Goal: Task Accomplishment & Management: Use online tool/utility

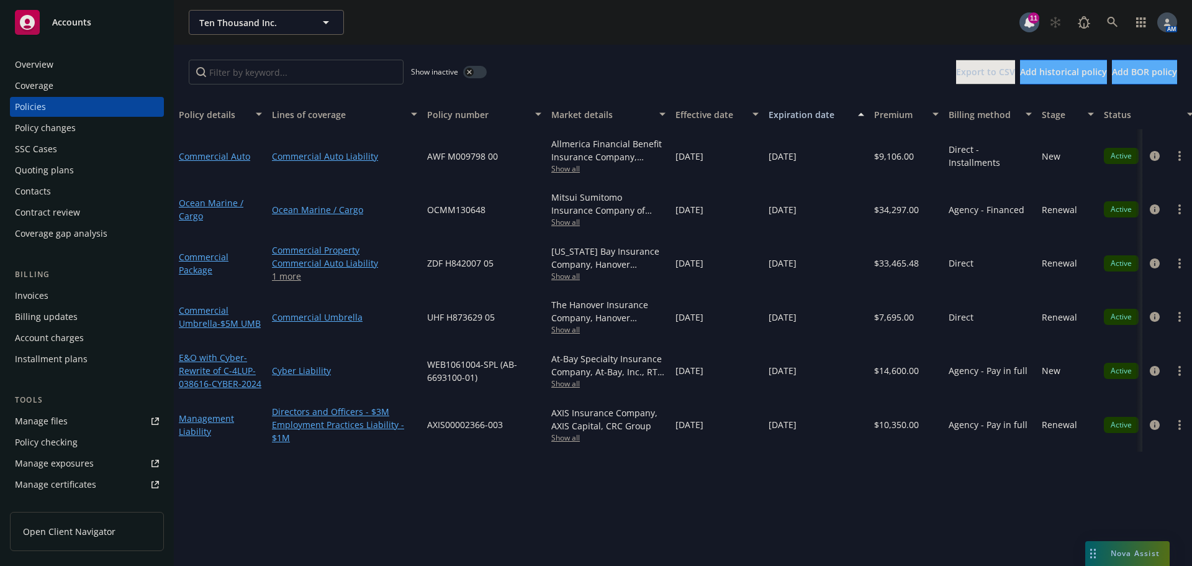
click at [50, 59] on div "Overview" at bounding box center [34, 65] width 38 height 20
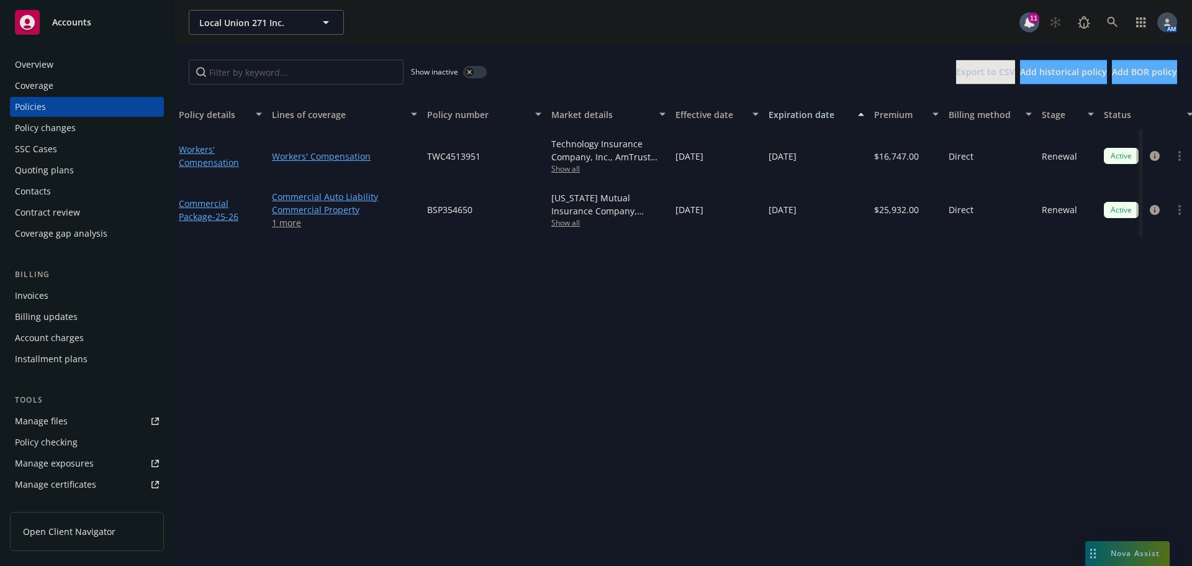
click at [563, 223] on span "Show all" at bounding box center [608, 222] width 114 height 11
click at [284, 430] on div "Policy details Lines of coverage Policy number Market details Effective date Ex…" at bounding box center [683, 332] width 1018 height 466
click at [561, 224] on span "Show all" at bounding box center [608, 222] width 114 height 11
click at [602, 38] on div "Local Union 271 Inc. Local Union 271 Inc. 11 AM" at bounding box center [683, 22] width 1018 height 45
click at [1179, 209] on circle "more" at bounding box center [1179, 210] width 2 height 2
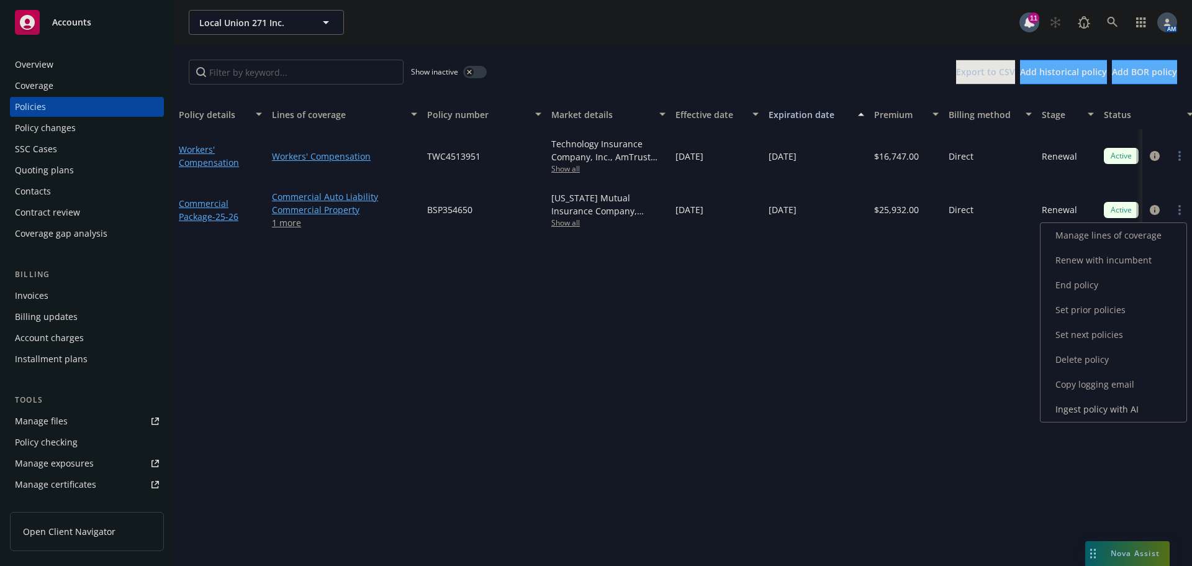
click at [1093, 387] on link "Copy logging email" at bounding box center [1113, 384] width 146 height 25
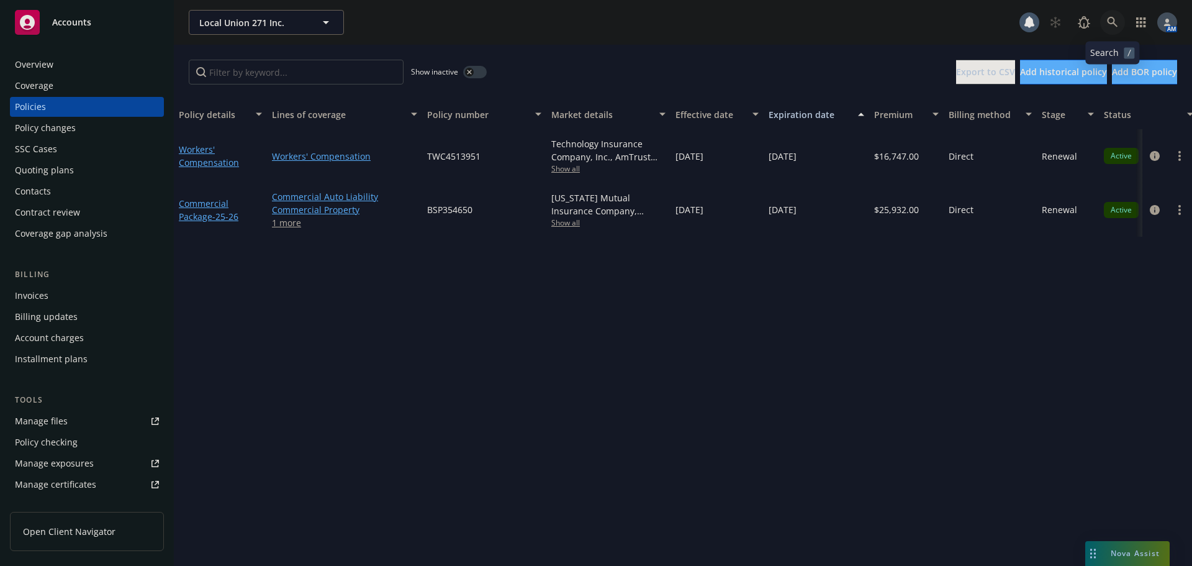
click at [1117, 24] on icon at bounding box center [1112, 22] width 11 height 11
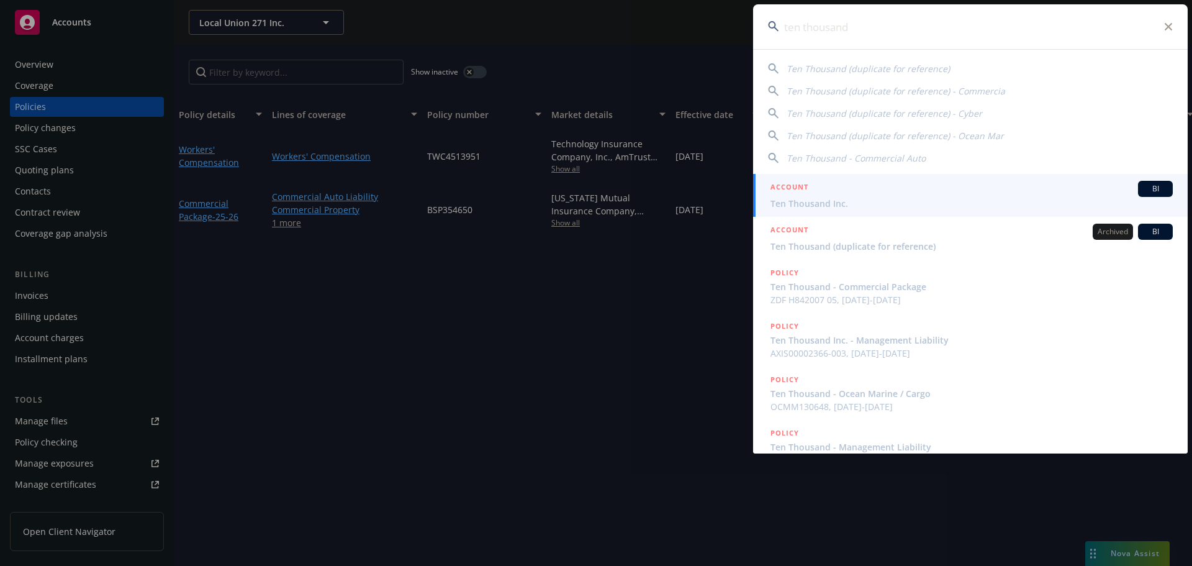
type input "ten thousand"
click at [816, 202] on span "Ten Thousand Inc." at bounding box center [971, 203] width 402 height 13
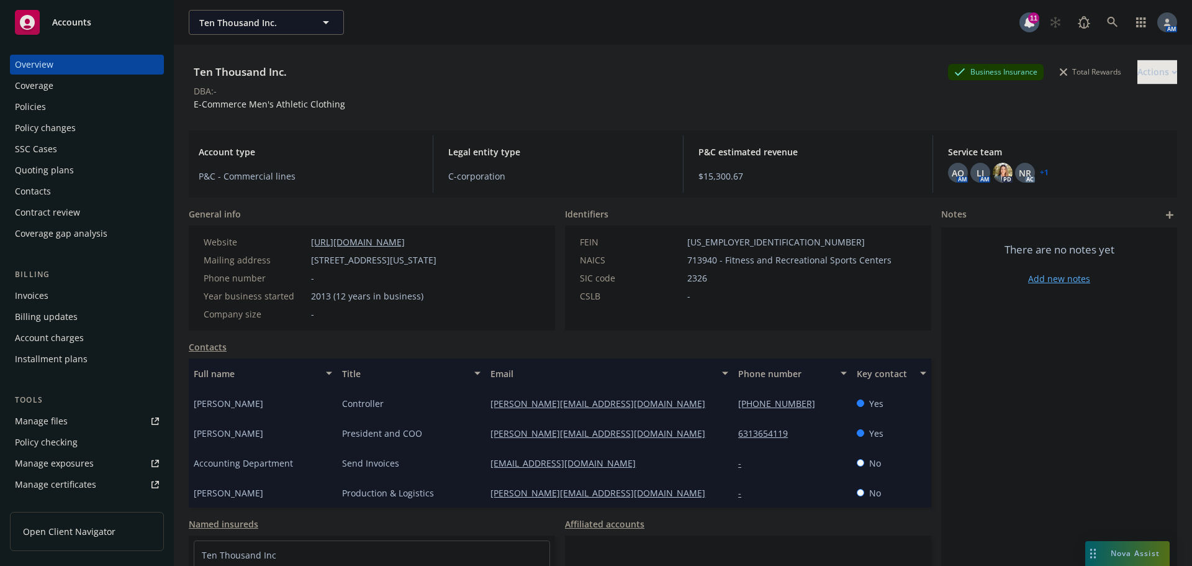
click at [204, 346] on link "Contacts" at bounding box center [208, 346] width 38 height 13
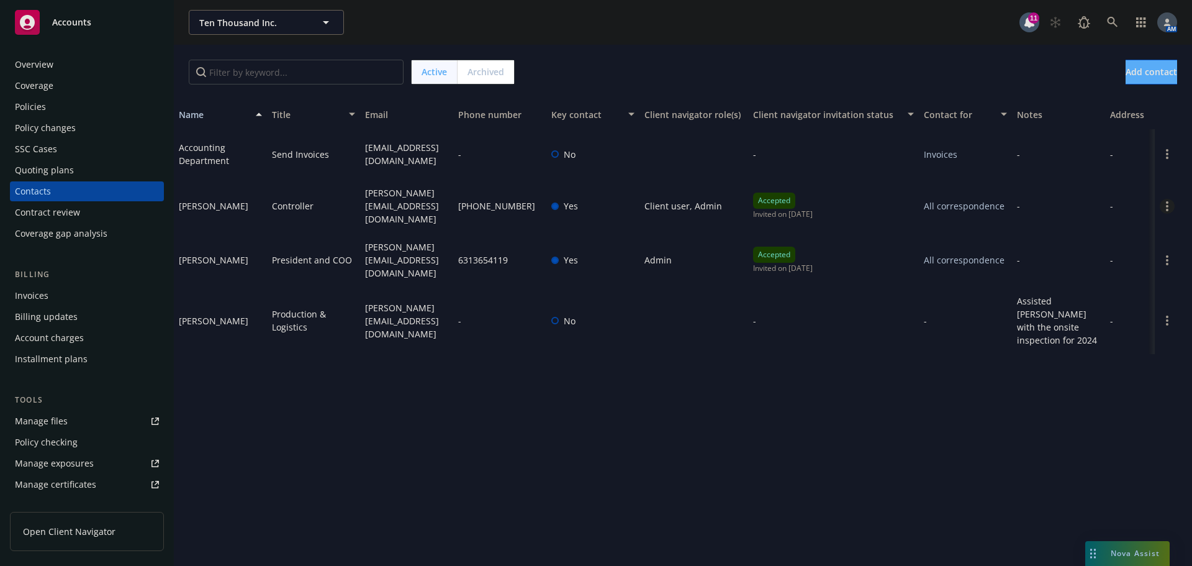
click at [1166, 202] on icon "Open options" at bounding box center [1167, 206] width 2 height 10
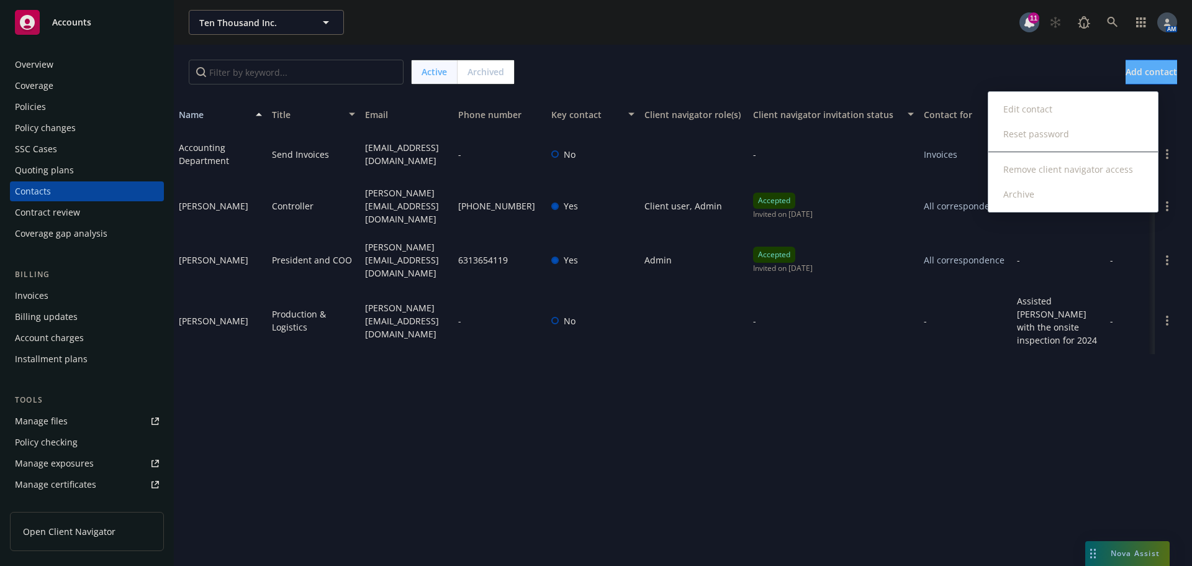
click at [1026, 192] on link "Archive" at bounding box center [1072, 194] width 169 height 25
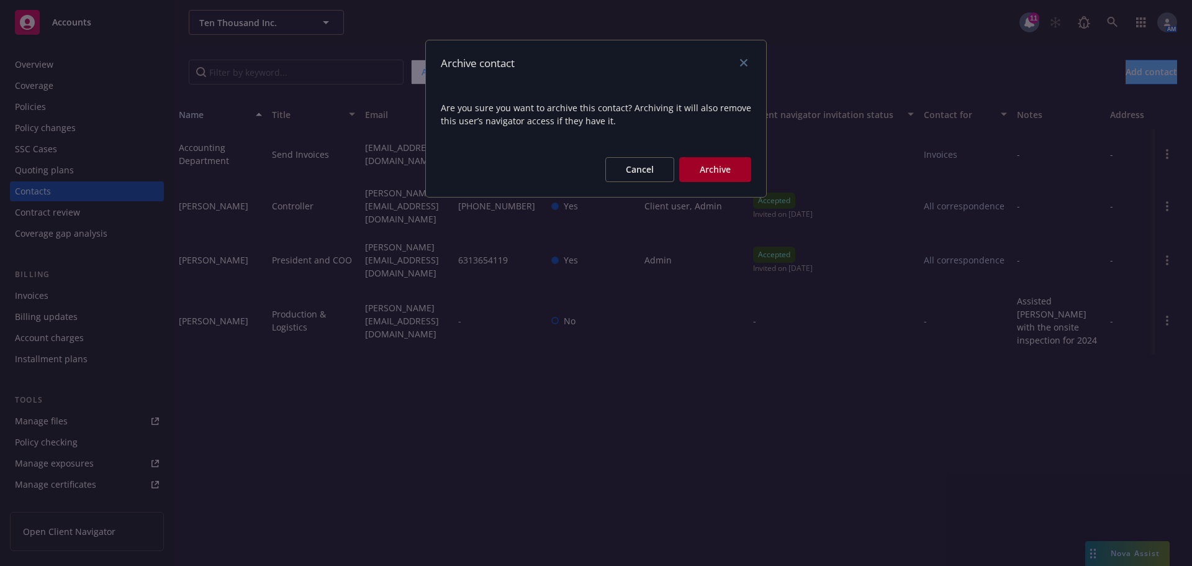
click at [734, 171] on button "Archive" at bounding box center [715, 169] width 72 height 25
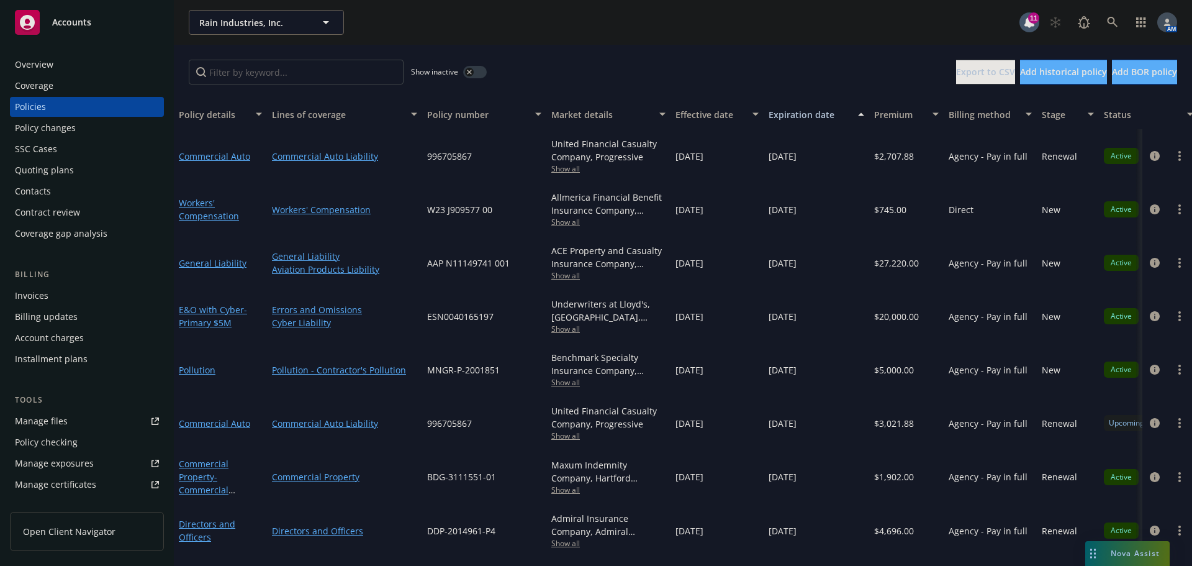
click at [65, 295] on div "Invoices" at bounding box center [87, 296] width 144 height 20
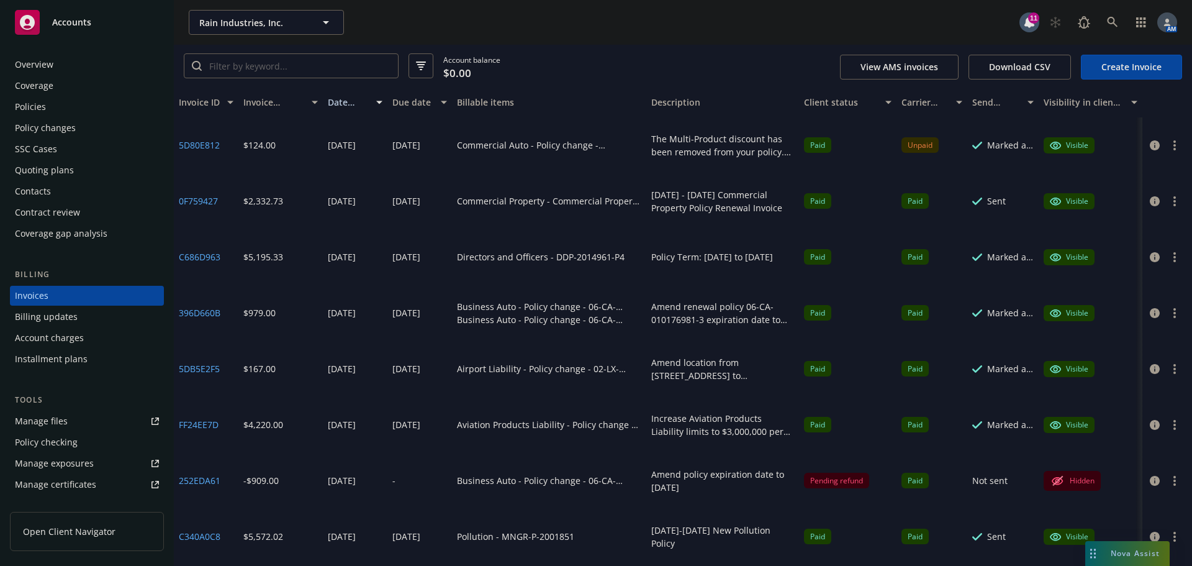
drag, startPoint x: 767, startPoint y: 101, endPoint x: 814, endPoint y: 87, distance: 49.7
click at [814, 88] on div "Invoice ID Invoice amount Date issued Due date Billable items Description Clien…" at bounding box center [683, 103] width 1018 height 30
click at [39, 101] on div "Policies" at bounding box center [30, 107] width 31 height 20
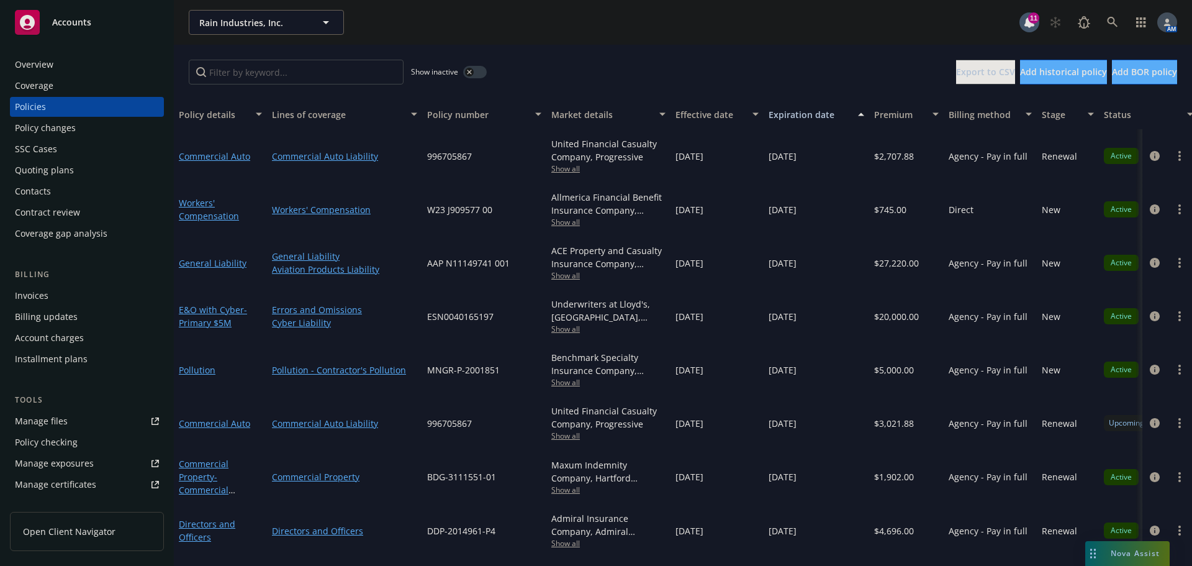
scroll to position [1, 0]
click at [34, 300] on div "Invoices" at bounding box center [32, 296] width 34 height 20
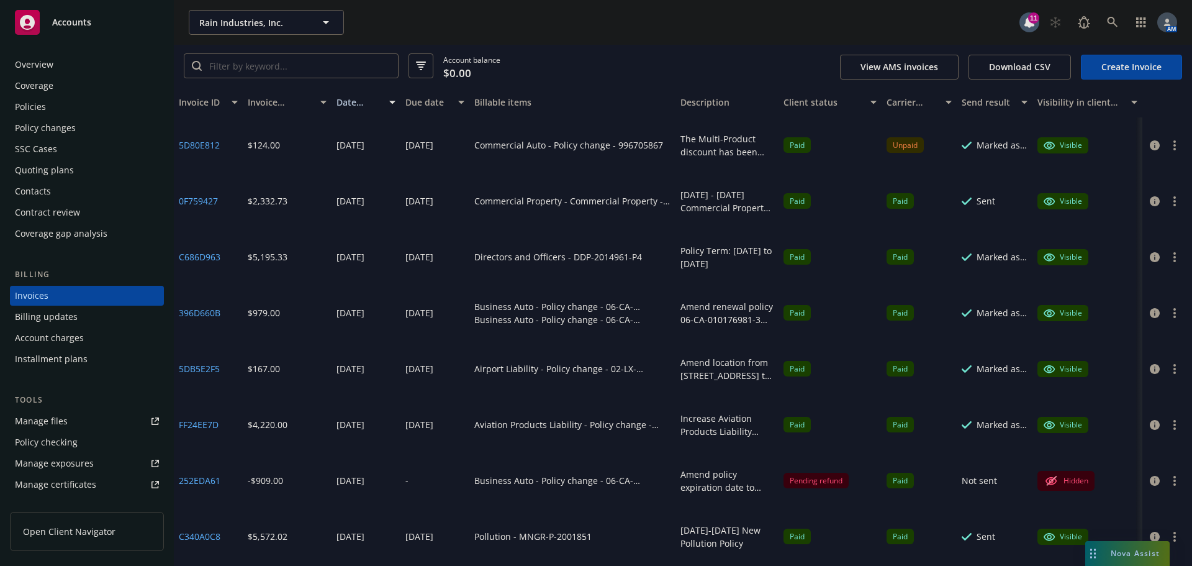
click at [45, 106] on div "Policies" at bounding box center [87, 107] width 144 height 20
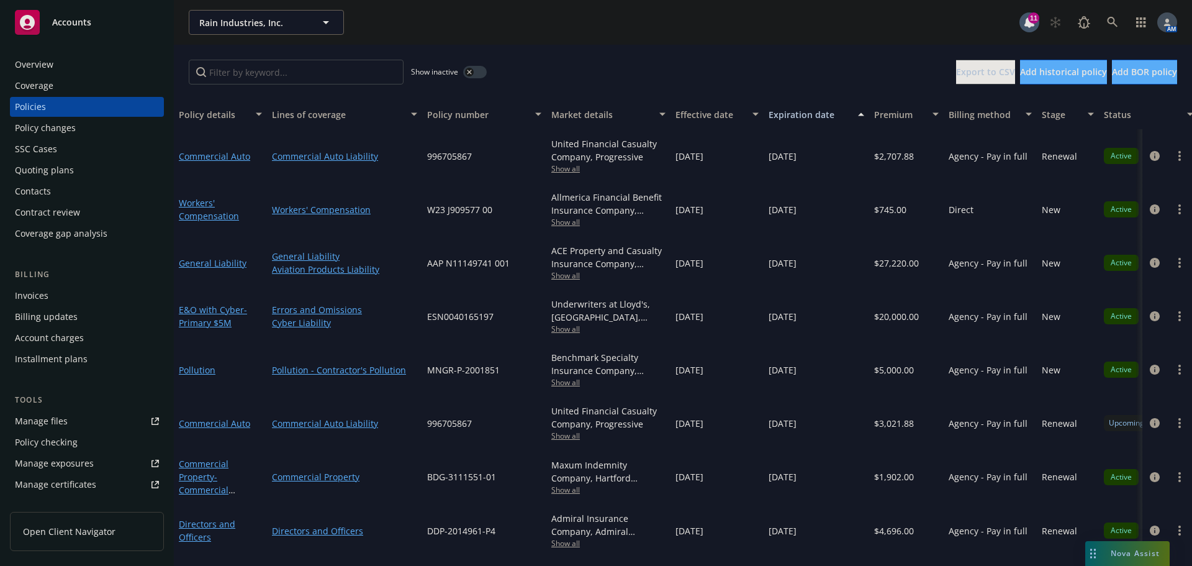
click at [58, 298] on div "Invoices" at bounding box center [87, 296] width 144 height 20
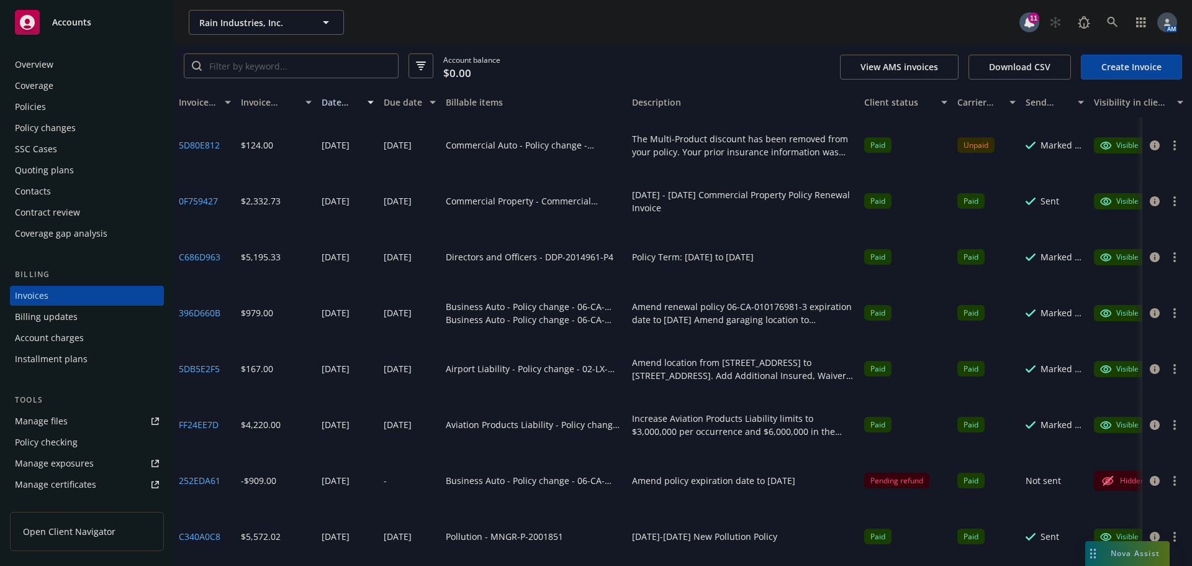
drag, startPoint x: 768, startPoint y: 101, endPoint x: 907, endPoint y: 83, distance: 140.2
click at [907, 83] on div "Rain Industries, Inc. Rain Industries, Inc. 11 AM Account balance $0.00 View AM…" at bounding box center [683, 283] width 1018 height 566
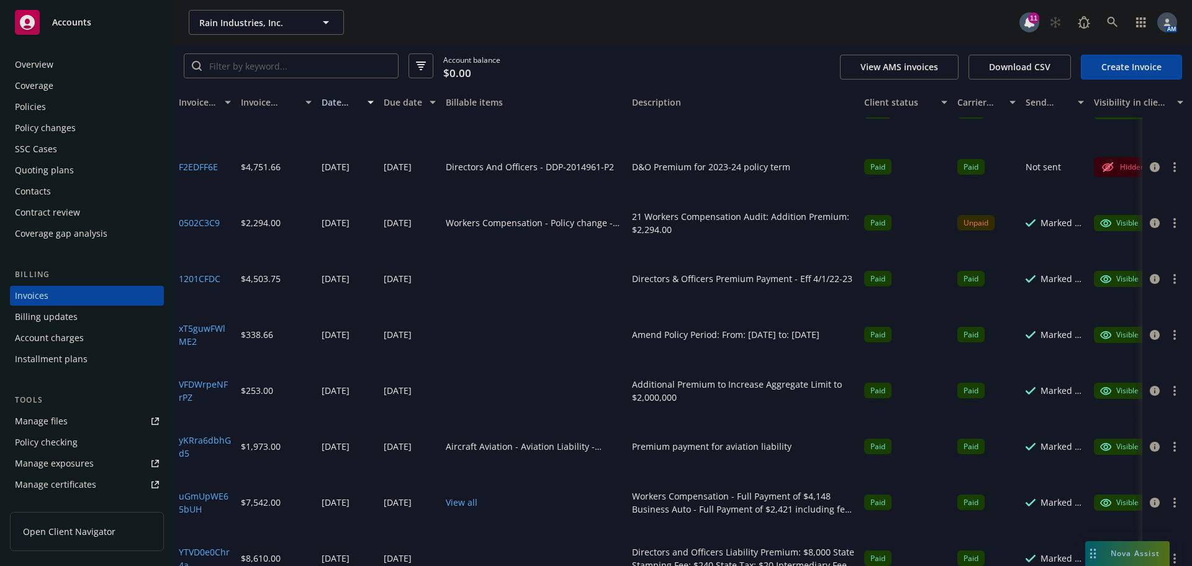
scroll to position [567, 0]
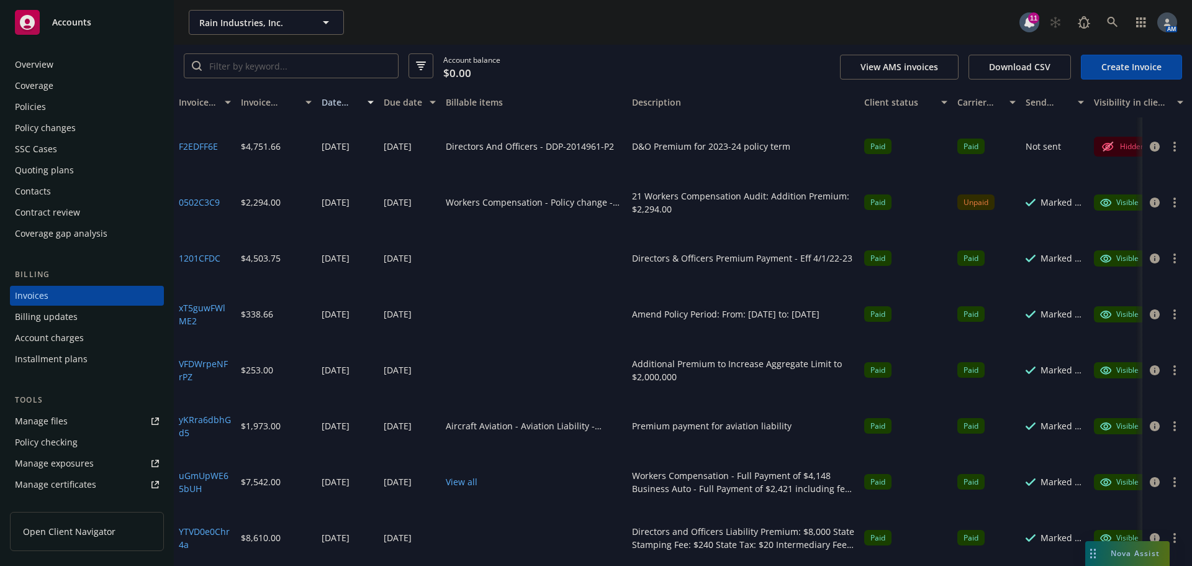
click at [26, 107] on div "Policies" at bounding box center [30, 107] width 31 height 20
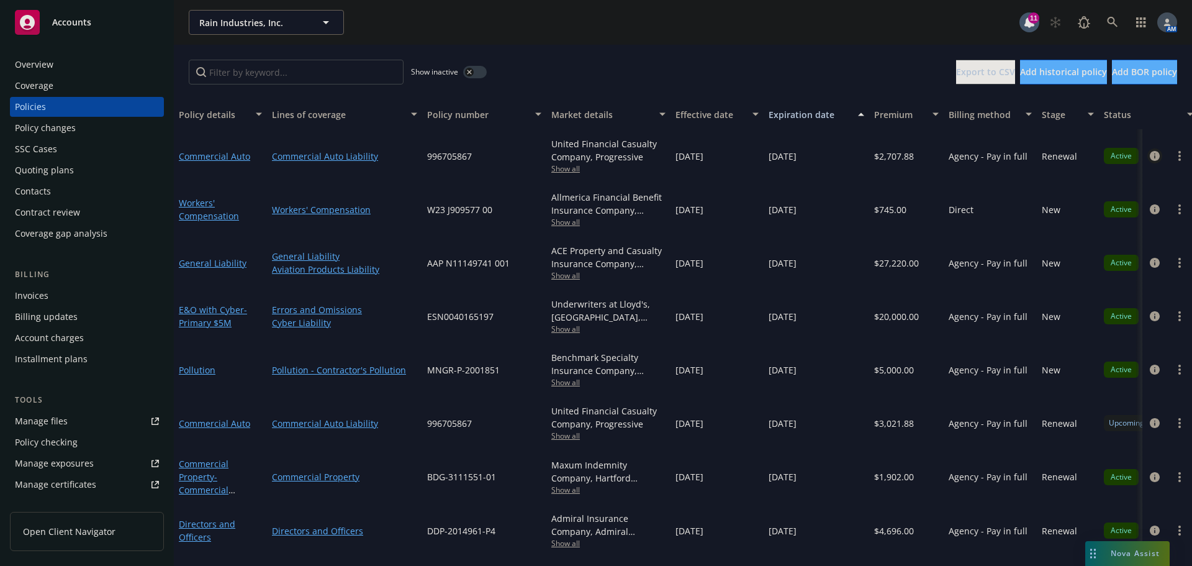
click at [1150, 155] on icon "circleInformation" at bounding box center [1155, 156] width 10 height 10
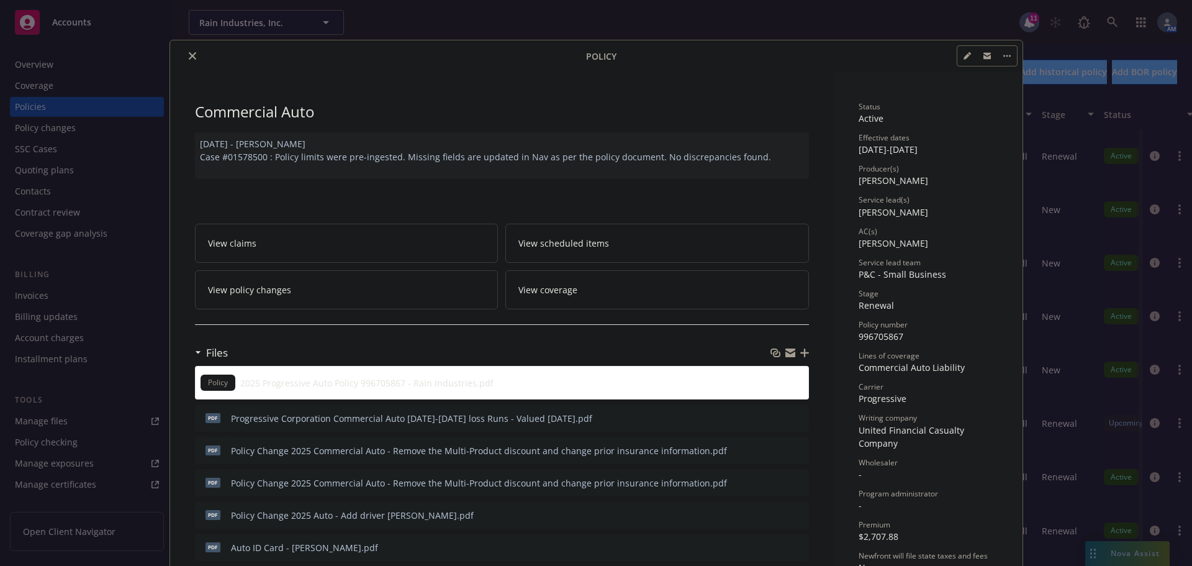
click at [185, 52] on button "close" at bounding box center [192, 55] width 15 height 15
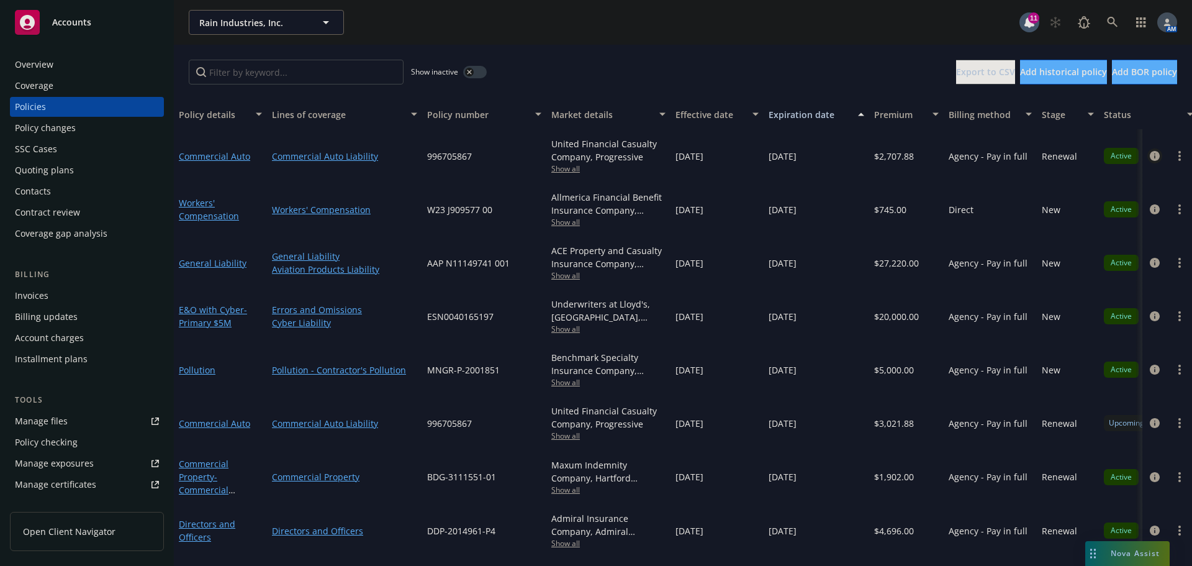
click at [1150, 156] on icon "circleInformation" at bounding box center [1155, 156] width 10 height 10
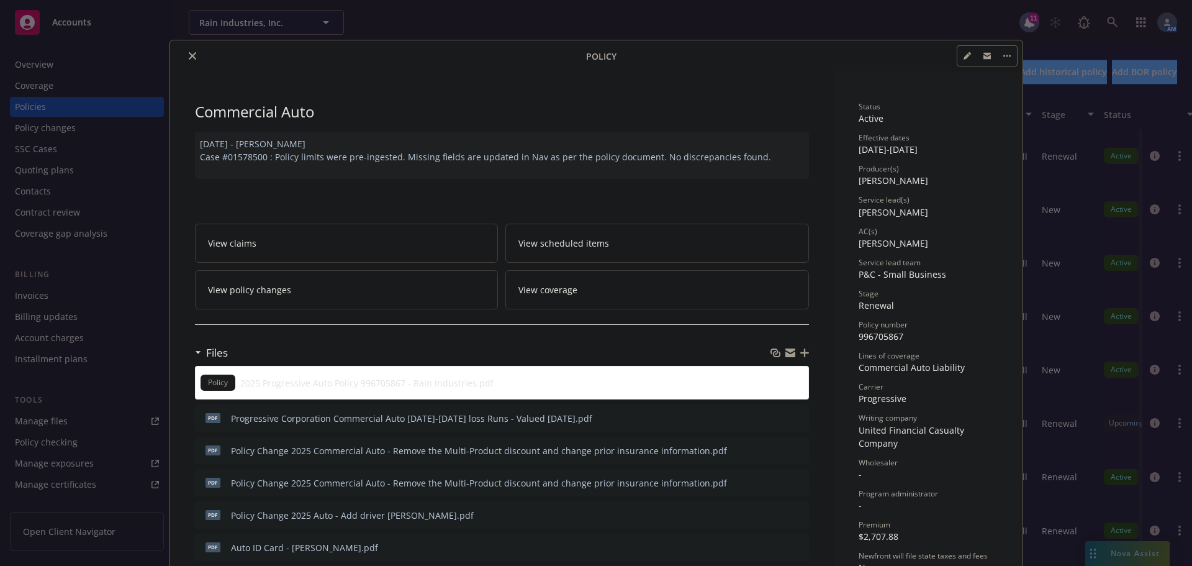
scroll to position [37, 0]
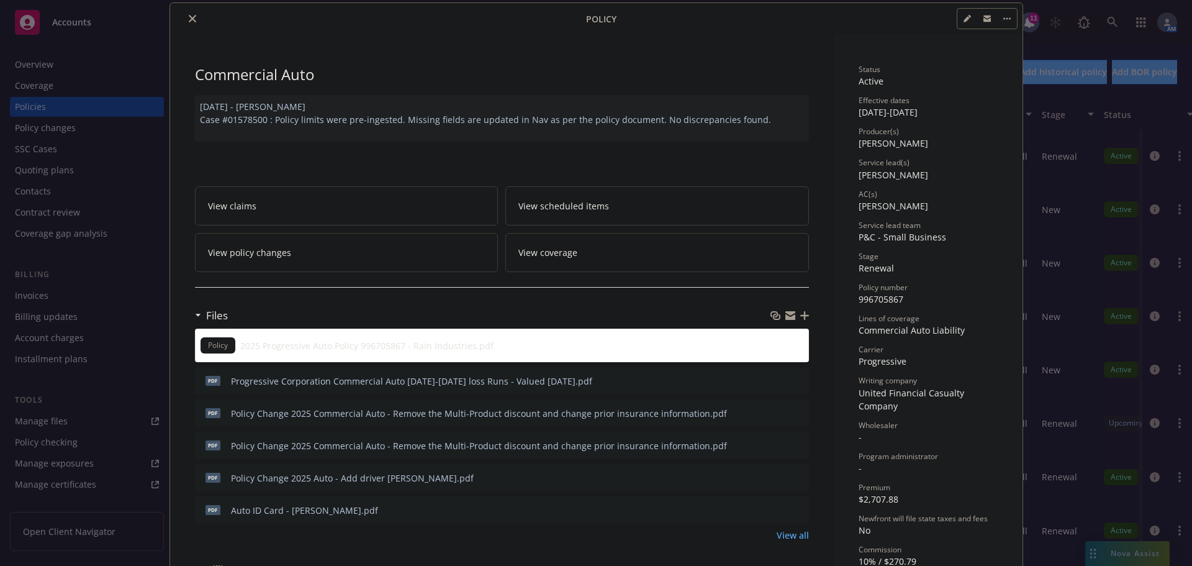
click at [189, 17] on icon "close" at bounding box center [192, 18] width 7 height 7
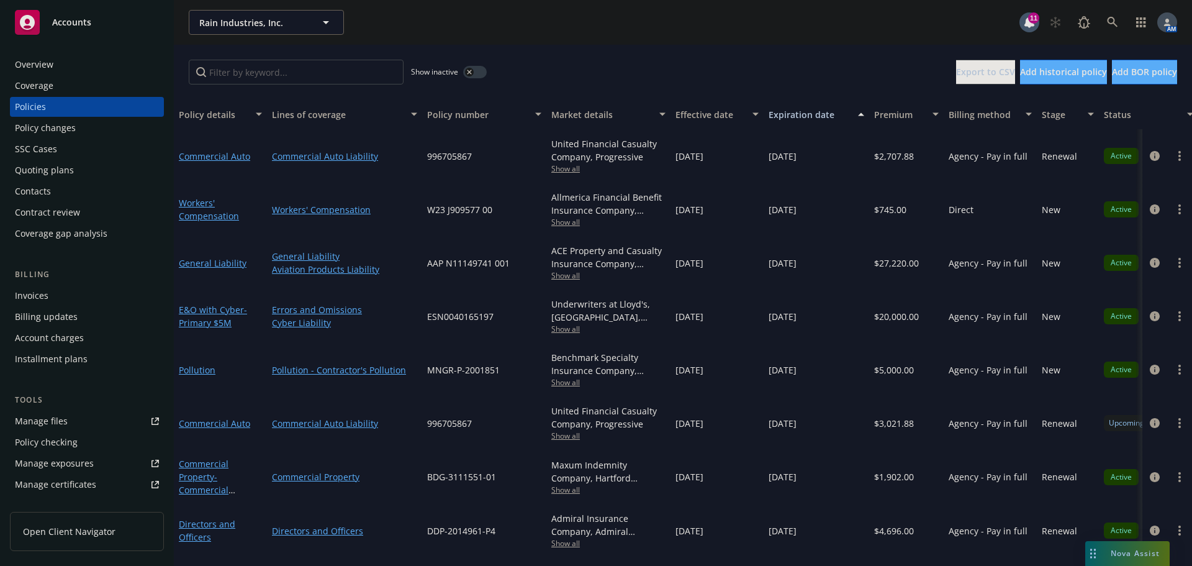
click at [47, 291] on div "Invoices" at bounding box center [32, 296] width 34 height 20
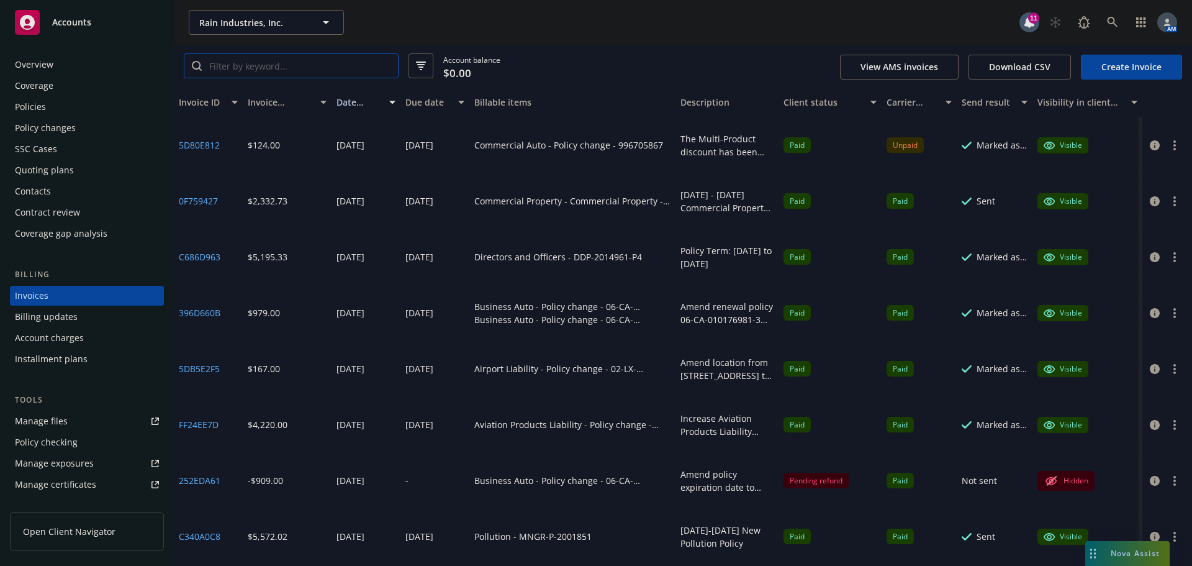
click at [315, 65] on input "search" at bounding box center [300, 66] width 196 height 24
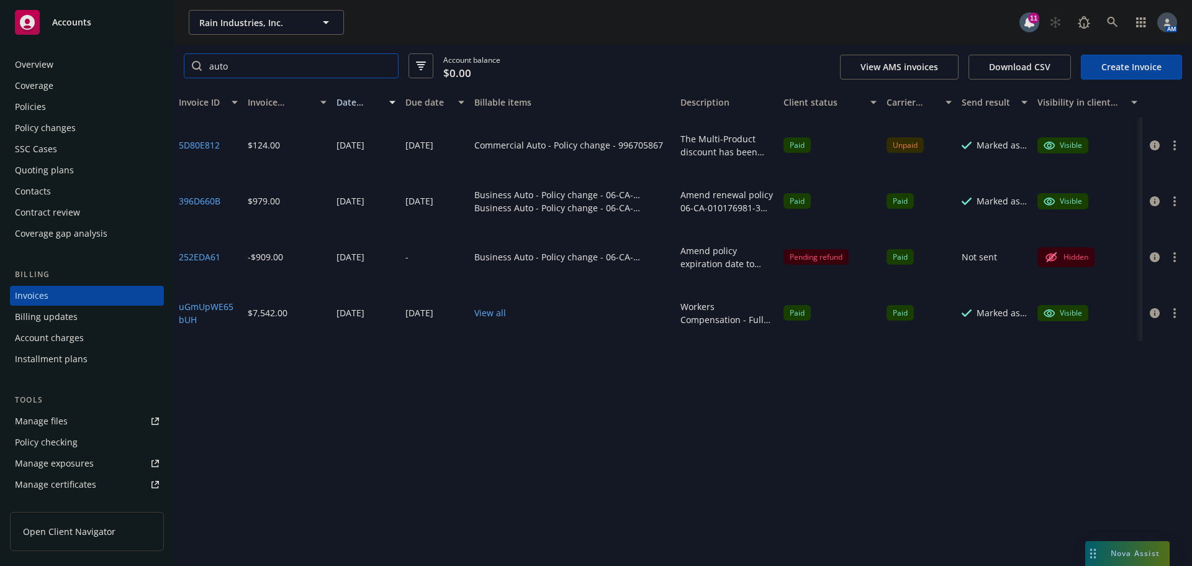
type input "auto"
click at [495, 310] on button "View all" at bounding box center [490, 312] width 32 height 13
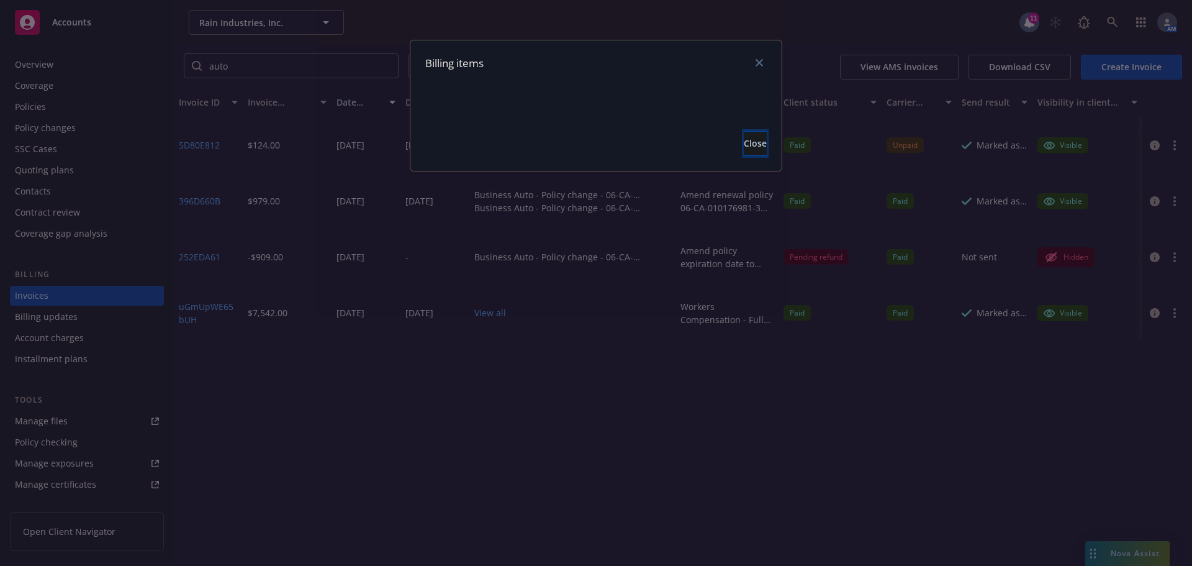
click at [744, 149] on span "Close" at bounding box center [755, 143] width 23 height 12
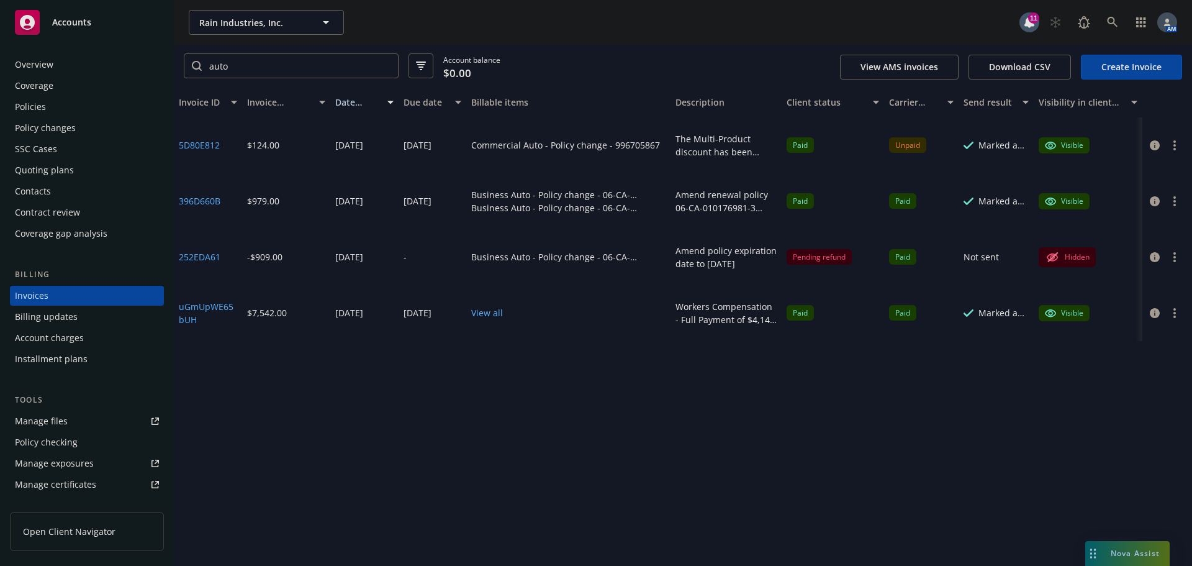
drag, startPoint x: 775, startPoint y: 107, endPoint x: 784, endPoint y: 99, distance: 12.3
click at [784, 99] on div "Invoice ID Invoice amount Date issued Due date Billable items Description Clien…" at bounding box center [683, 103] width 1018 height 30
click at [29, 106] on div "Policies" at bounding box center [30, 107] width 31 height 20
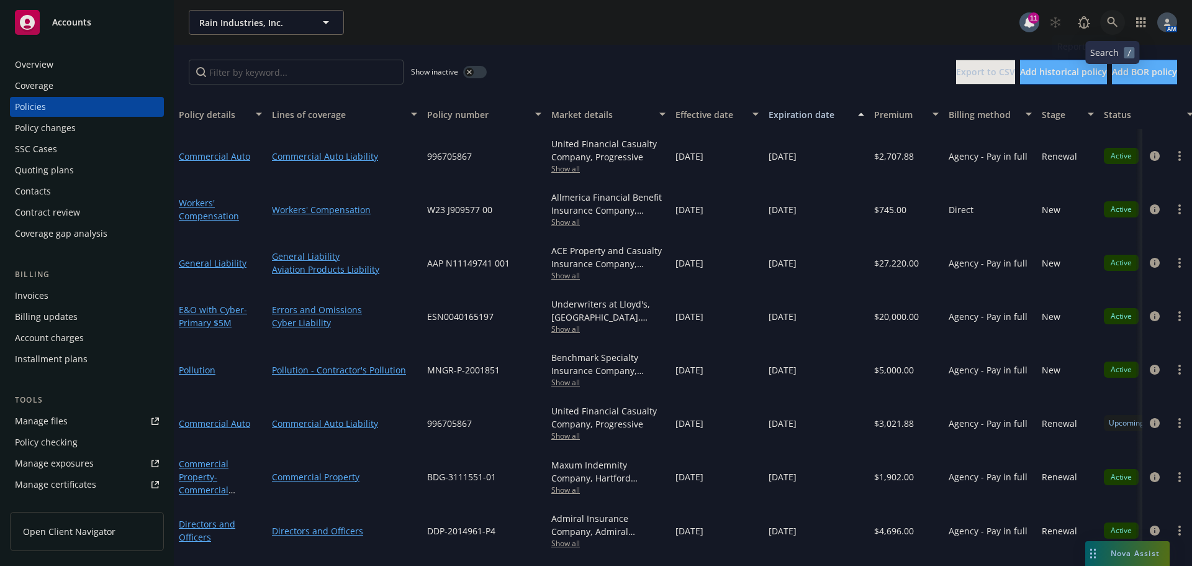
click at [1106, 20] on link at bounding box center [1112, 22] width 25 height 25
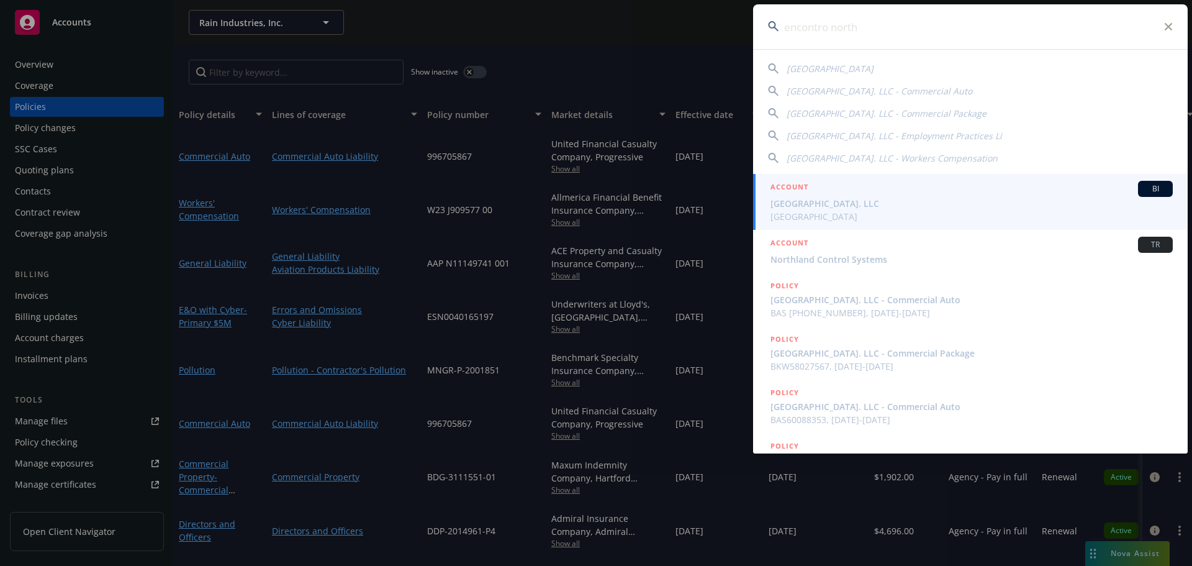
type input "encontro north"
click at [821, 202] on span "Encontro North Park. LLC" at bounding box center [971, 203] width 402 height 13
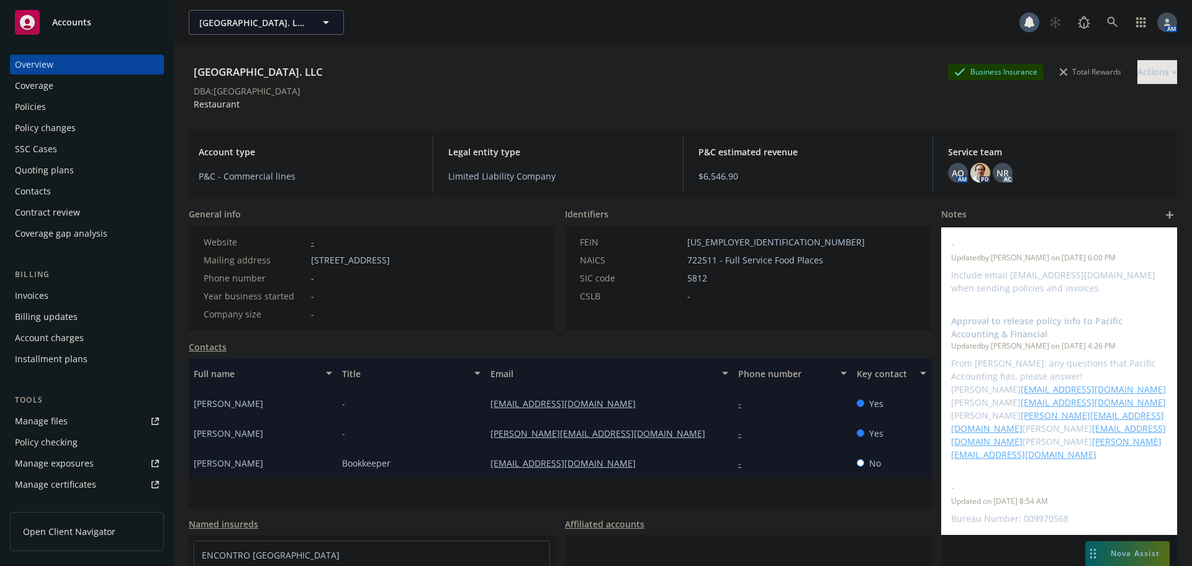
click at [51, 167] on div "Quoting plans" at bounding box center [44, 170] width 59 height 20
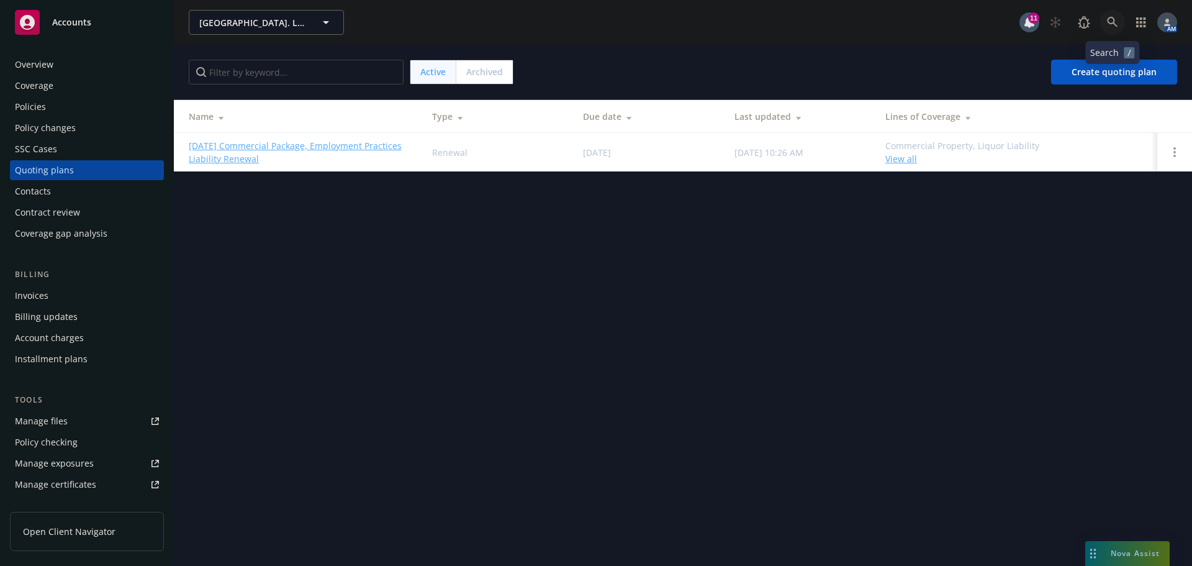
click at [1117, 23] on icon at bounding box center [1112, 22] width 11 height 11
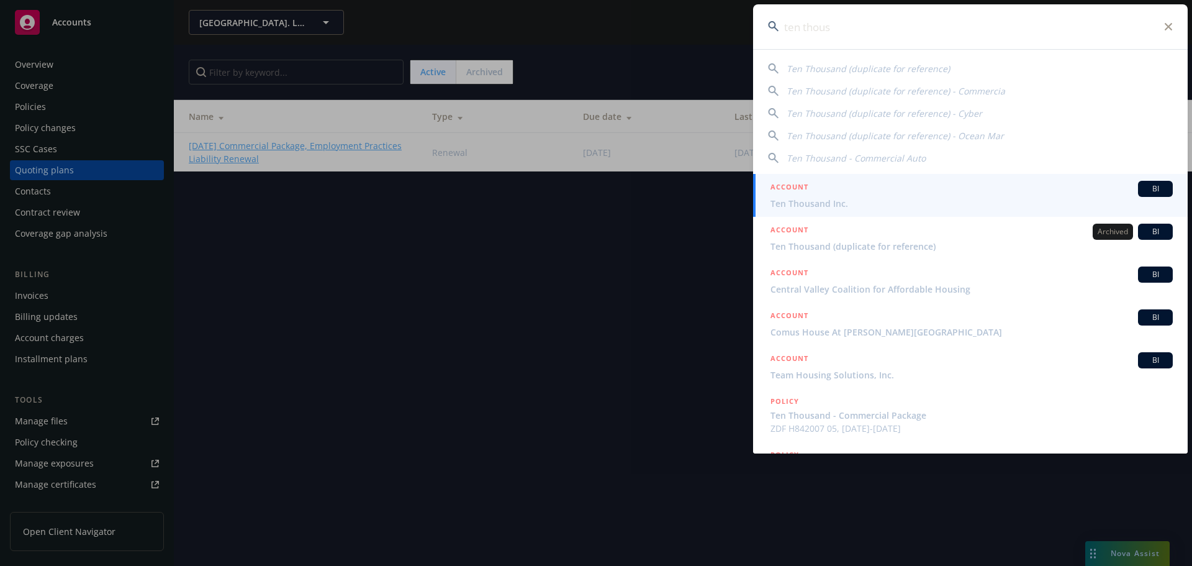
type input "ten thous"
click at [832, 210] on link "ACCOUNT BI Ten Thousand Inc." at bounding box center [970, 195] width 435 height 43
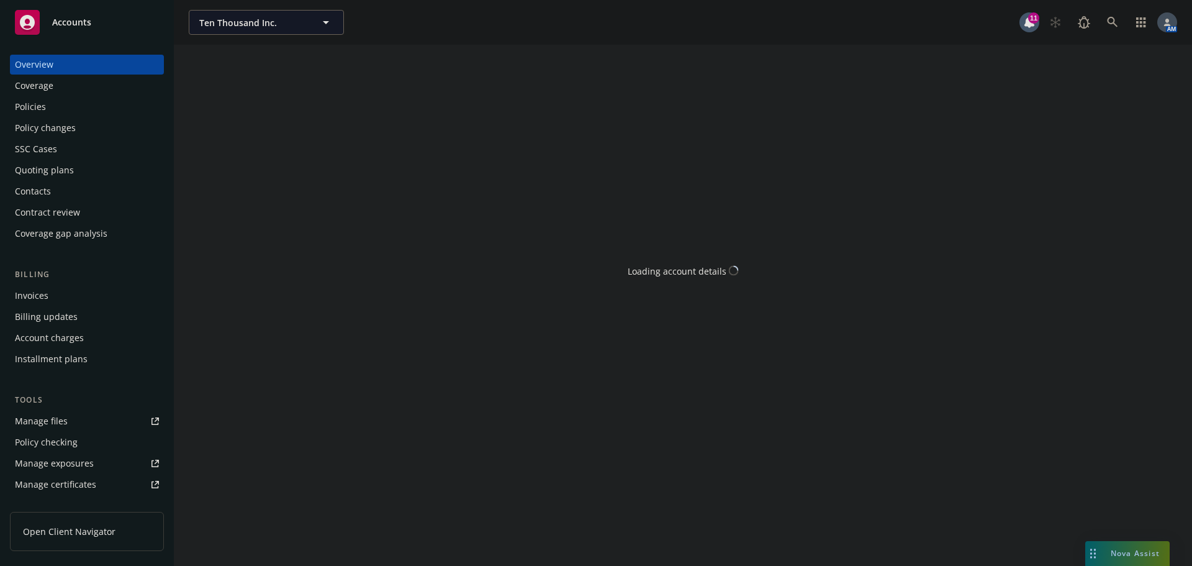
click at [53, 104] on div "Policies" at bounding box center [87, 107] width 144 height 20
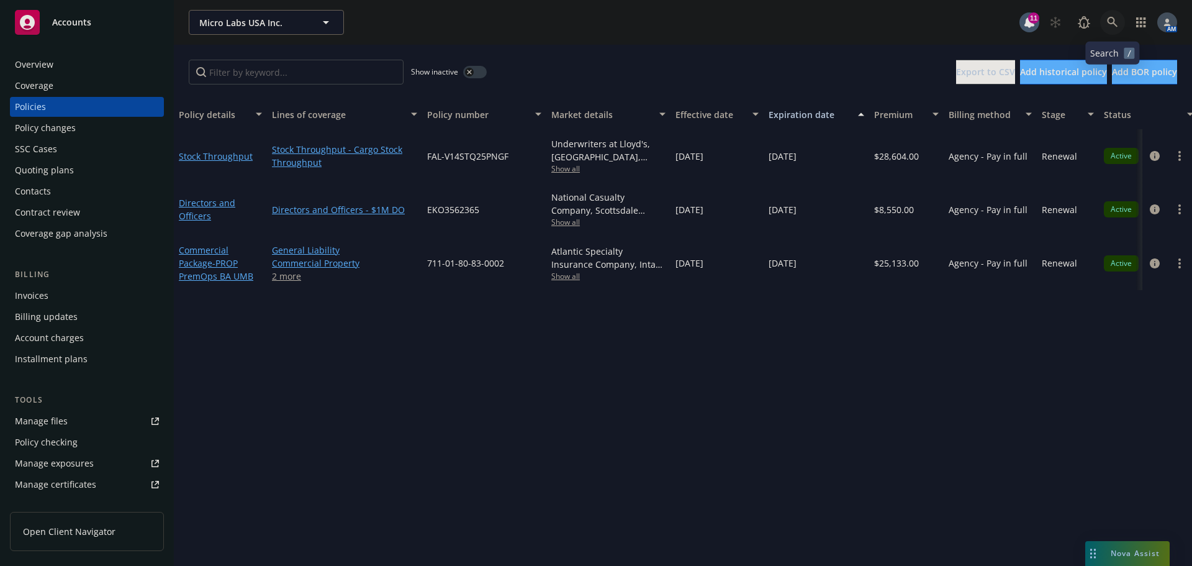
click at [1114, 17] on icon at bounding box center [1112, 22] width 11 height 11
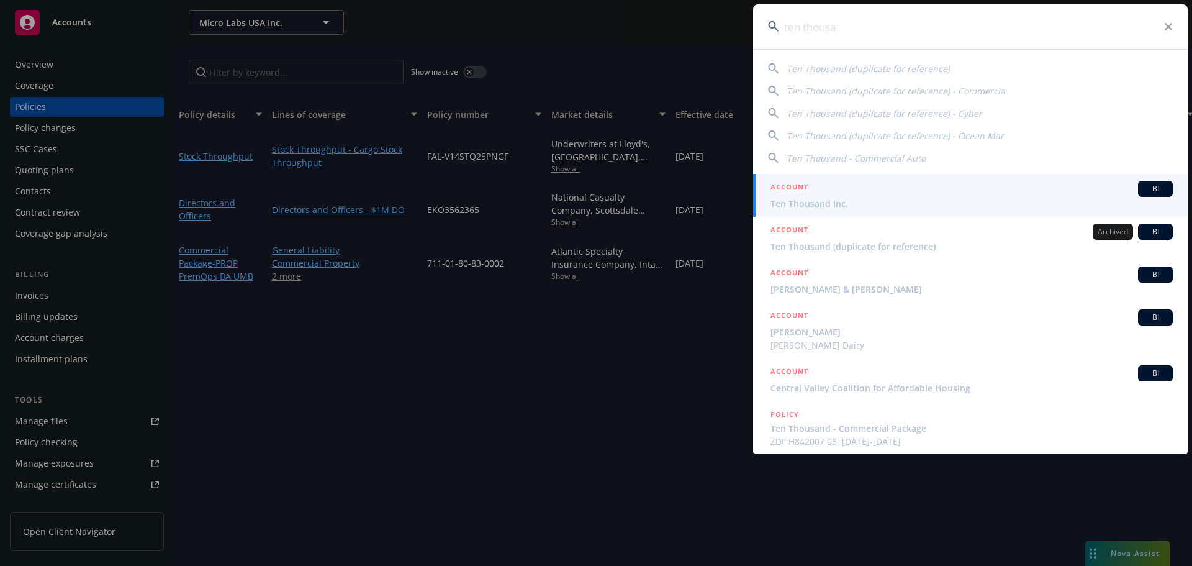
type input "ten thousa"
click at [813, 200] on span "Ten Thousand Inc." at bounding box center [971, 203] width 402 height 13
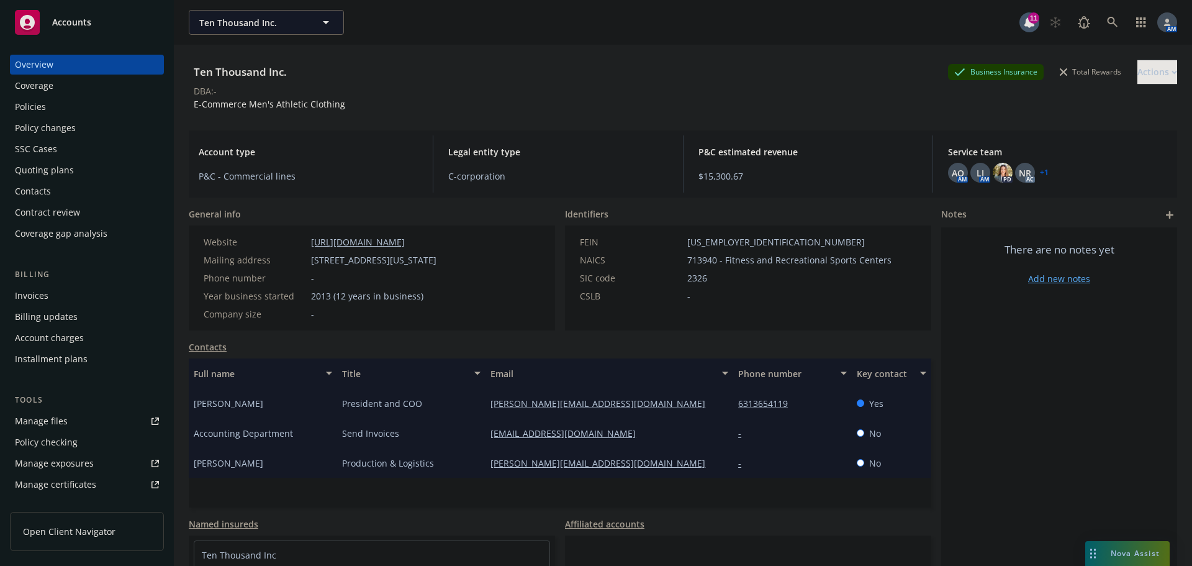
click at [37, 100] on div "Policies" at bounding box center [30, 107] width 31 height 20
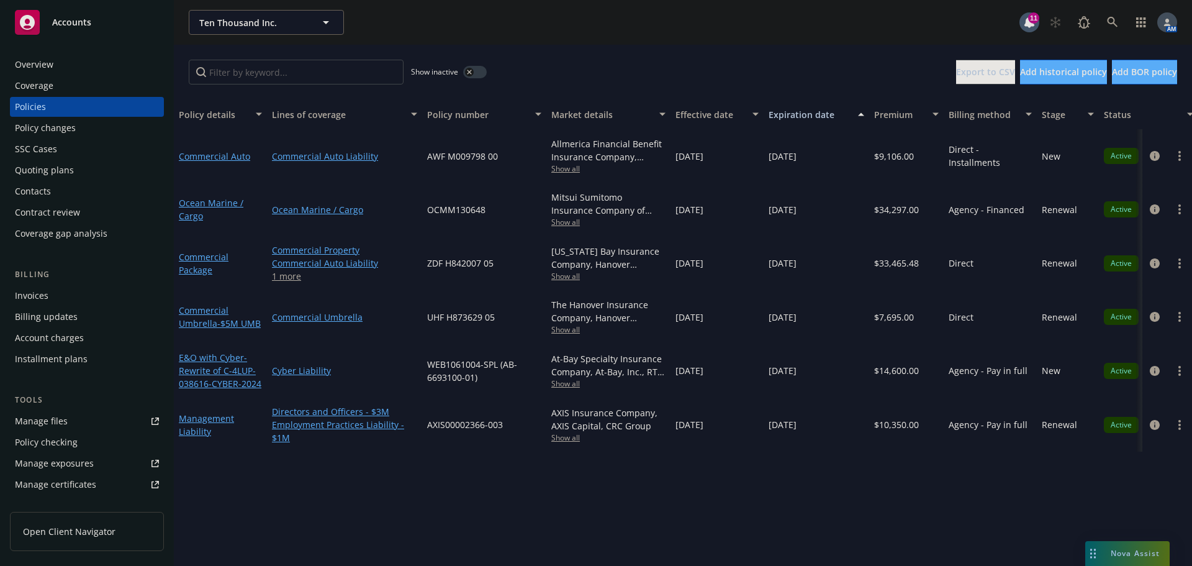
click at [574, 220] on span "Show all" at bounding box center [608, 222] width 114 height 11
click at [669, 52] on div "Show inactive Export to CSV Add historical policy Add BOR policy" at bounding box center [683, 72] width 1018 height 55
click at [1155, 209] on icon "circleInformation" at bounding box center [1155, 209] width 10 height 10
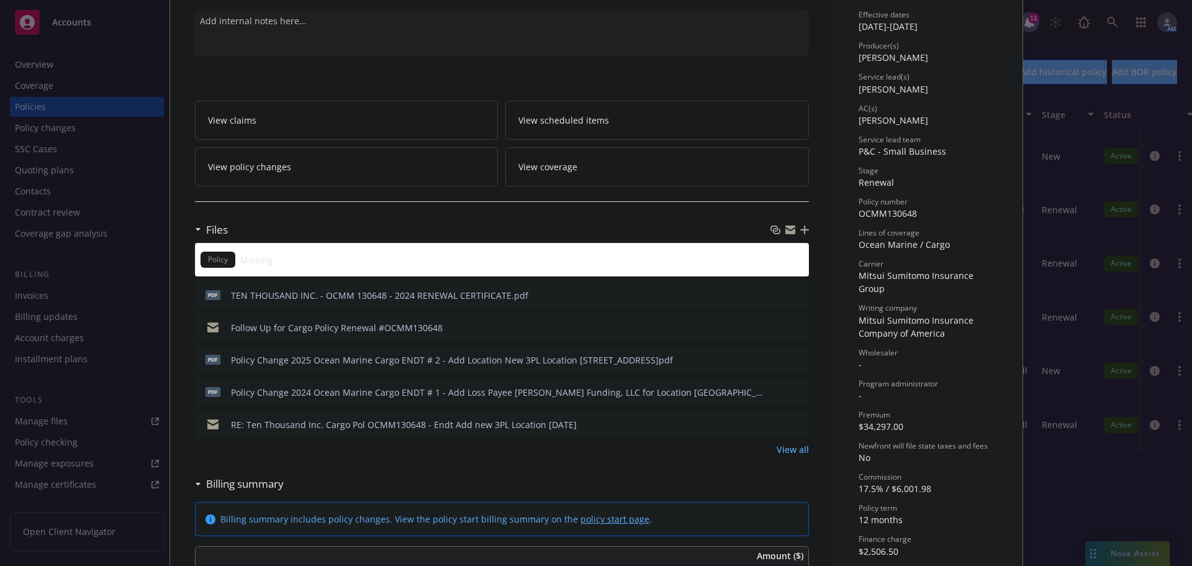
scroll to position [124, 0]
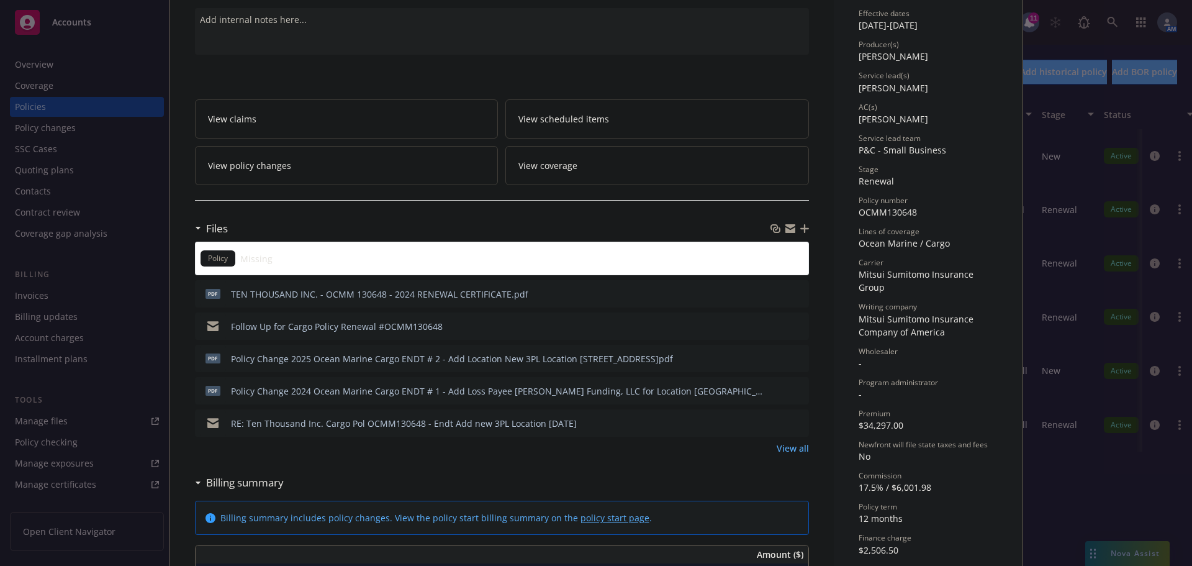
click at [796, 446] on link "View all" at bounding box center [793, 447] width 32 height 13
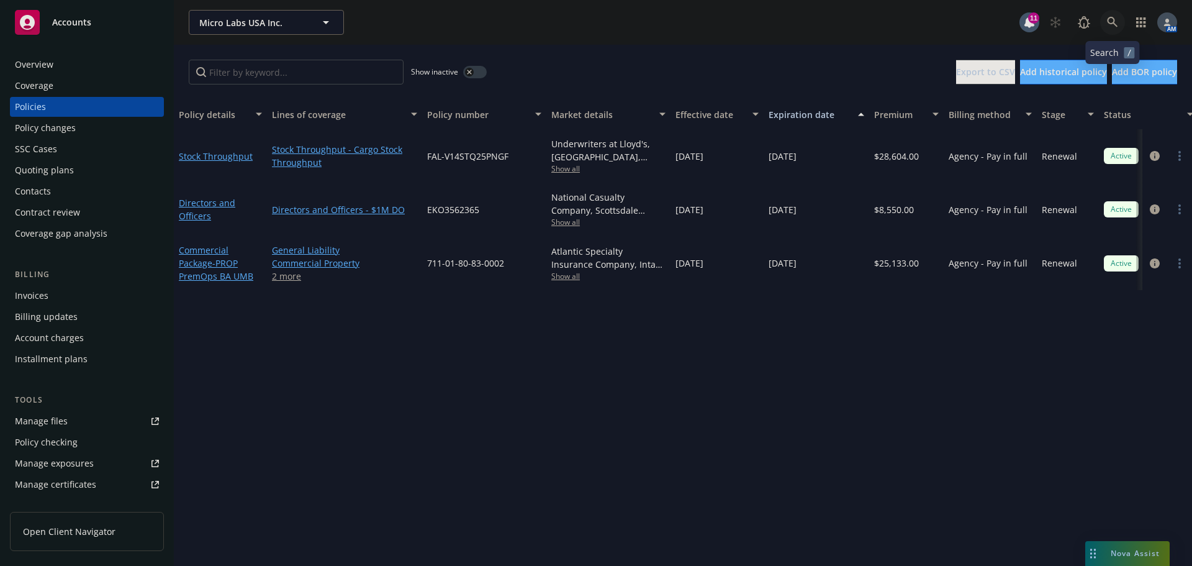
click at [1113, 17] on icon at bounding box center [1112, 22] width 11 height 11
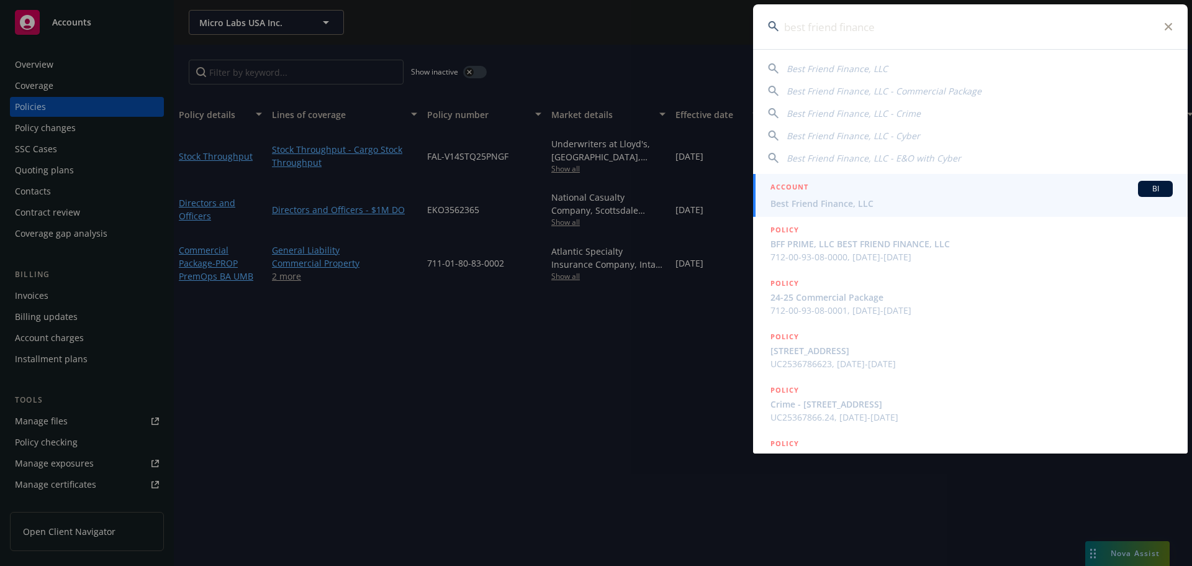
type input "best friend finance"
click at [815, 198] on span "Best Friend Finance, LLC" at bounding box center [971, 203] width 402 height 13
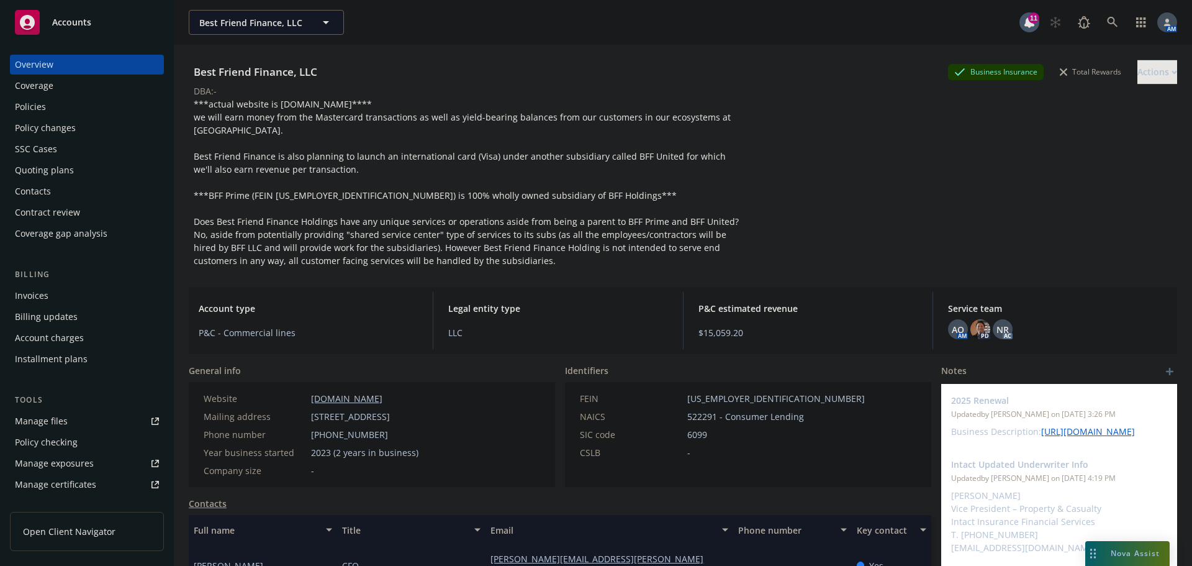
click at [66, 173] on div "Quoting plans" at bounding box center [44, 170] width 59 height 20
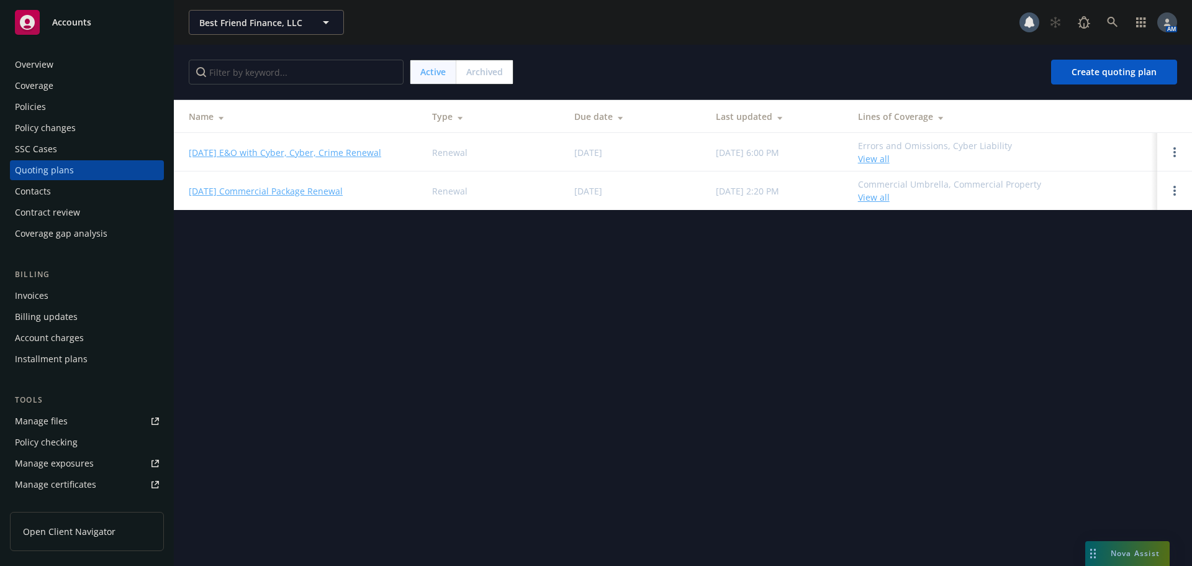
click at [267, 151] on link "[DATE] E&O with Cyber, Cyber, Crime Renewal" at bounding box center [285, 152] width 192 height 13
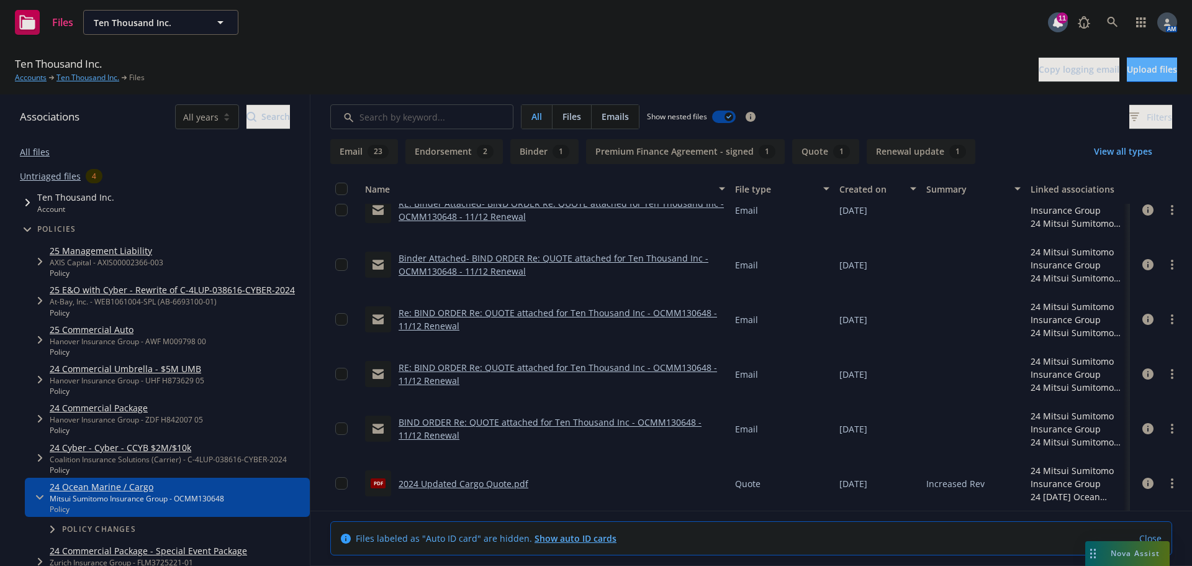
click at [27, 230] on icon "Tree Example" at bounding box center [27, 229] width 7 height 5
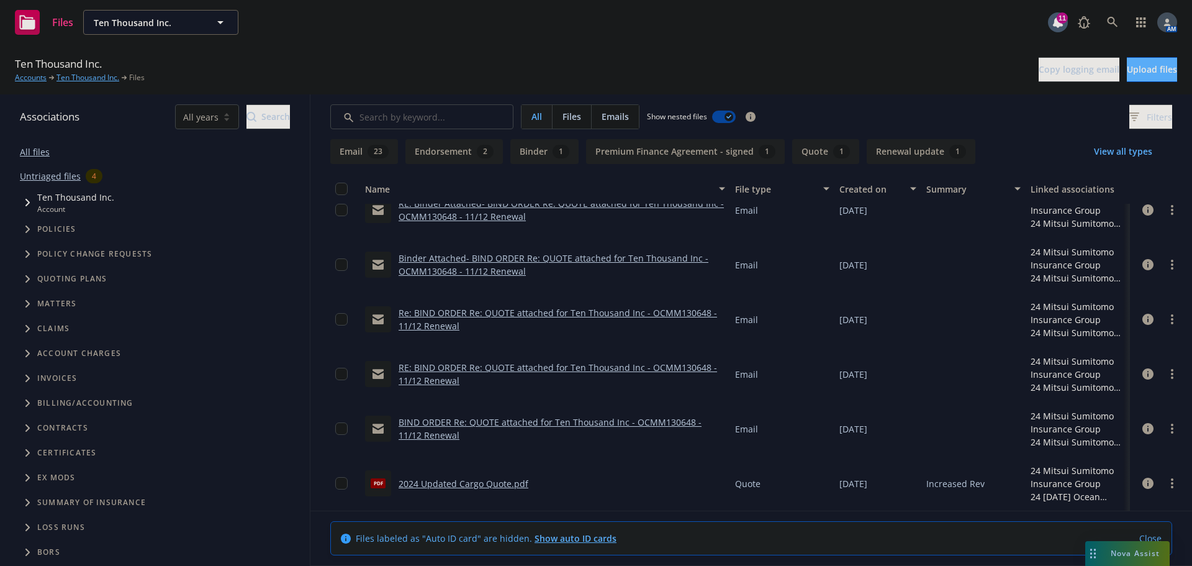
click at [29, 278] on icon "Tree Example" at bounding box center [27, 278] width 4 height 7
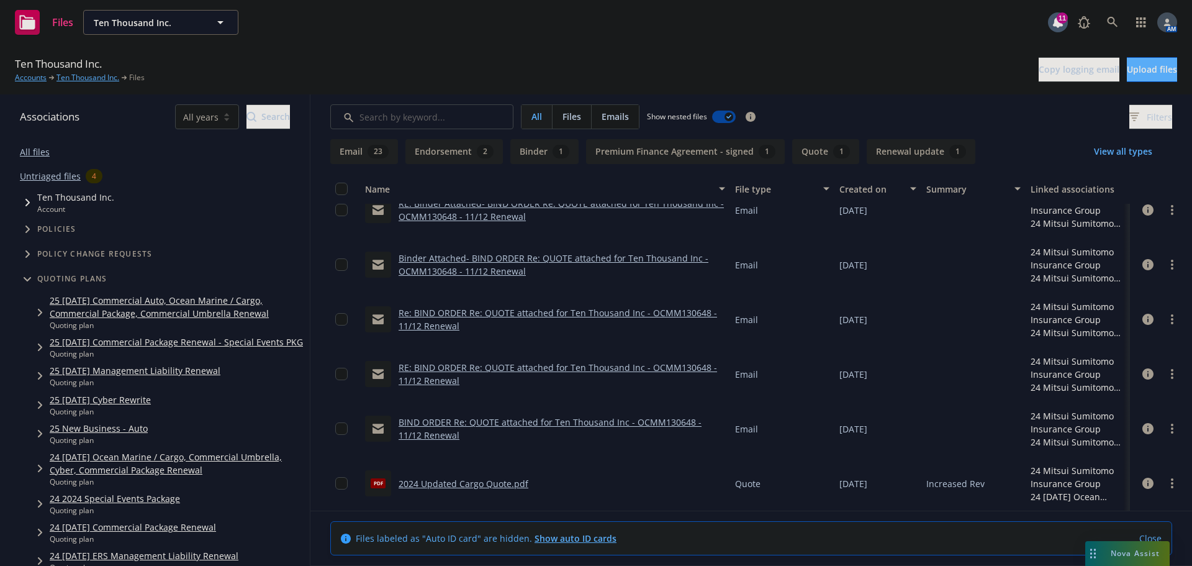
click at [36, 311] on span "Tree Example" at bounding box center [40, 312] width 20 height 20
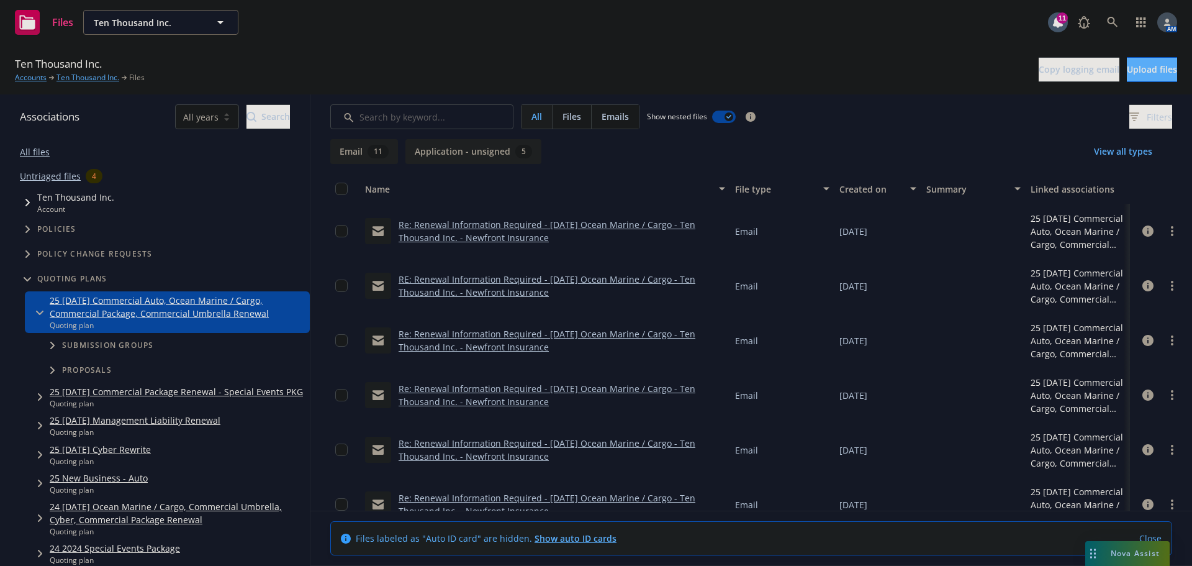
click at [55, 347] on icon "Tree Example" at bounding box center [52, 344] width 5 height 7
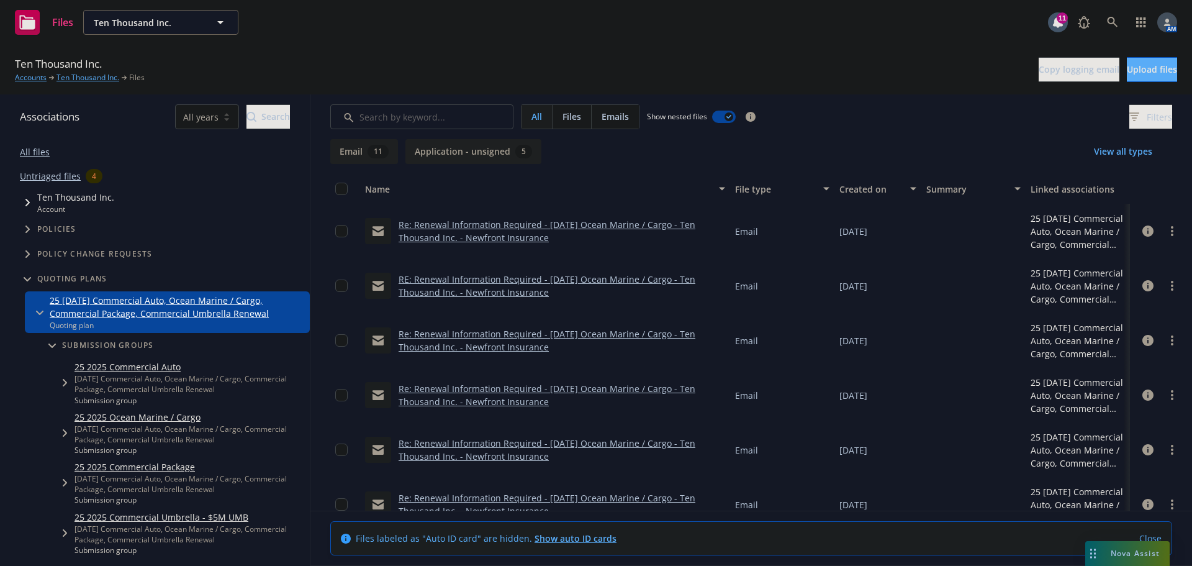
click at [111, 415] on link "25 2025 Ocean Marine / Cargo" at bounding box center [189, 416] width 230 height 13
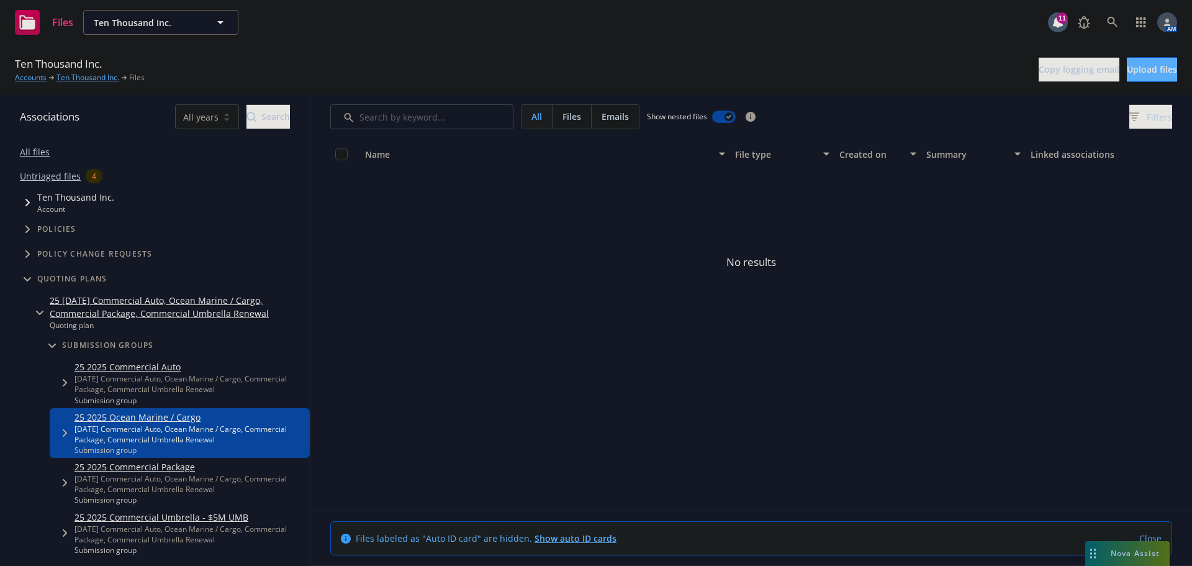
click at [38, 315] on icon "Tree Example" at bounding box center [39, 312] width 7 height 5
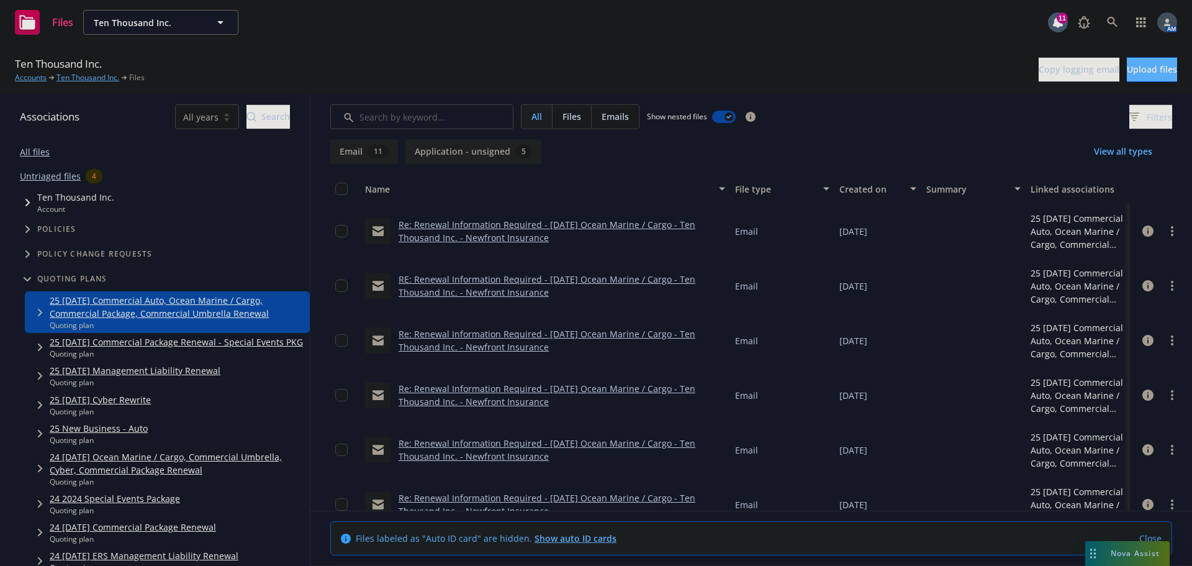
click at [135, 470] on link "24 11/12/24 Ocean Marine / Cargo, Commercial Umbrella, Cyber, Commercial Packag…" at bounding box center [177, 463] width 255 height 26
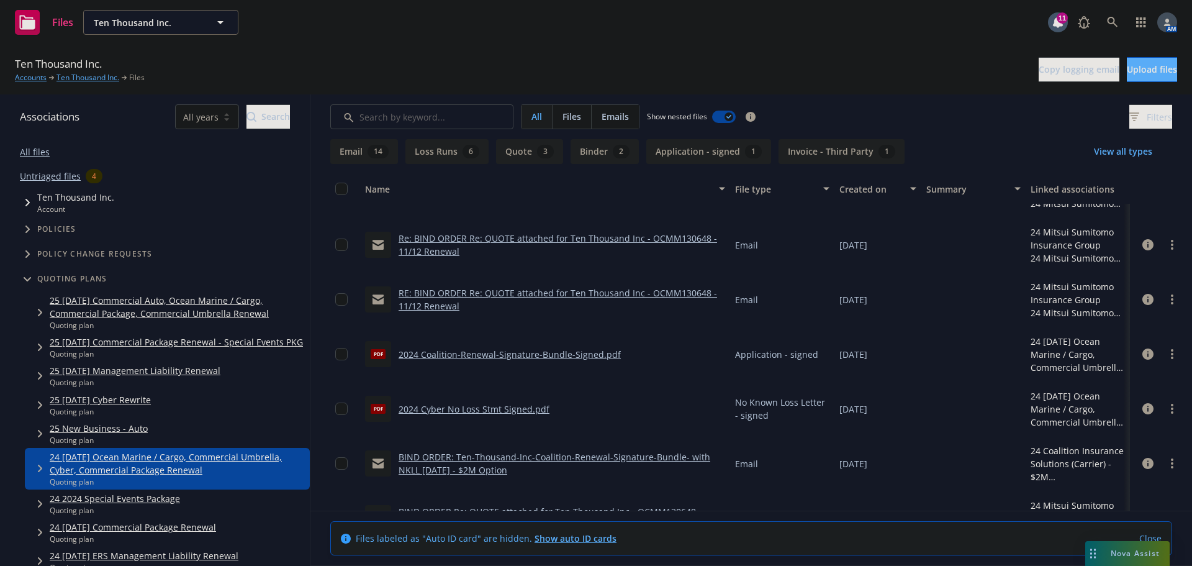
scroll to position [471, 0]
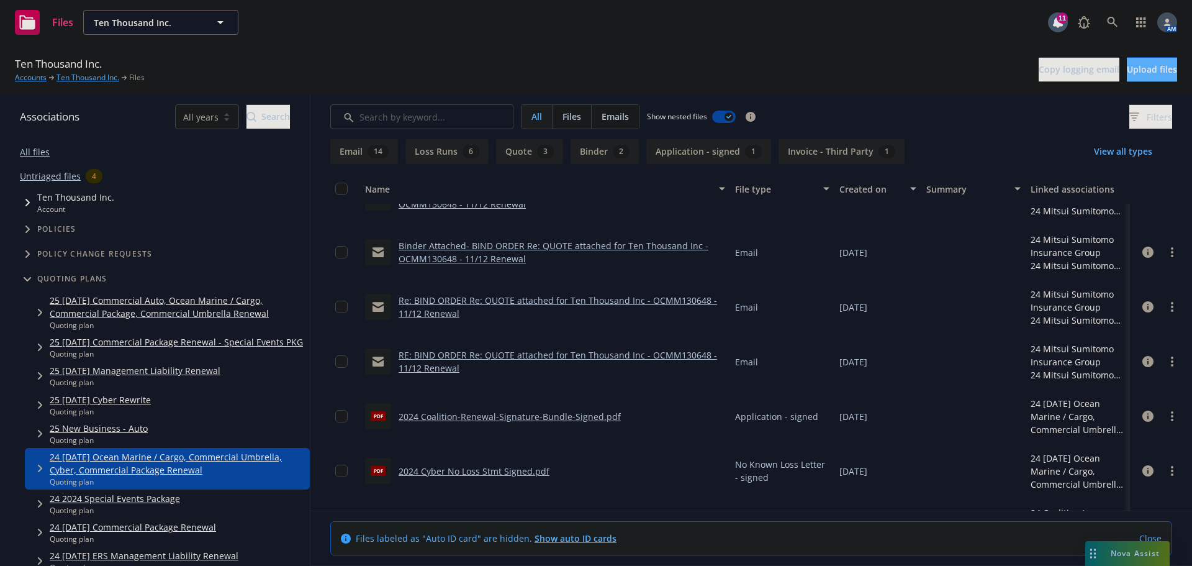
click at [508, 418] on link "2024 Coalition-Renewal-Signature-Bundle-Signed.pdf" at bounding box center [510, 416] width 222 height 12
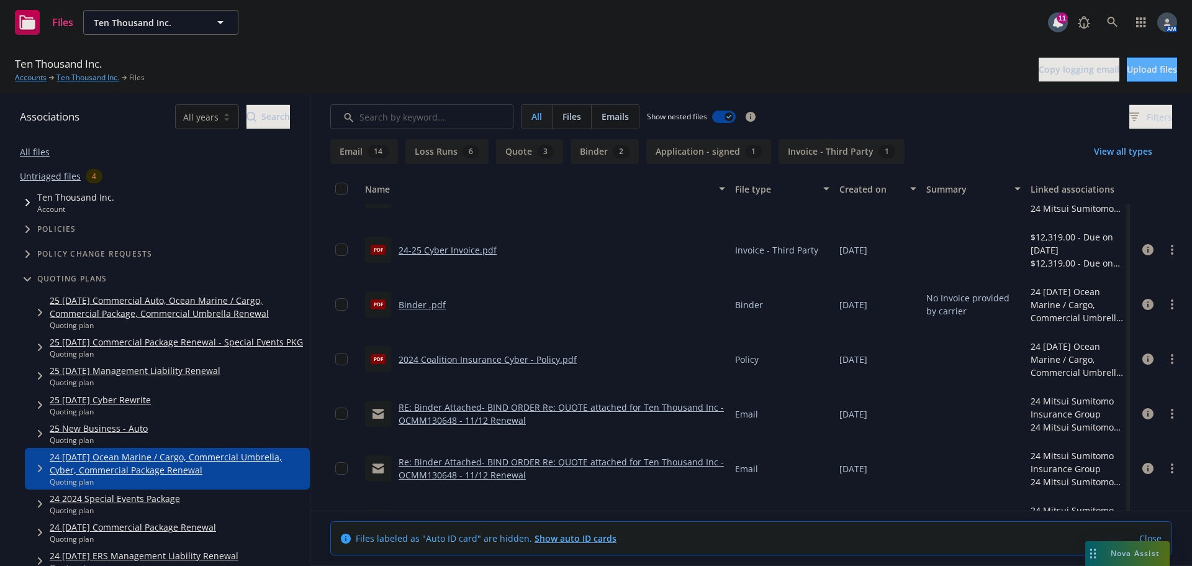
scroll to position [0, 0]
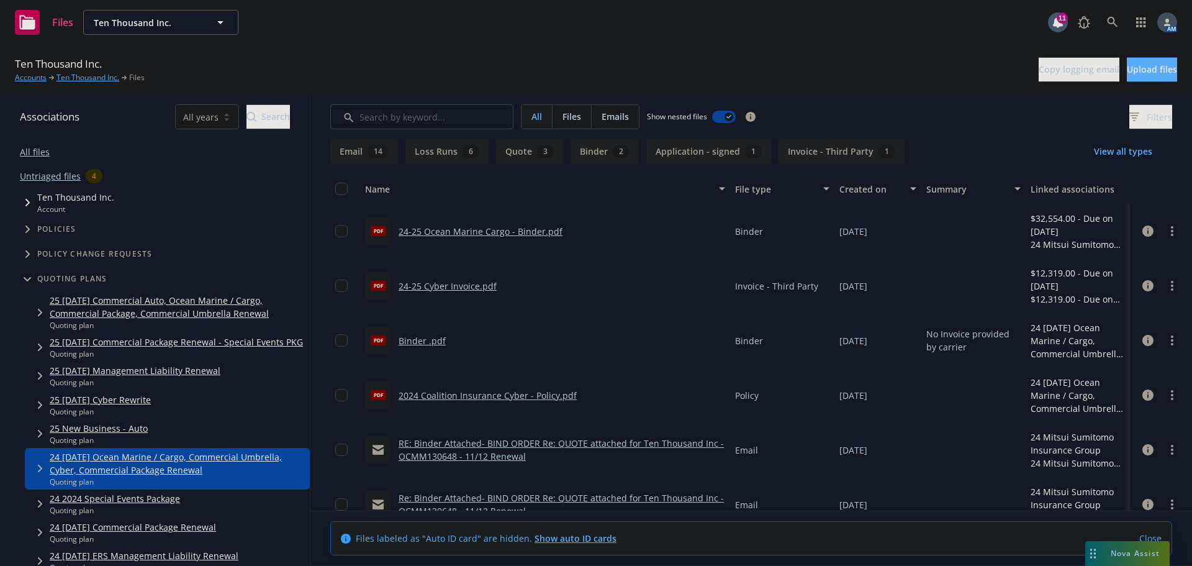
click at [497, 235] on link "24-25 Ocean Marine Cargo - Binder.pdf" at bounding box center [481, 231] width 164 height 12
click at [28, 279] on icon "Tree Example" at bounding box center [27, 279] width 7 height 4
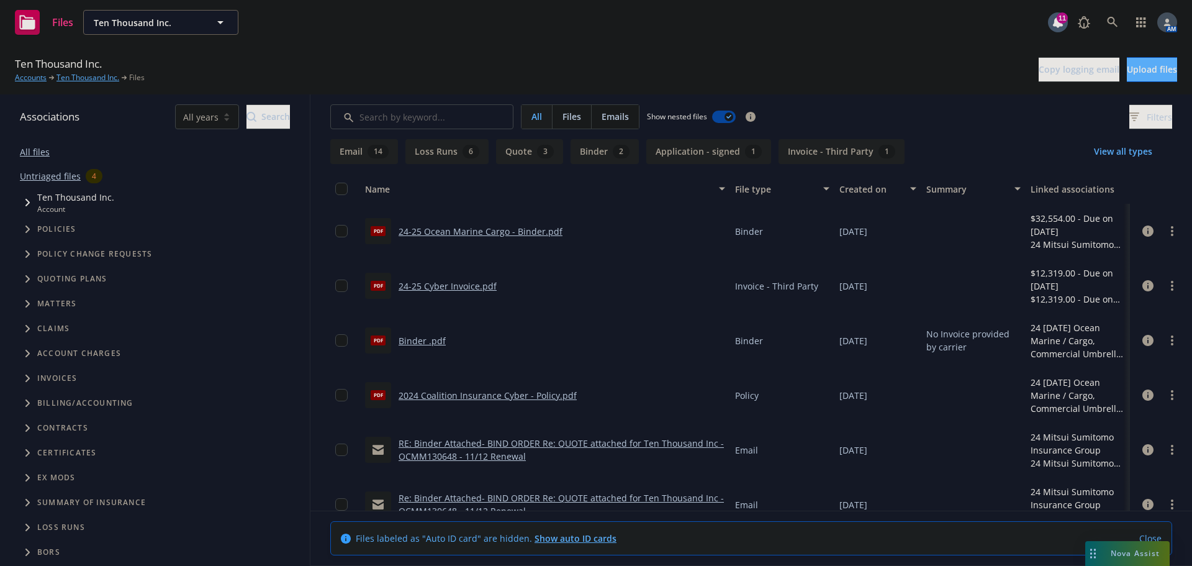
click at [25, 230] on icon "Tree Example" at bounding box center [27, 228] width 5 height 7
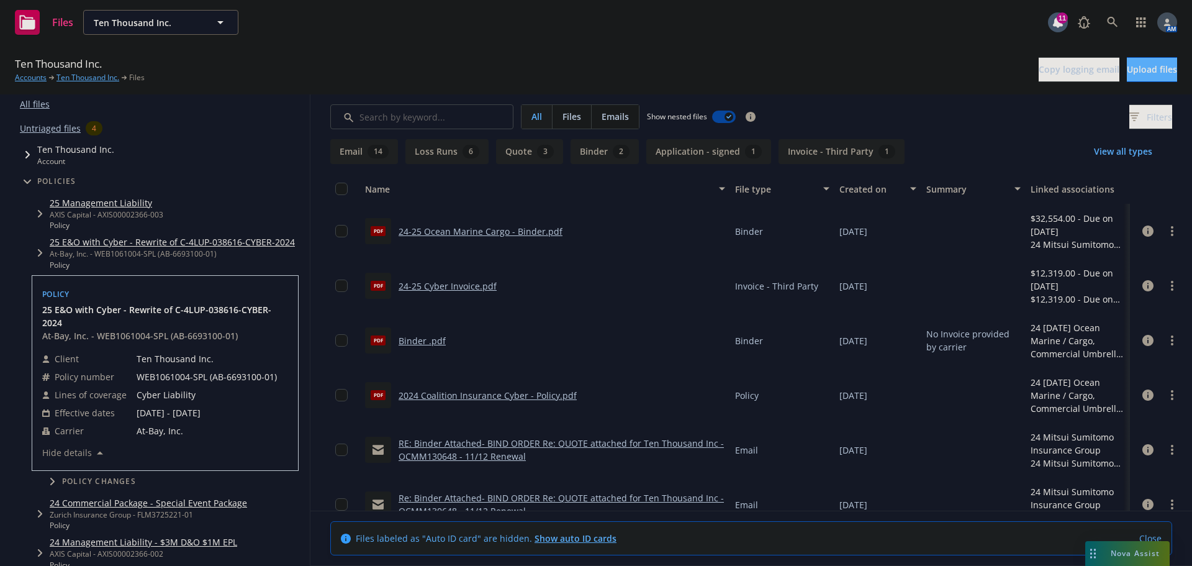
scroll to position [62, 0]
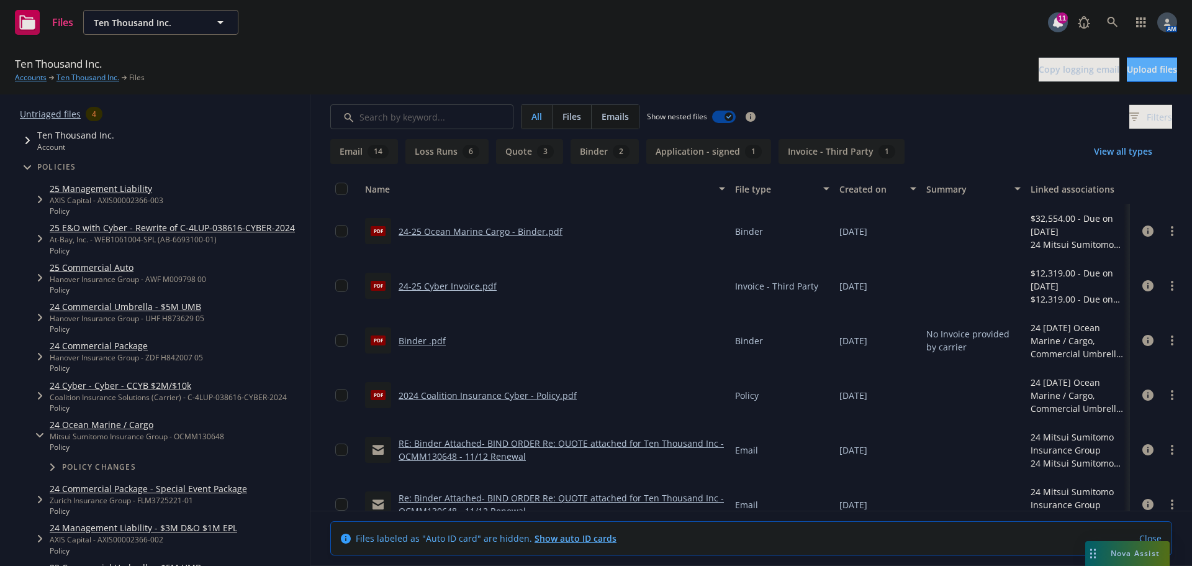
click at [80, 425] on link "24 Ocean Marine / Cargo" at bounding box center [137, 424] width 174 height 13
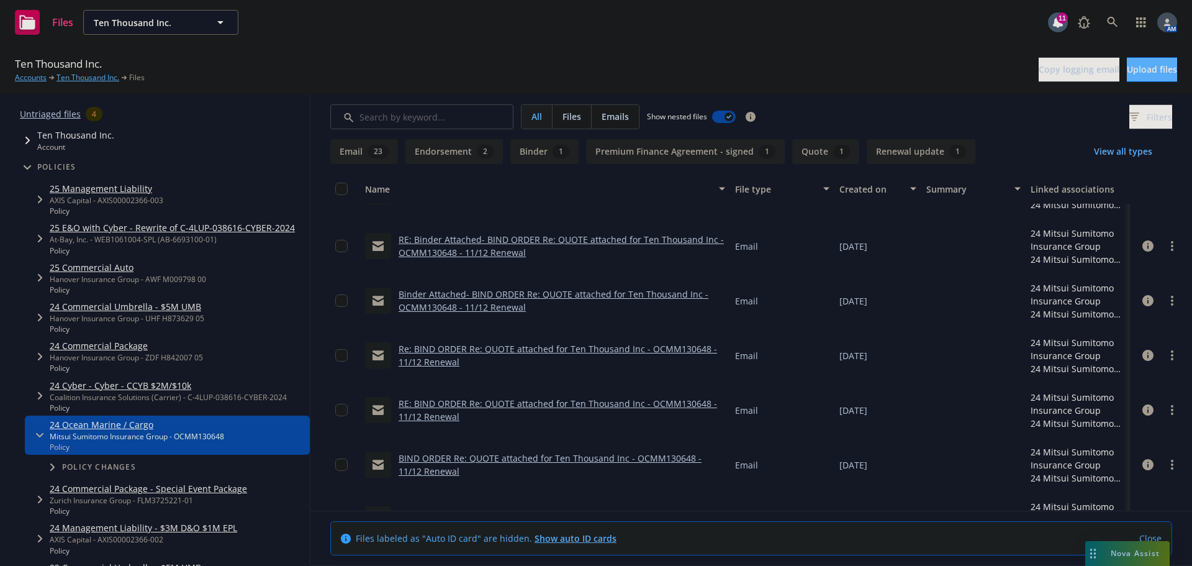
scroll to position [1278, 0]
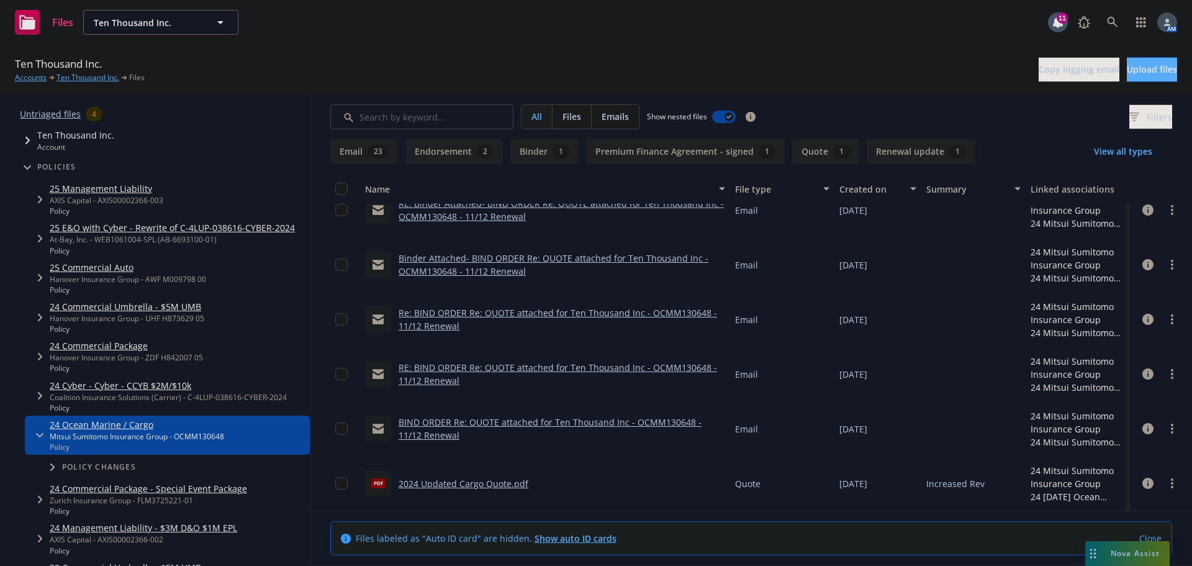
click at [50, 468] on span "Tree Example" at bounding box center [52, 467] width 20 height 20
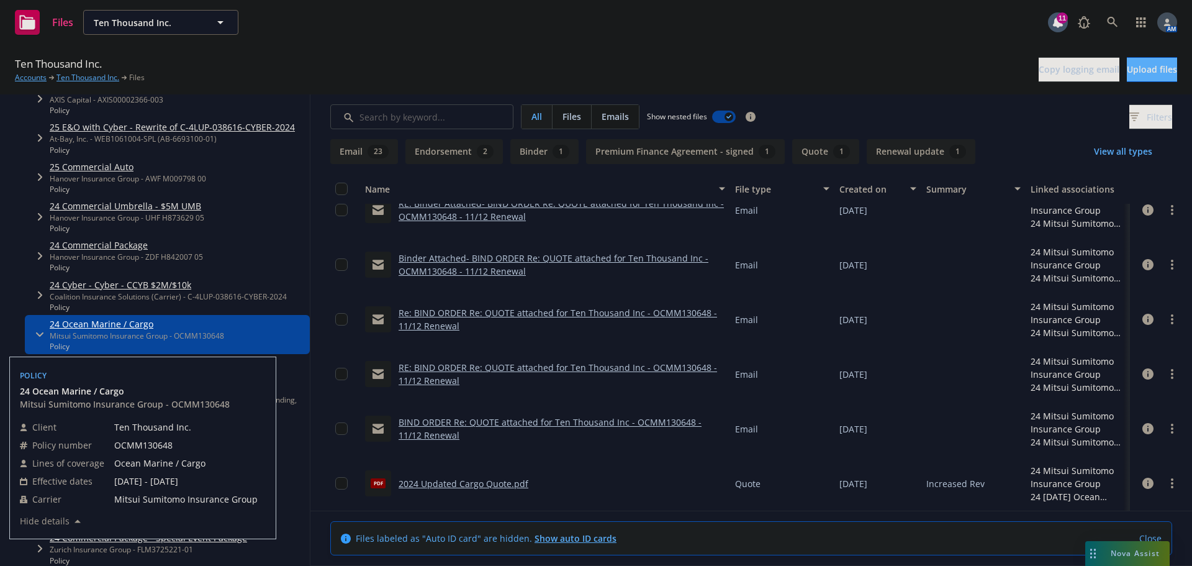
scroll to position [186, 0]
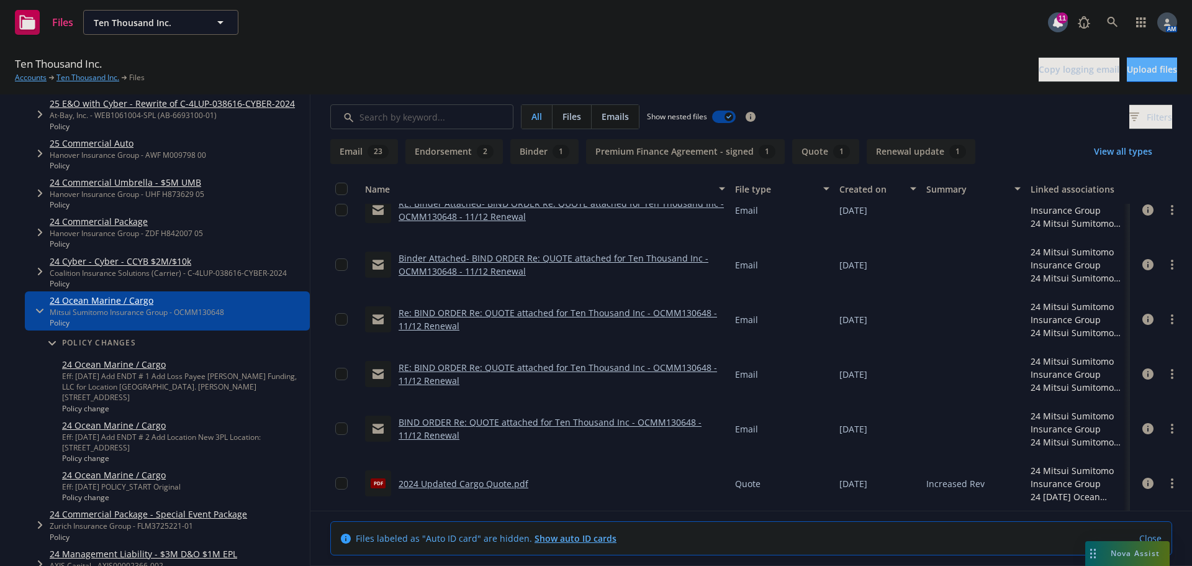
click at [96, 367] on link "24 Ocean Marine / Cargo" at bounding box center [183, 364] width 243 height 13
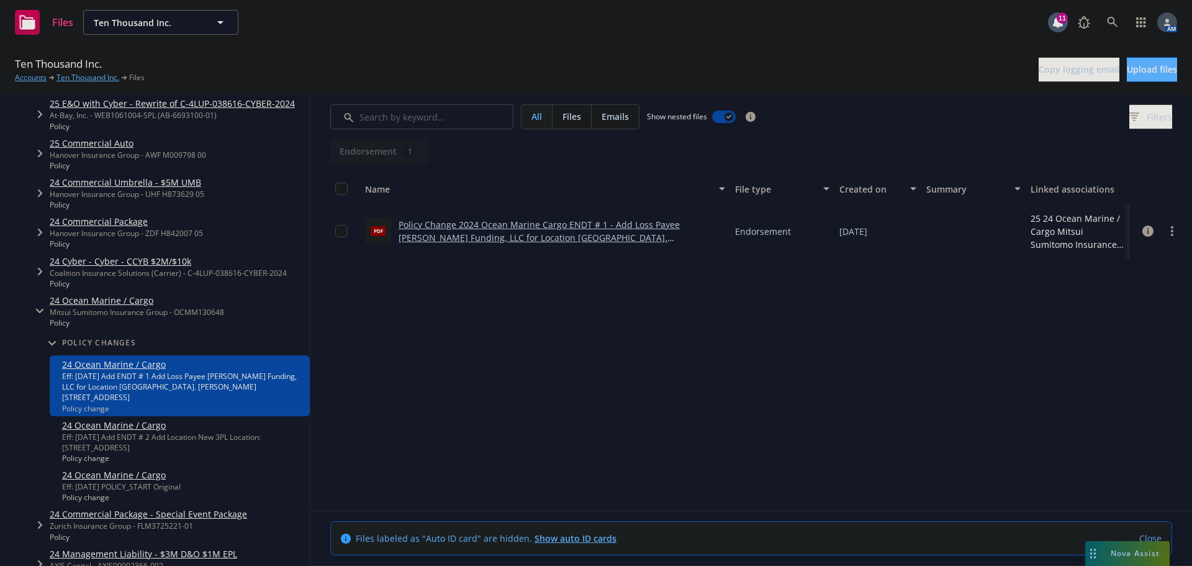
click at [112, 422] on link "24 Ocean Marine / Cargo" at bounding box center [183, 424] width 243 height 13
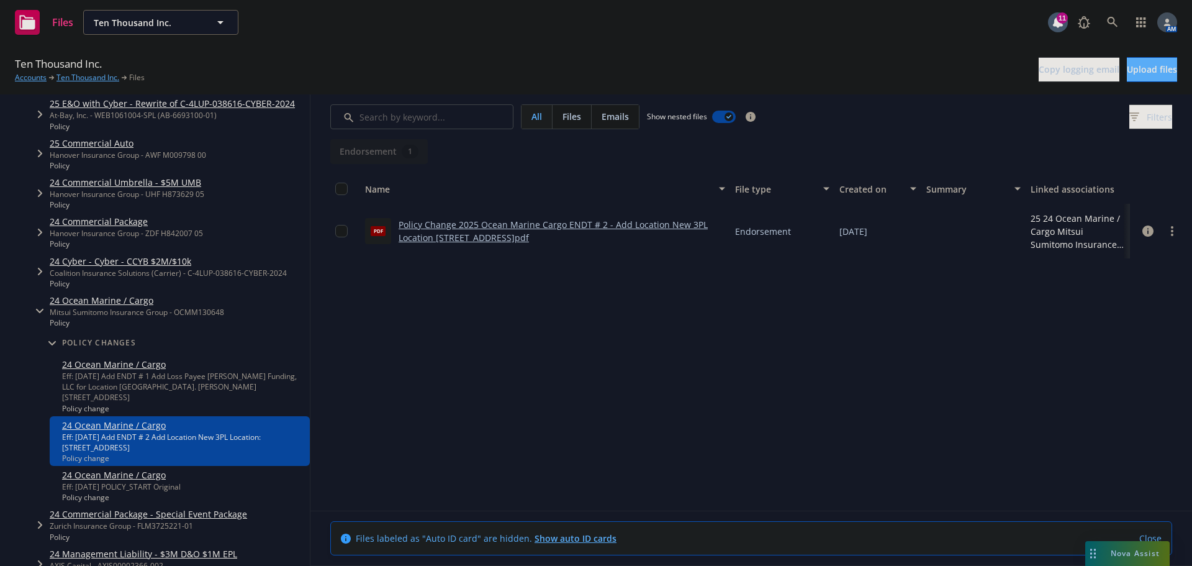
click at [106, 476] on link "24 Ocean Marine / Cargo" at bounding box center [121, 474] width 119 height 13
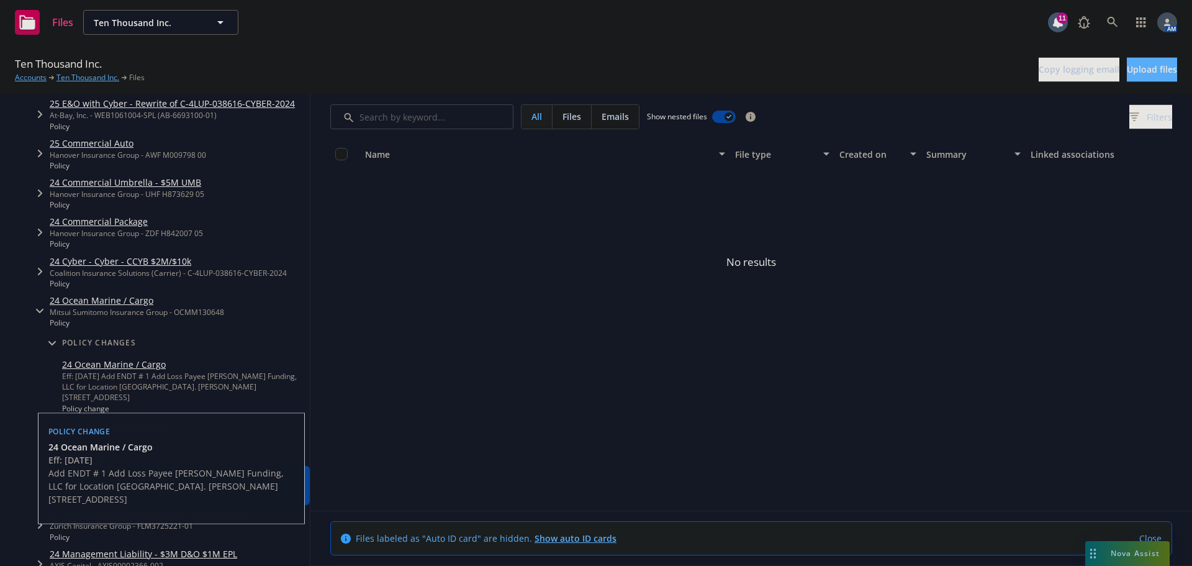
click at [81, 302] on link "24 Ocean Marine / Cargo" at bounding box center [137, 300] width 174 height 13
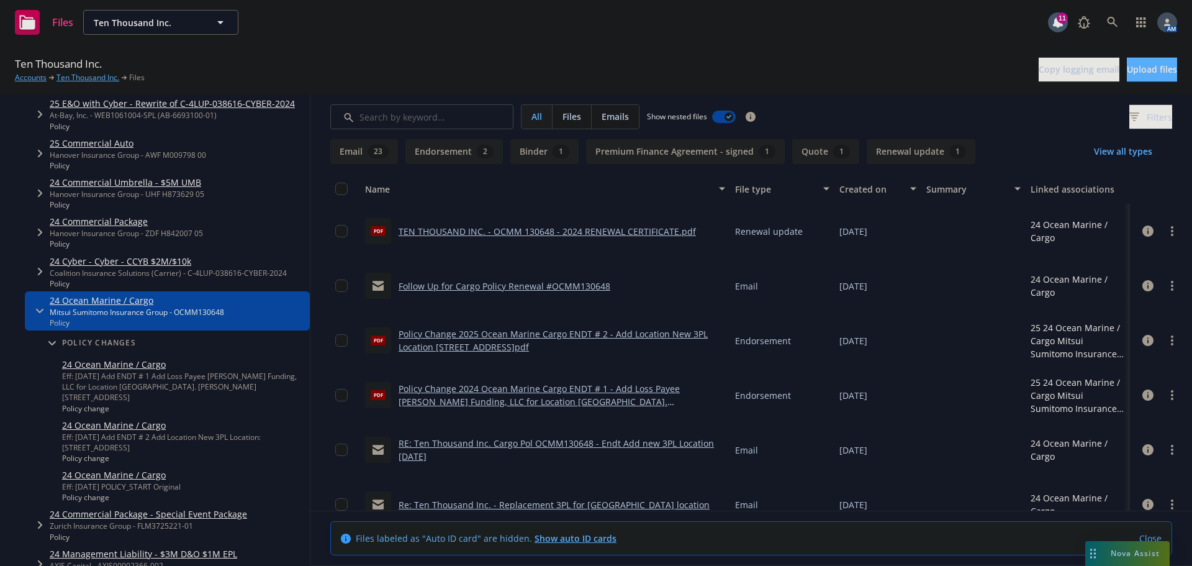
click at [42, 312] on icon "Tree Example" at bounding box center [39, 311] width 7 height 5
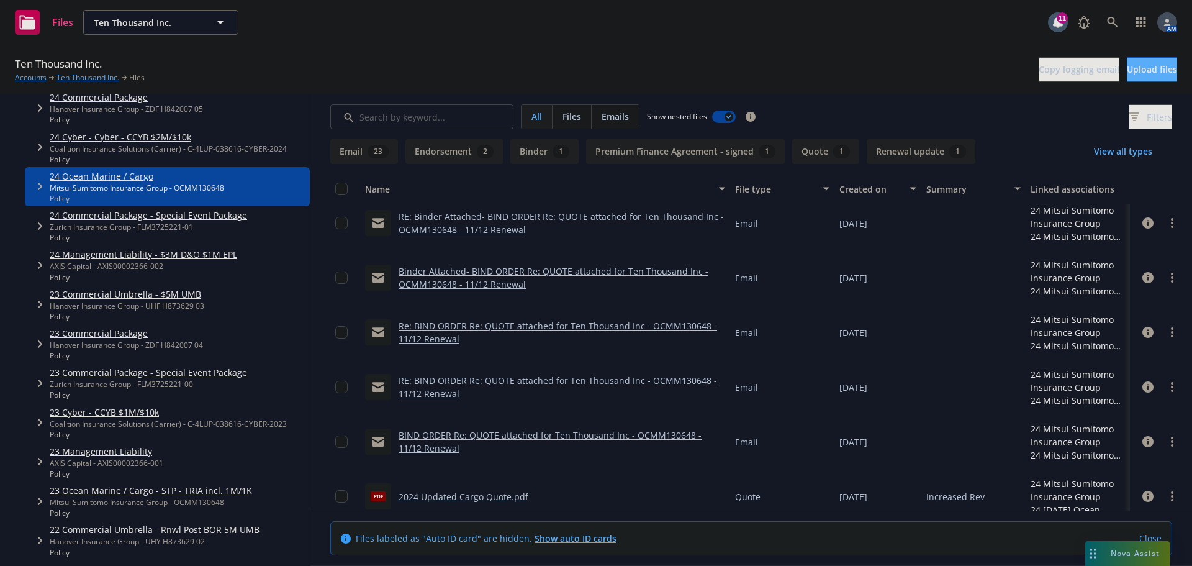
scroll to position [1278, 0]
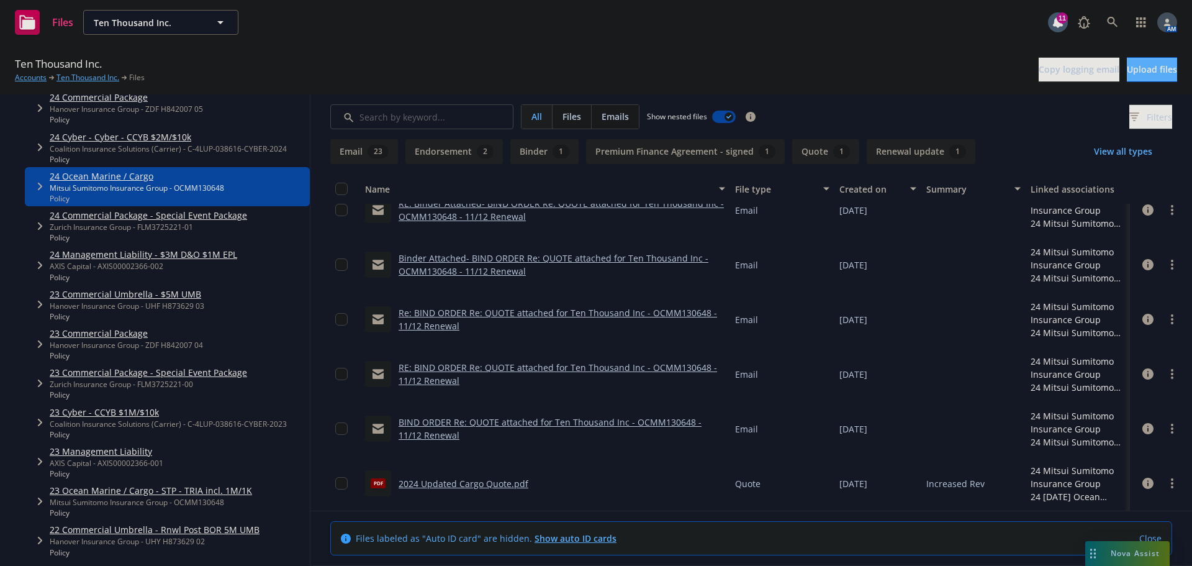
click at [179, 489] on link "23 Ocean Marine / Cargo - STP - TRIA incl. 1M/1K" at bounding box center [151, 490] width 202 height 13
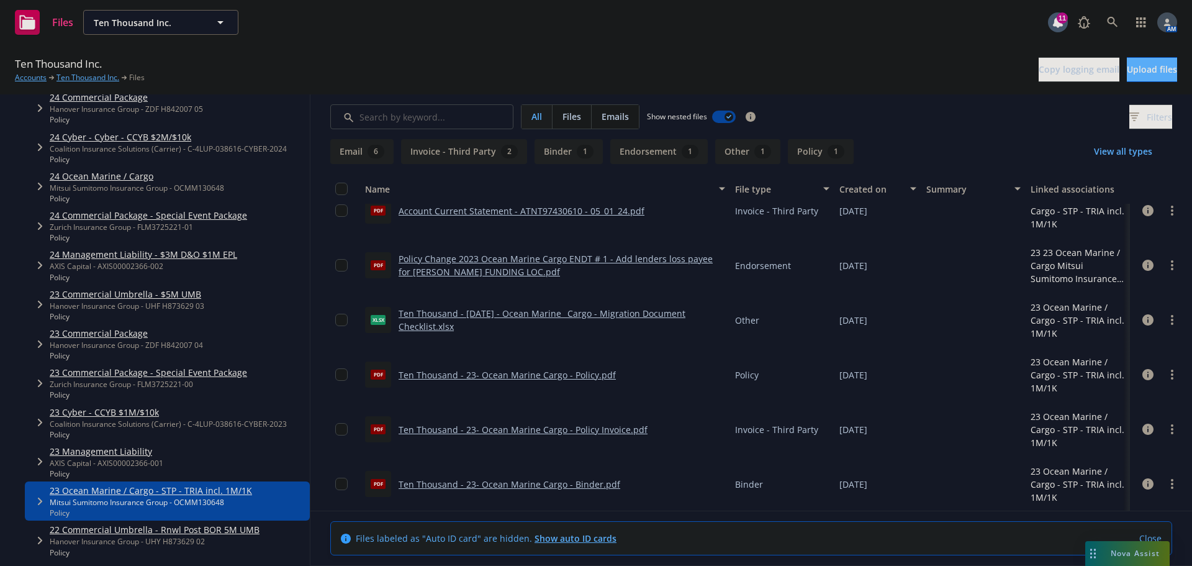
scroll to position [349, 0]
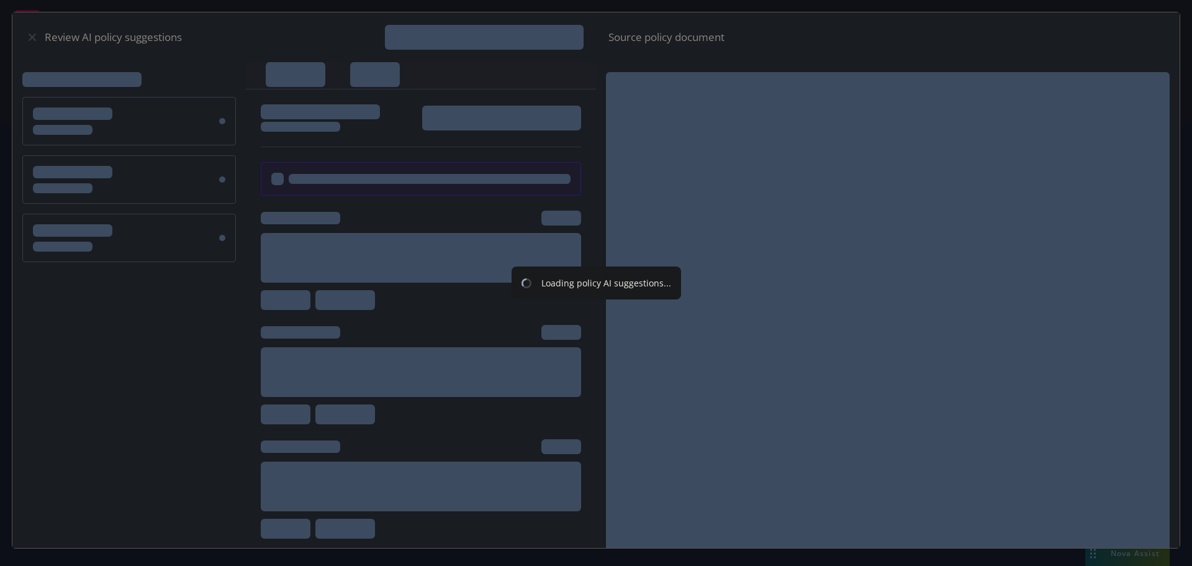
click at [166, 111] on body "Quoting AM [DATE] E&O with Cyber, Cyber, Crime Renewal Best Friend Finance, LLC…" at bounding box center [596, 283] width 1192 height 566
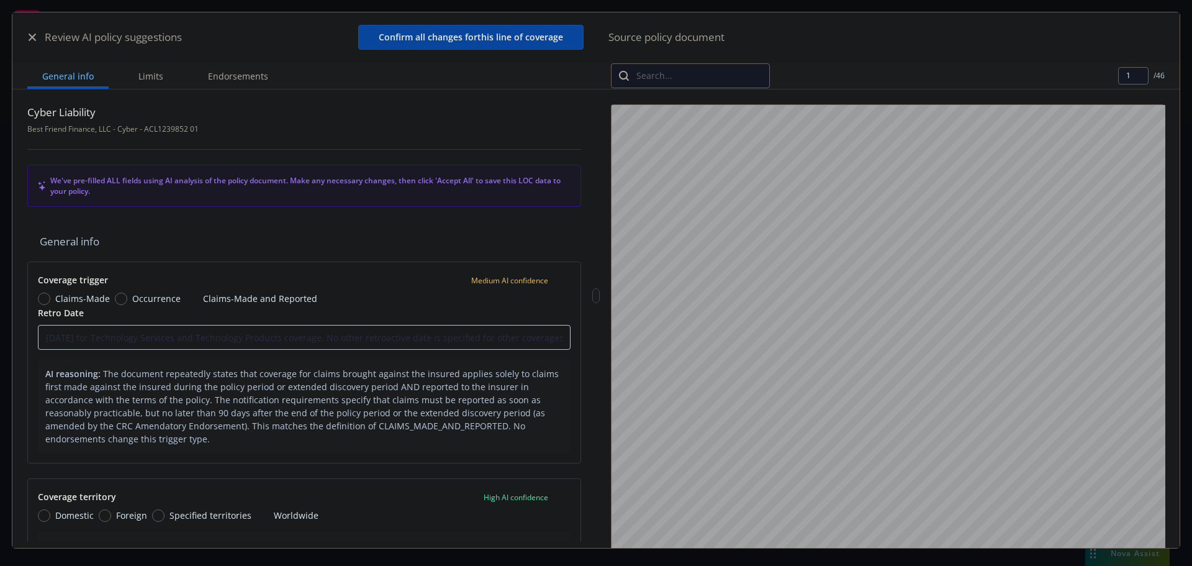
click at [34, 36] on icon "button" at bounding box center [32, 37] width 7 height 7
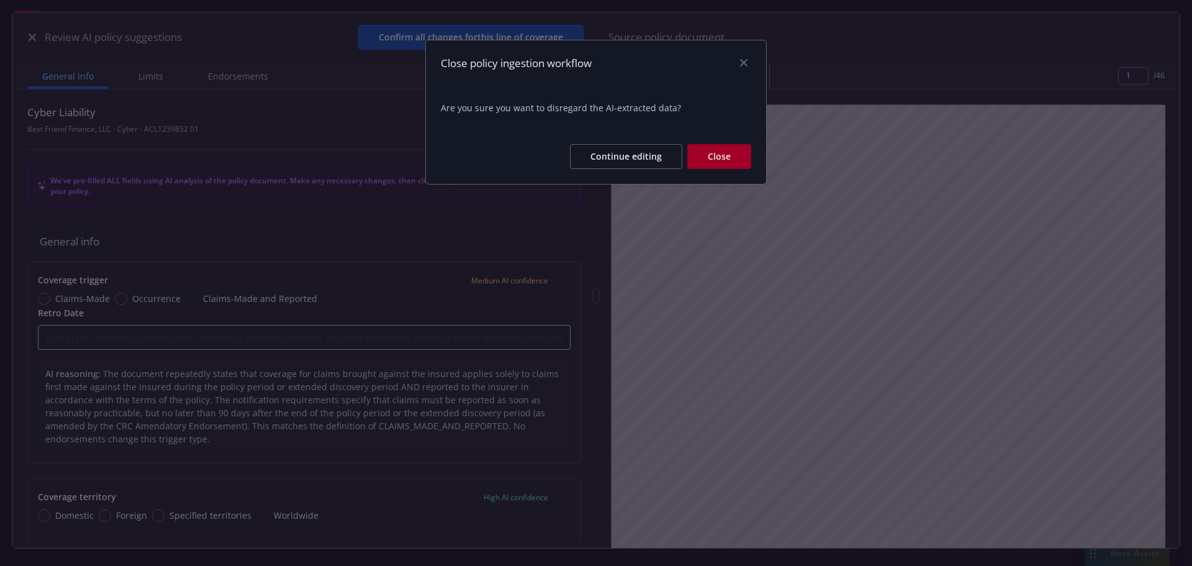
click at [708, 155] on button "Close" at bounding box center [719, 156] width 64 height 25
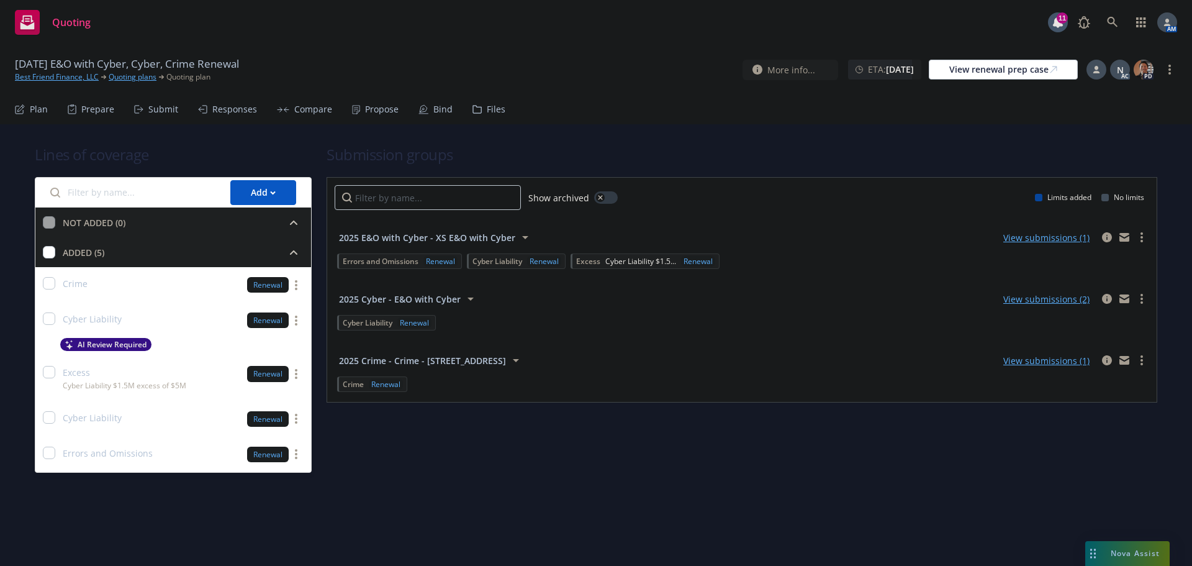
click at [168, 110] on div "Submit" at bounding box center [163, 109] width 30 height 10
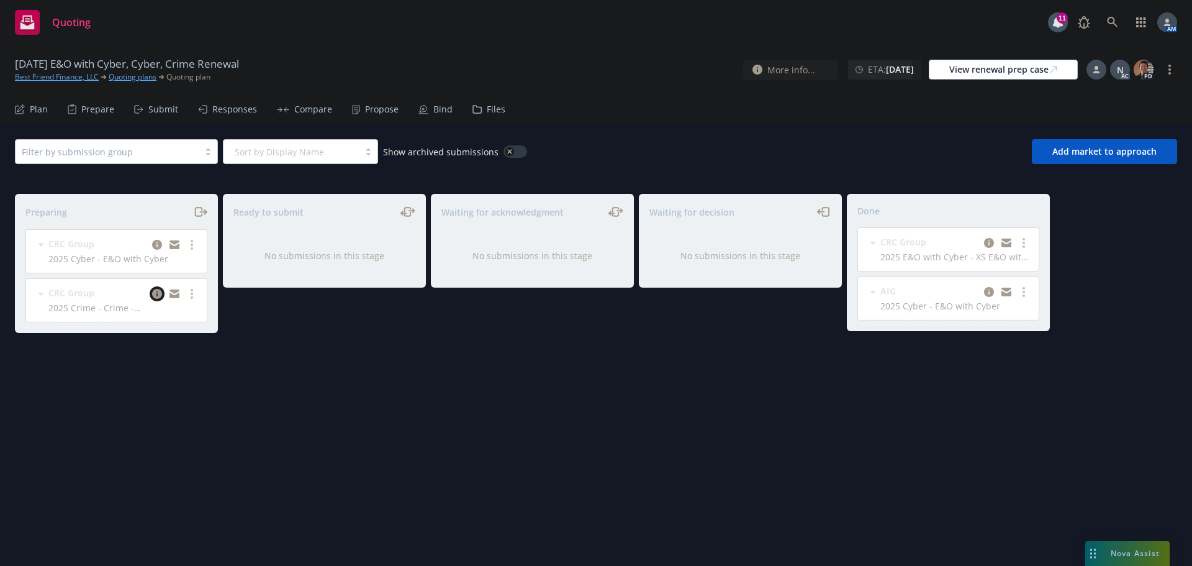
click at [157, 291] on icon "copy logging email" at bounding box center [157, 294] width 10 height 10
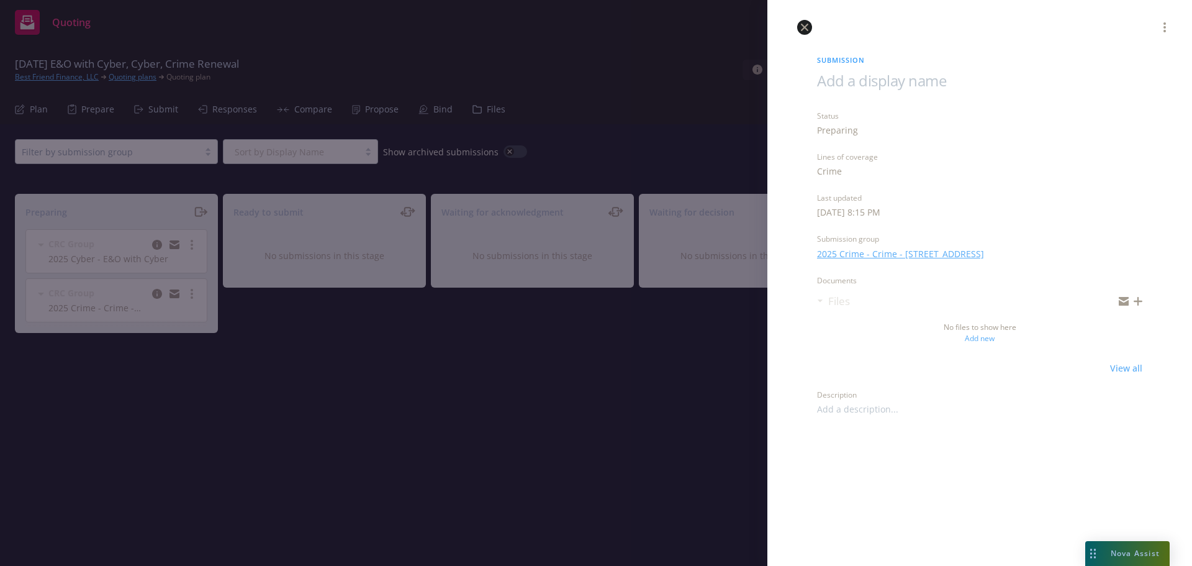
click at [805, 30] on icon "close" at bounding box center [804, 27] width 7 height 7
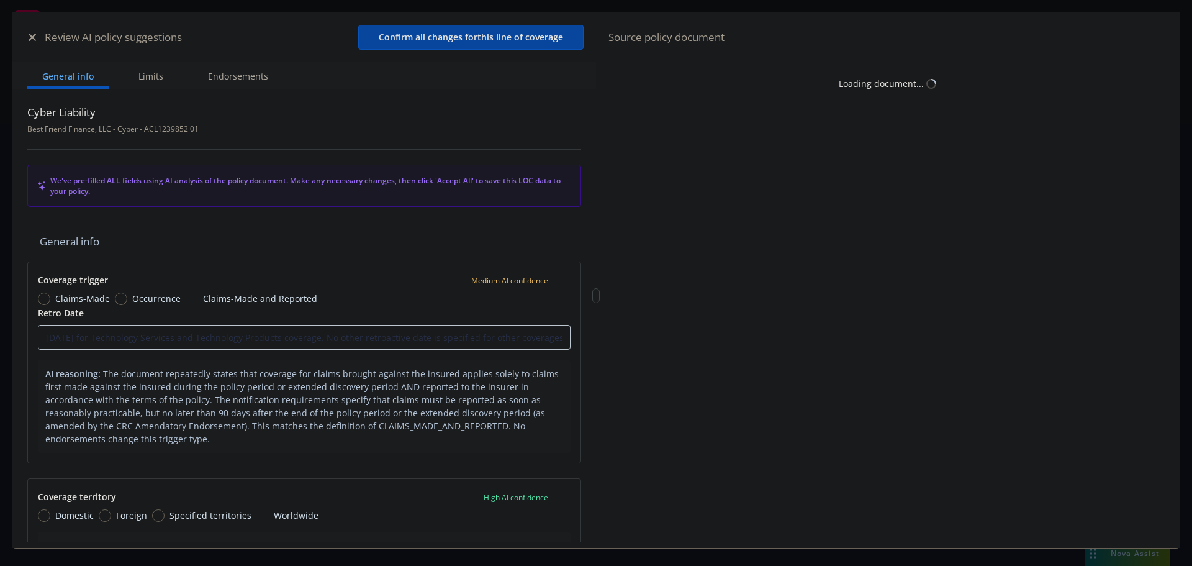
type textarea "x"
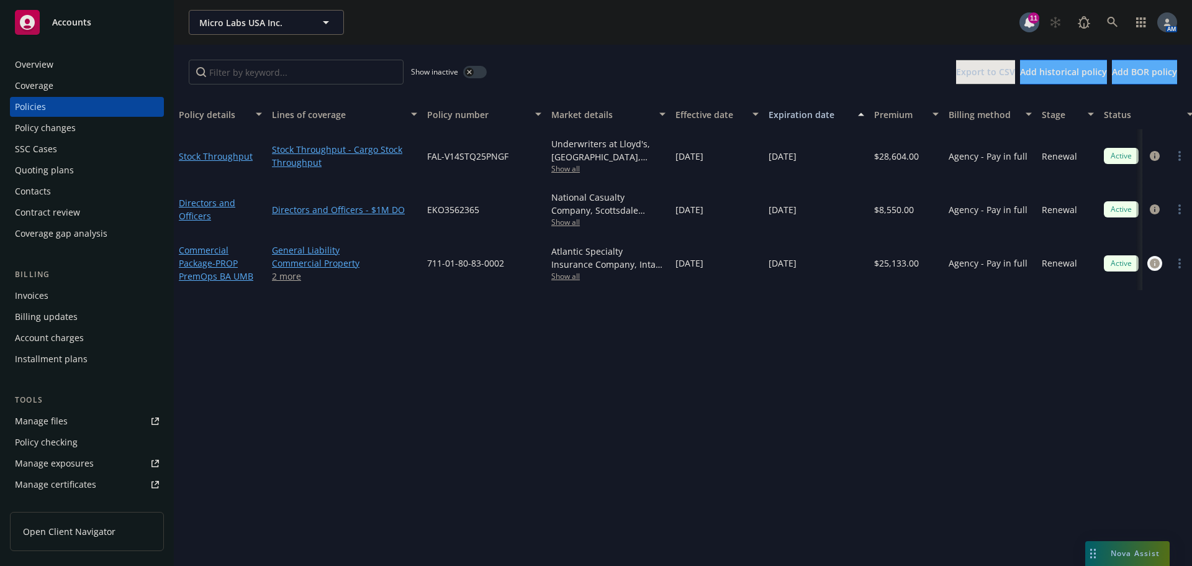
click at [1154, 265] on icon "circleInformation" at bounding box center [1155, 263] width 10 height 10
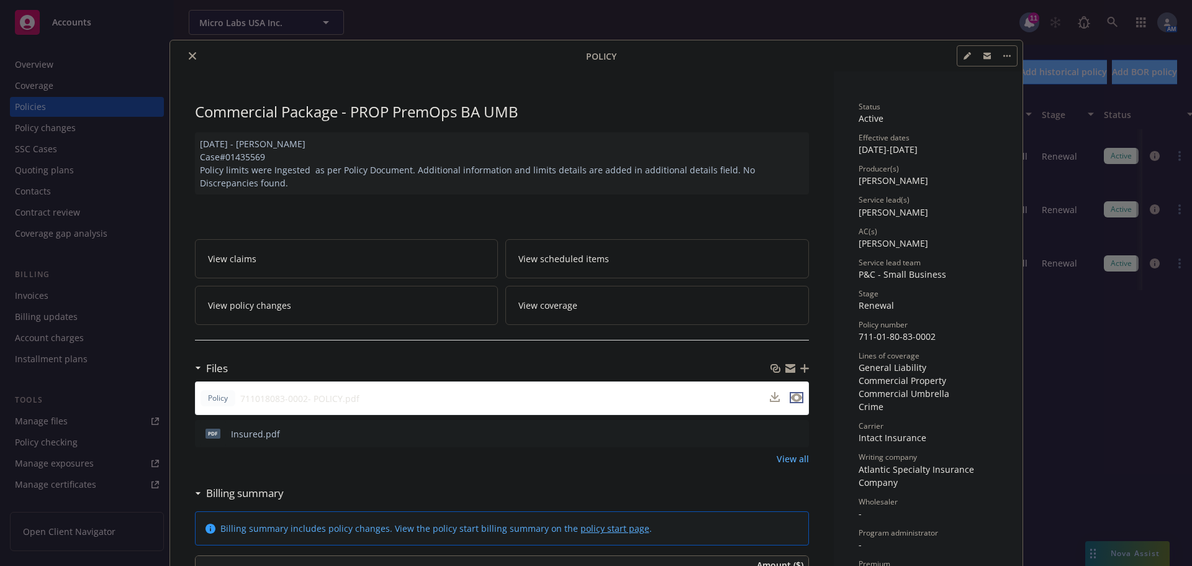
click at [792, 399] on icon "preview file" at bounding box center [796, 397] width 11 height 9
click at [189, 52] on icon "close" at bounding box center [192, 55] width 7 height 7
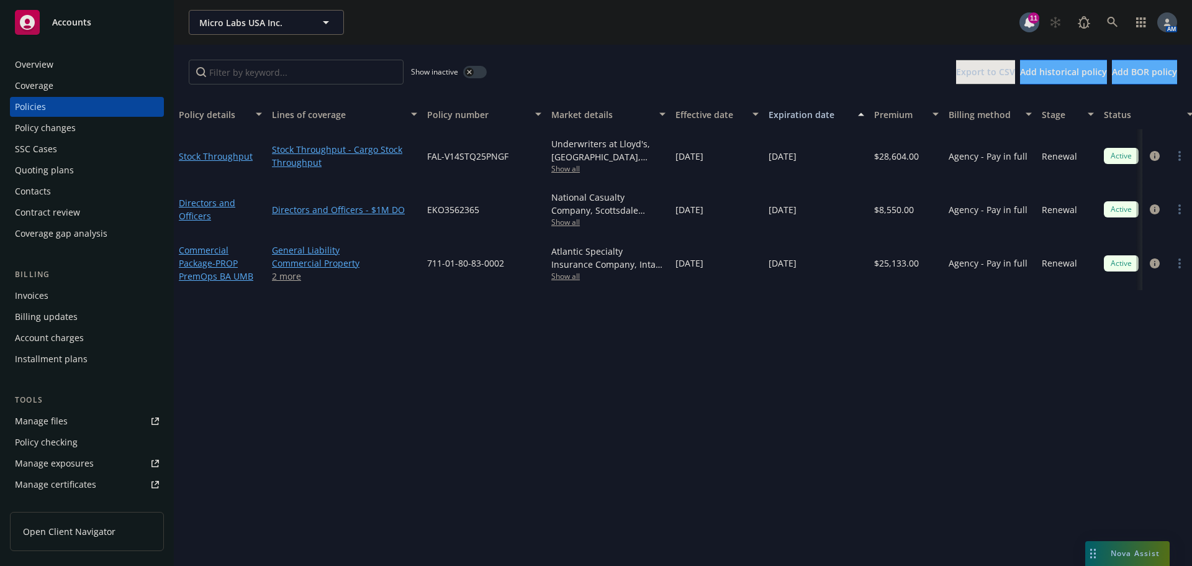
click at [63, 59] on div "Overview" at bounding box center [87, 65] width 144 height 20
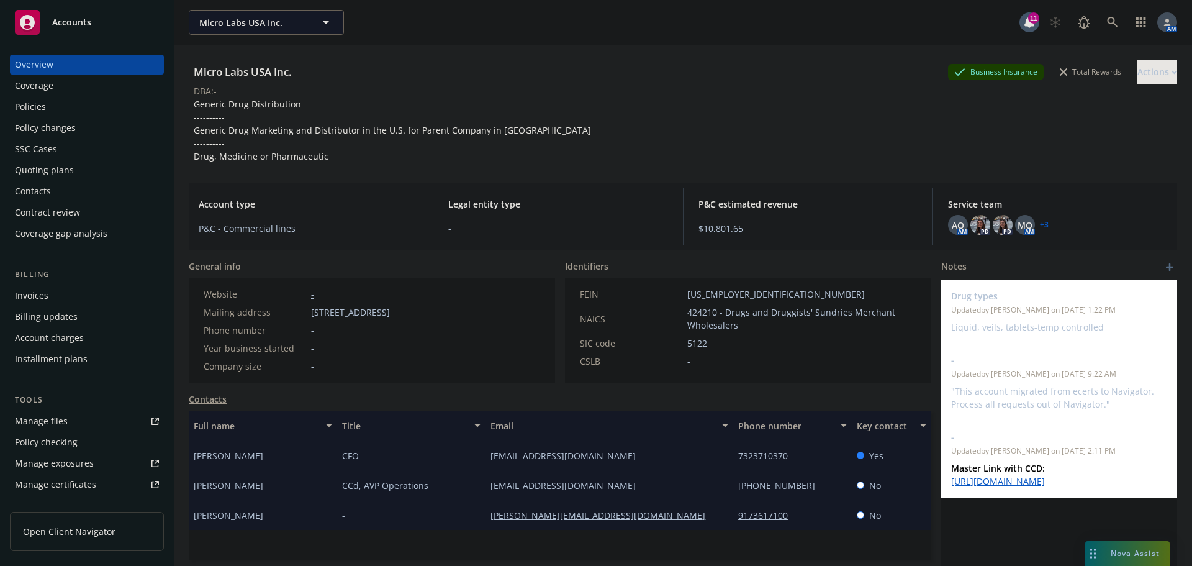
click at [41, 104] on div "Policies" at bounding box center [30, 107] width 31 height 20
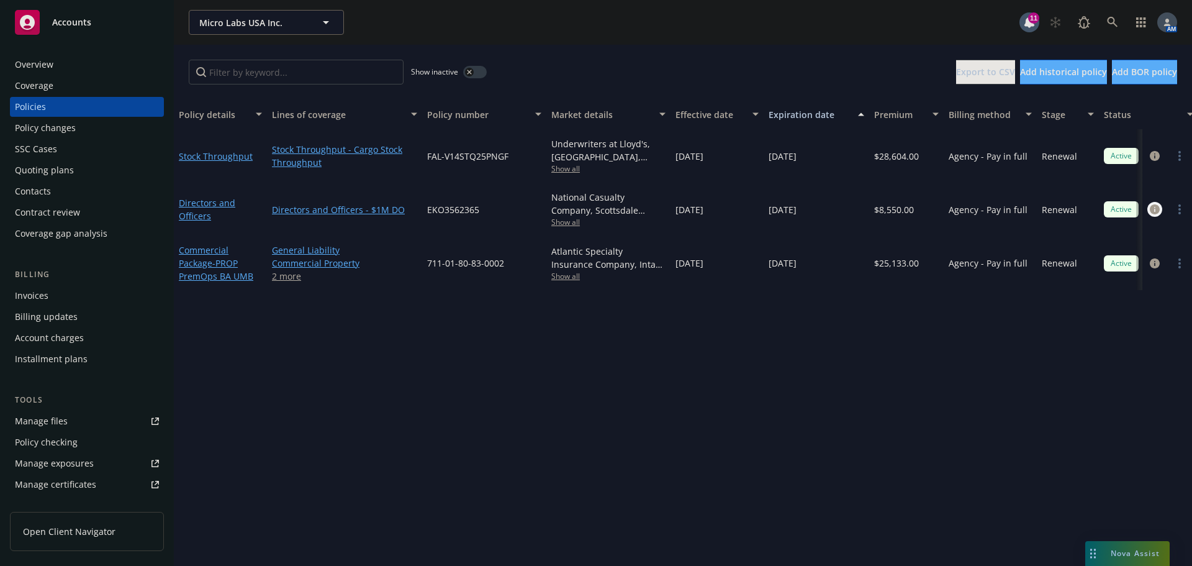
click at [1158, 207] on icon "circleInformation" at bounding box center [1155, 209] width 10 height 10
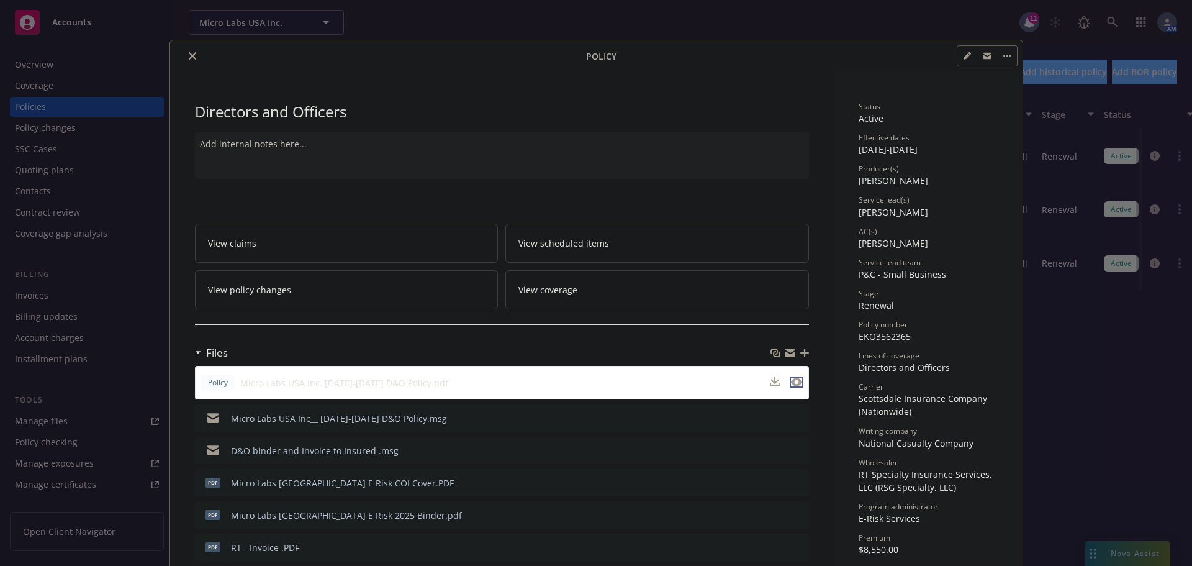
click at [792, 385] on icon "preview file" at bounding box center [796, 381] width 11 height 9
click at [189, 57] on icon "close" at bounding box center [192, 55] width 7 height 7
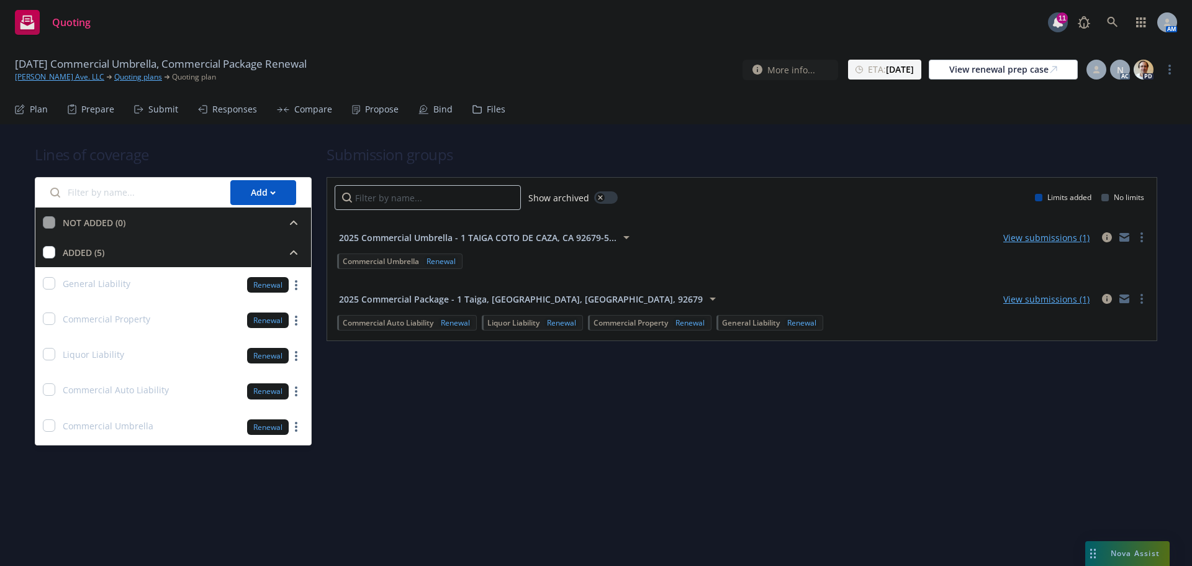
click at [487, 108] on div "Files" at bounding box center [496, 109] width 19 height 10
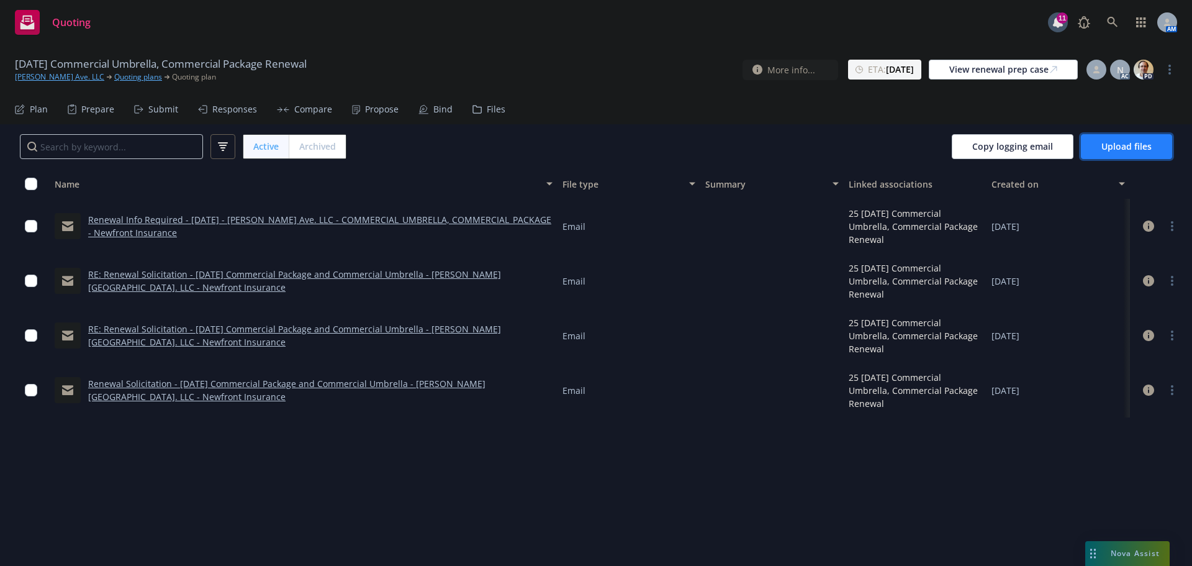
click at [1103, 143] on span "Upload files" at bounding box center [1126, 146] width 50 height 12
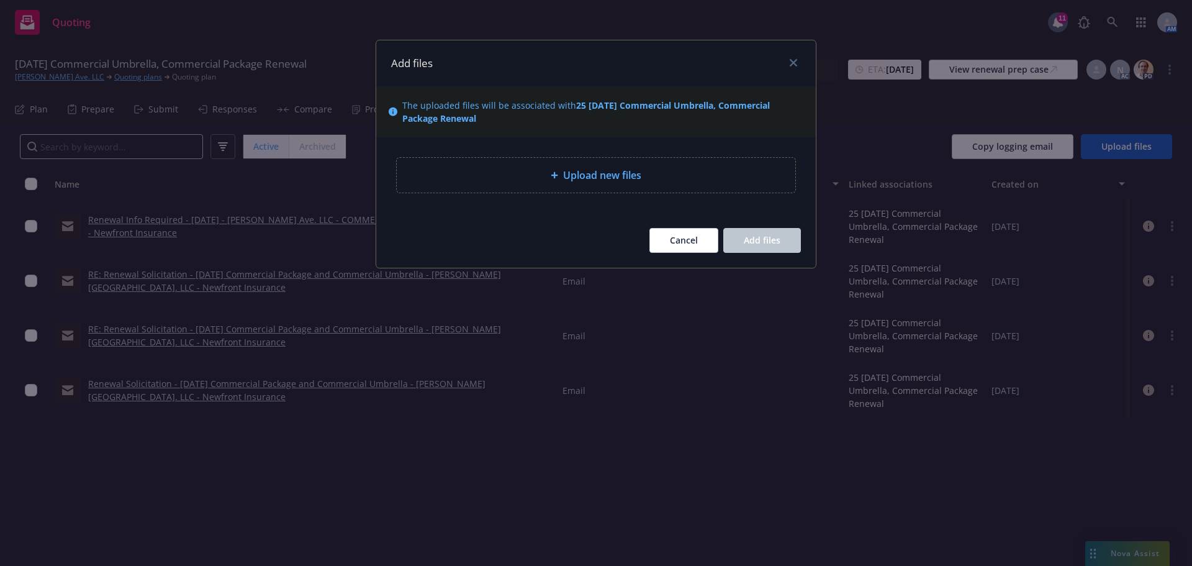
click at [670, 171] on div "Upload new files" at bounding box center [596, 175] width 379 height 15
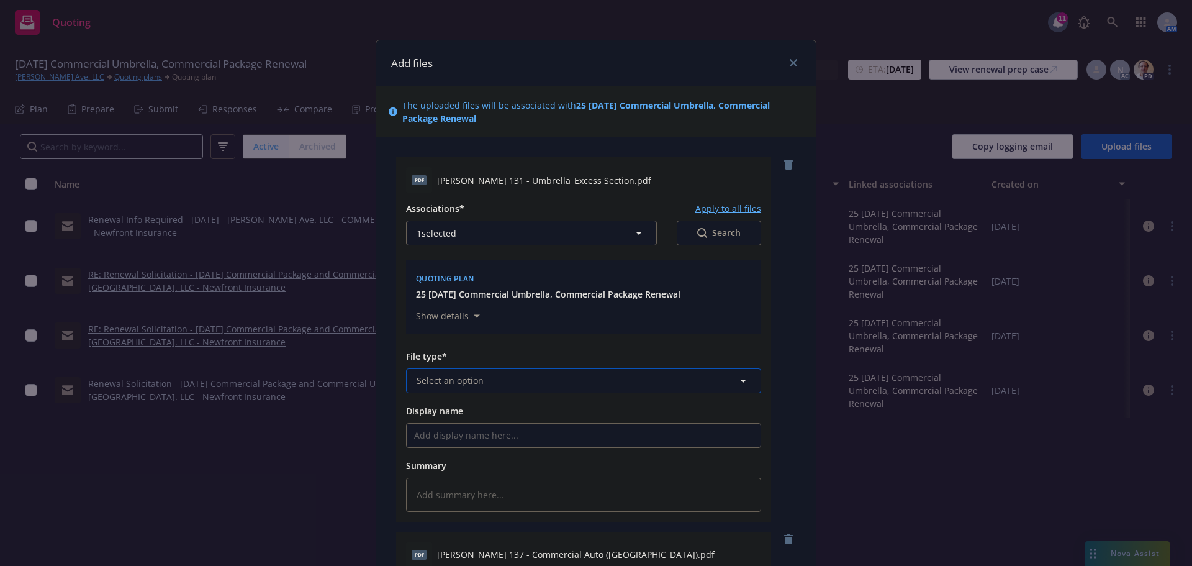
click at [459, 373] on button "Select an option" at bounding box center [583, 380] width 355 height 25
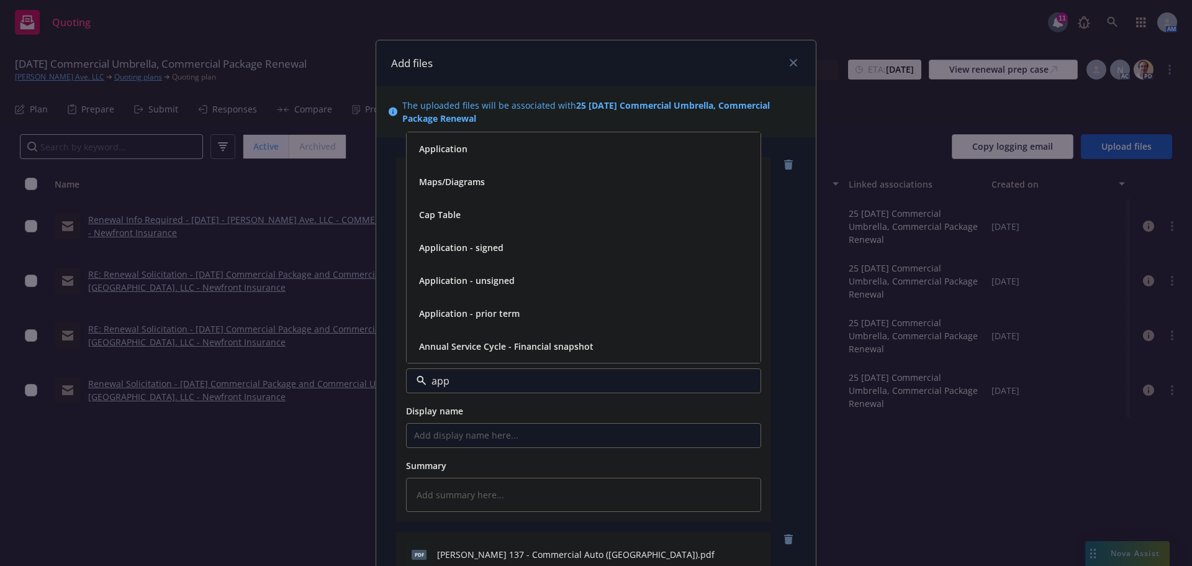
type input "appl"
click at [474, 317] on span "Application - unsigned" at bounding box center [467, 313] width 96 height 13
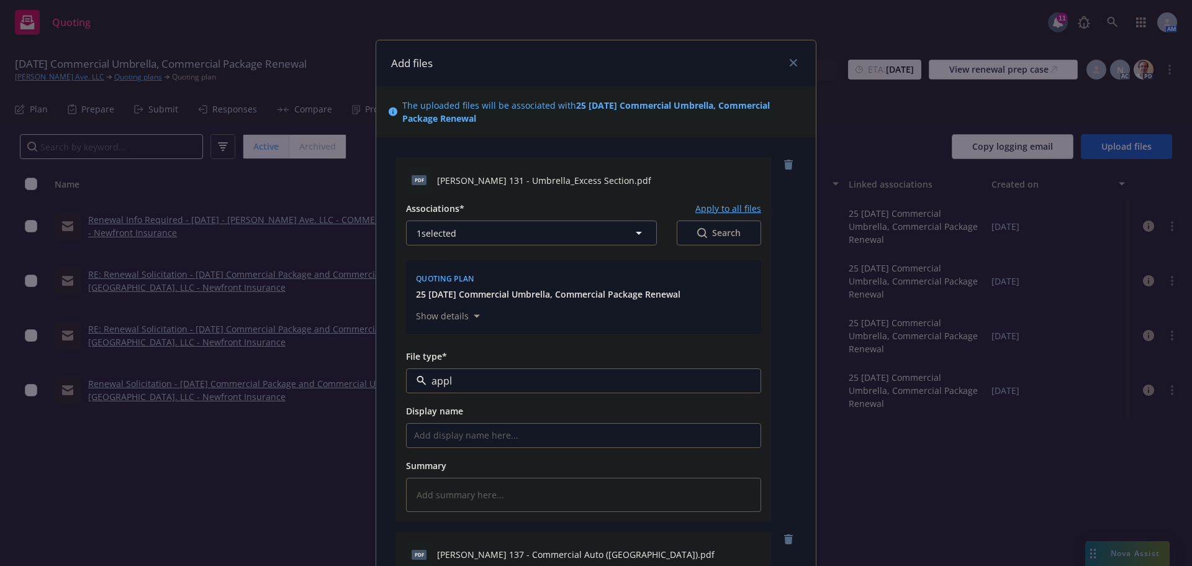
type textarea "x"
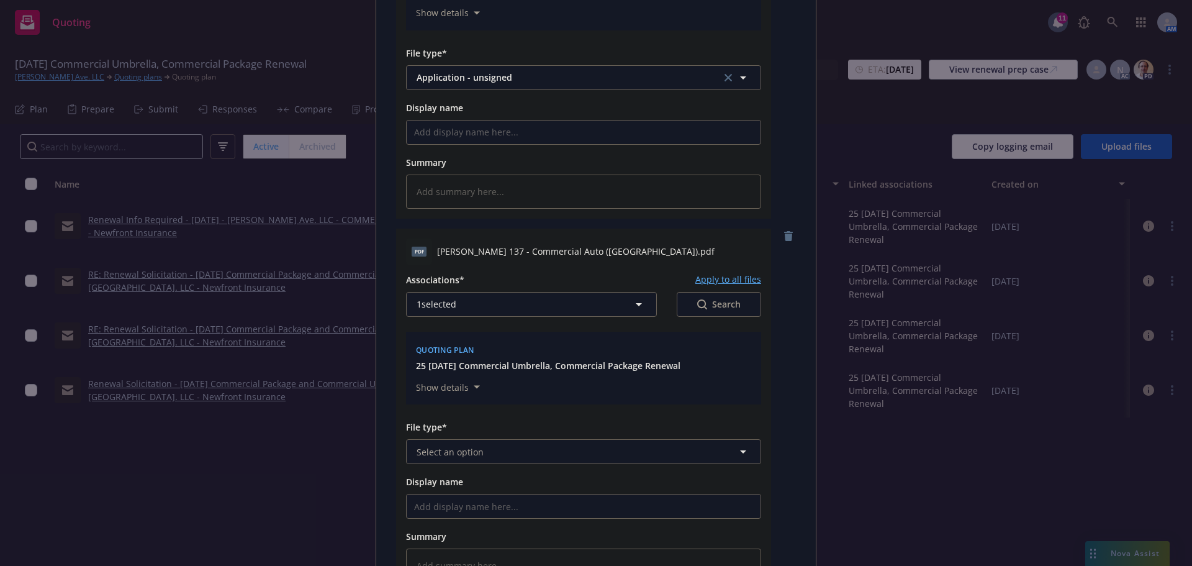
scroll to position [310, 0]
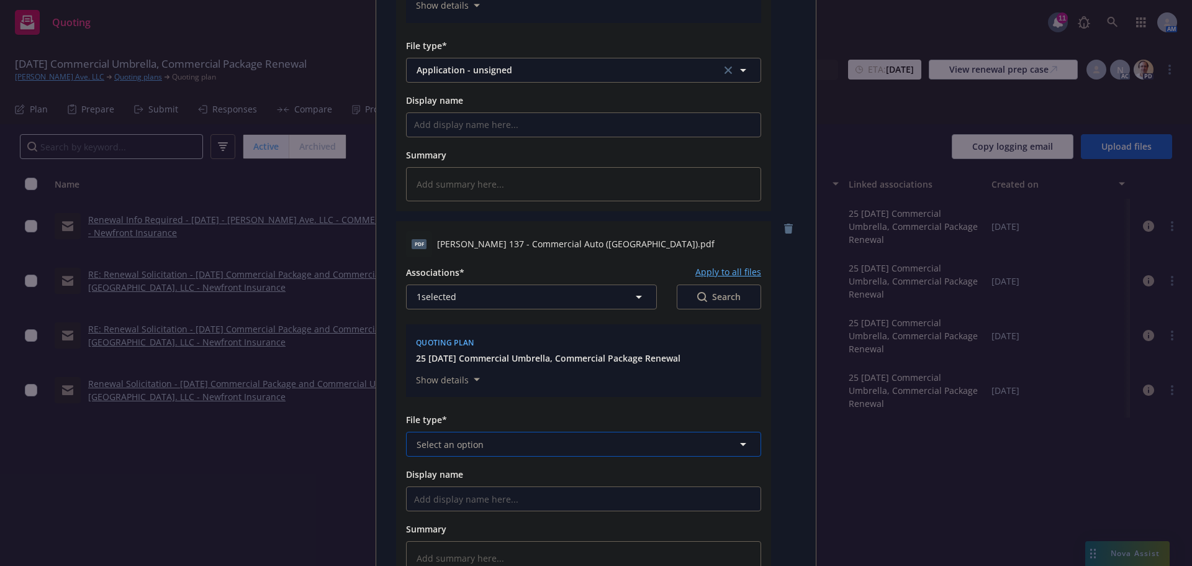
click at [467, 440] on span "Select an option" at bounding box center [450, 444] width 67 height 13
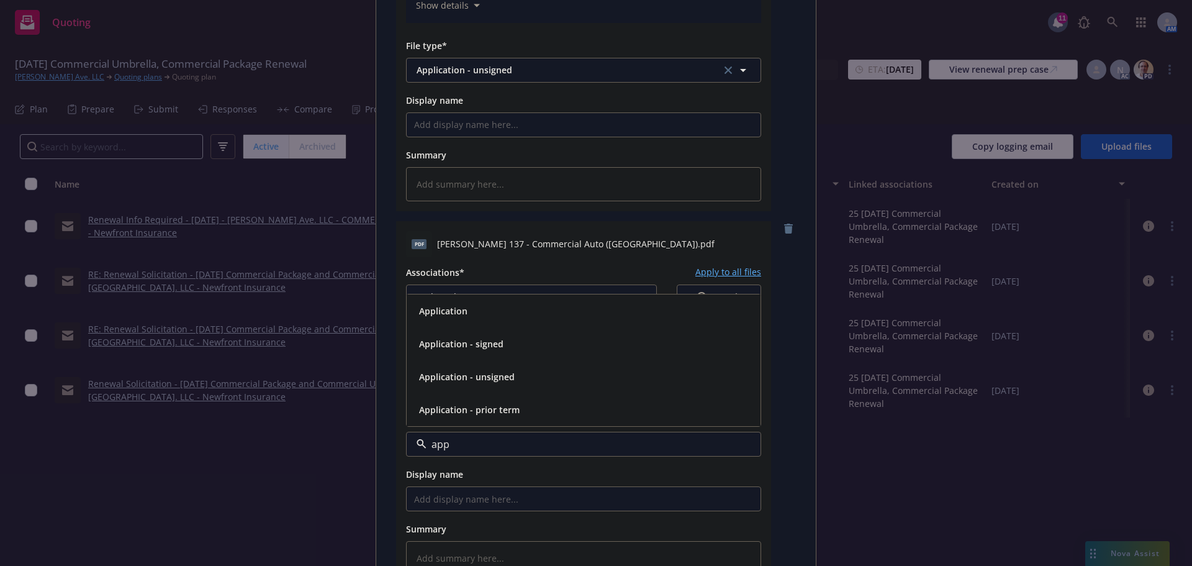
type input "appl"
click at [461, 380] on span "Application - unsigned" at bounding box center [467, 376] width 96 height 13
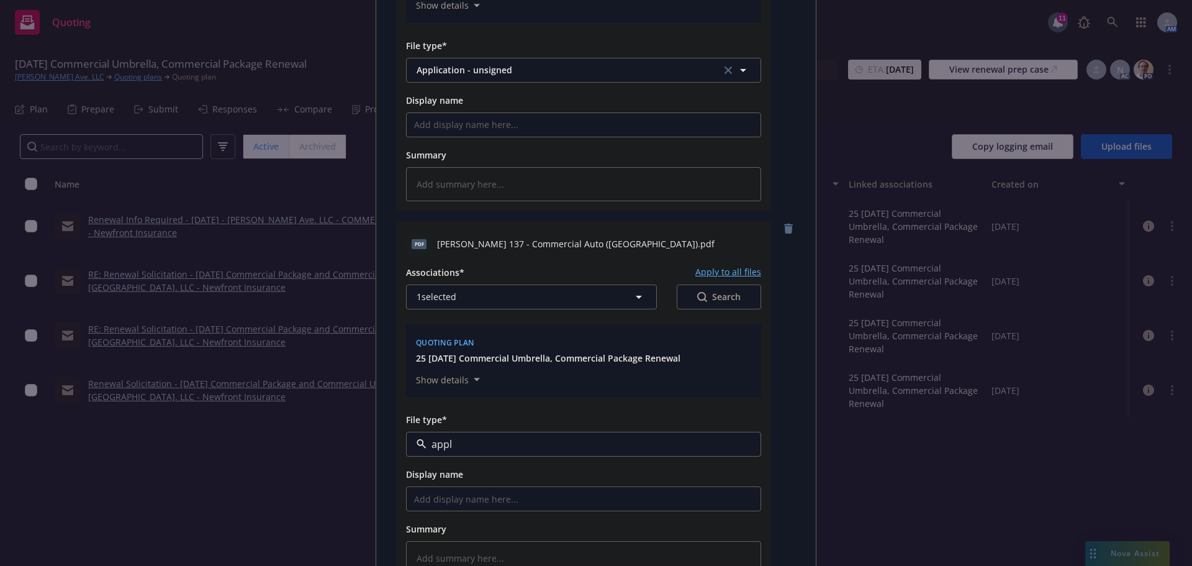
type textarea "x"
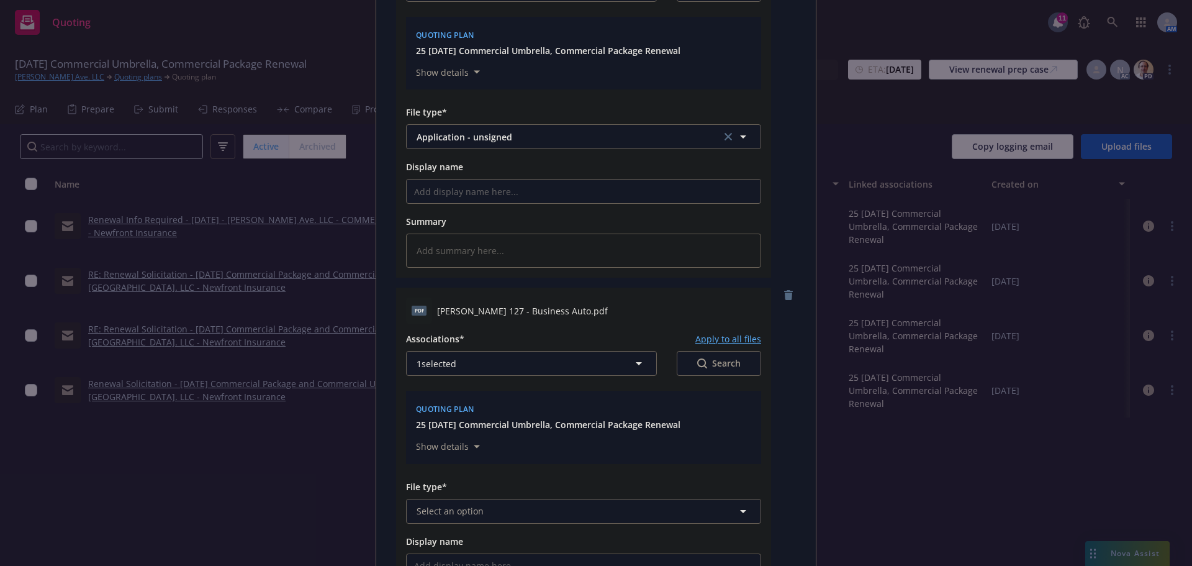
scroll to position [621, 0]
click at [478, 512] on button "Select an option" at bounding box center [583, 507] width 355 height 25
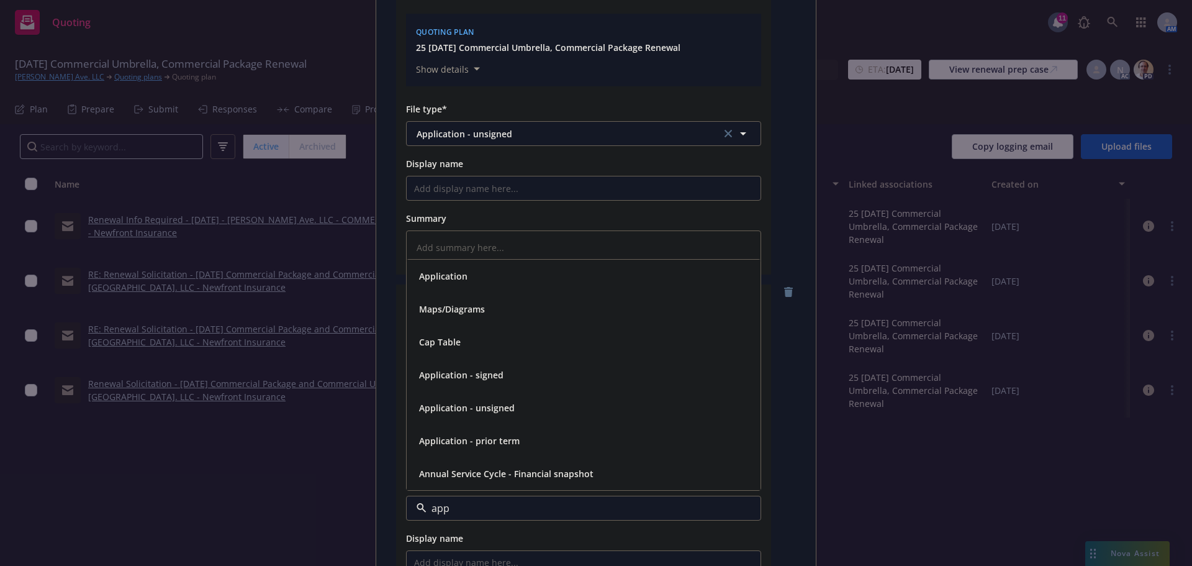
type input "appl"
click at [449, 438] on span "Application - unsigned" at bounding box center [467, 440] width 96 height 13
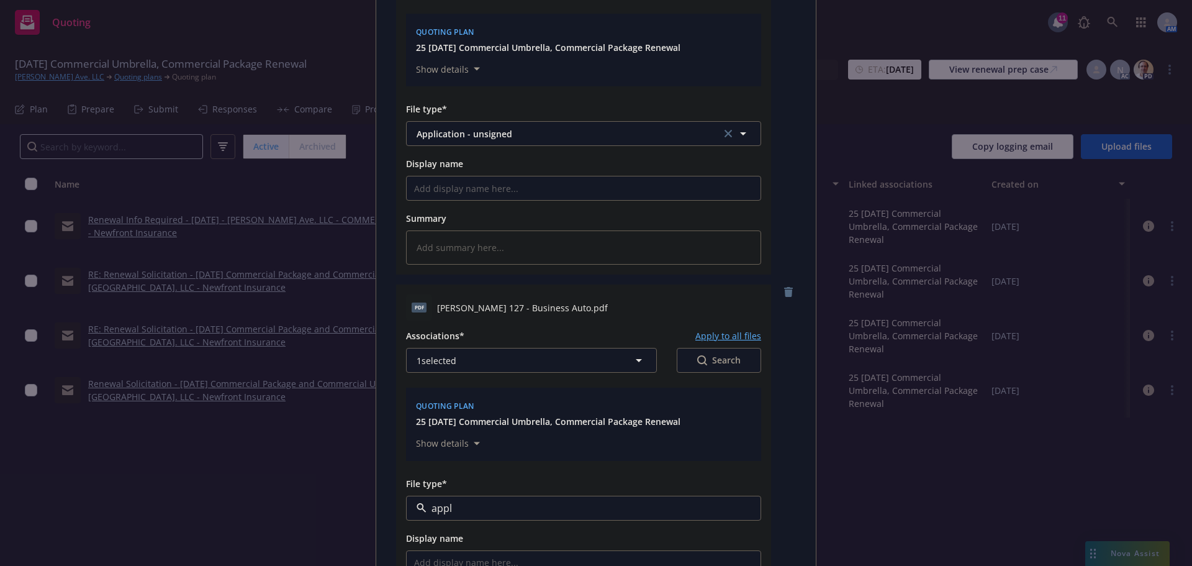
type textarea "x"
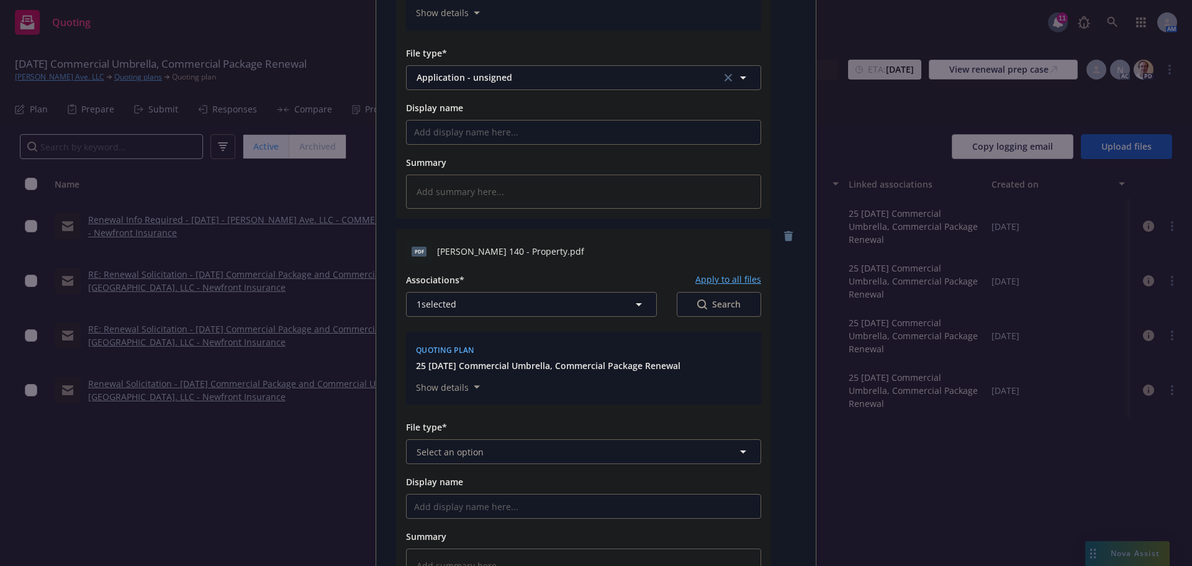
scroll to position [1117, 0]
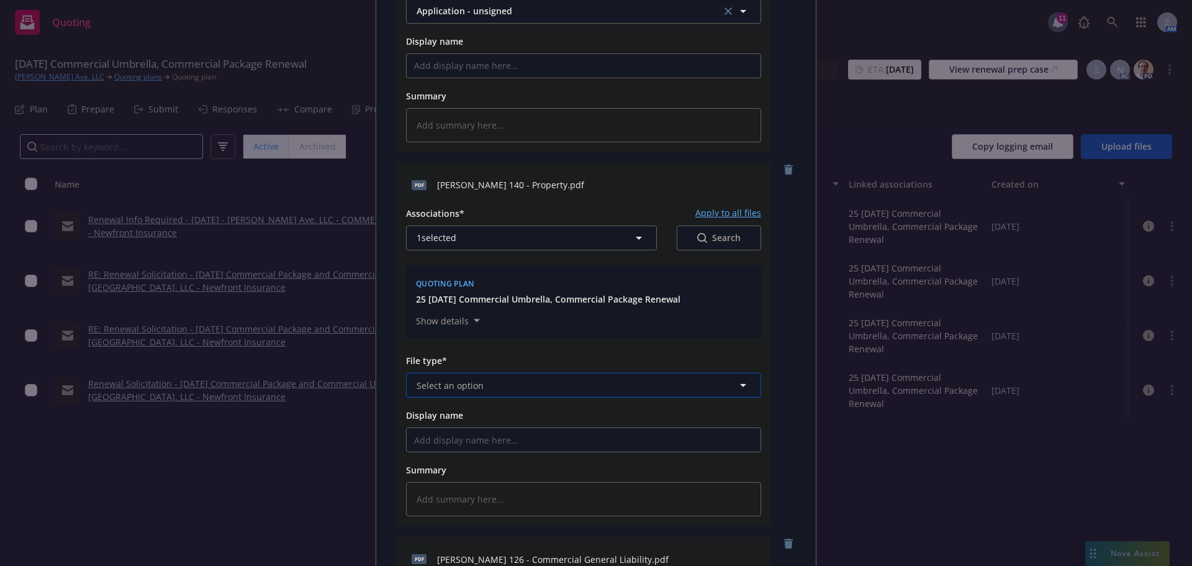
click at [467, 394] on button "Select an option" at bounding box center [583, 384] width 355 height 25
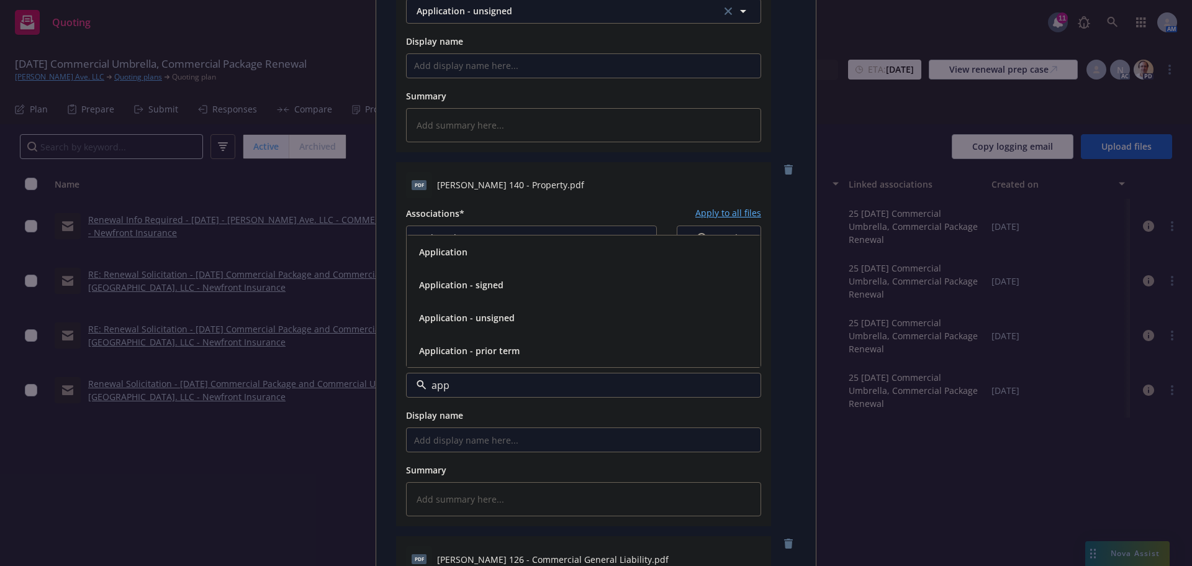
type input "appl"
click at [461, 317] on span "Application - unsigned" at bounding box center [467, 317] width 96 height 13
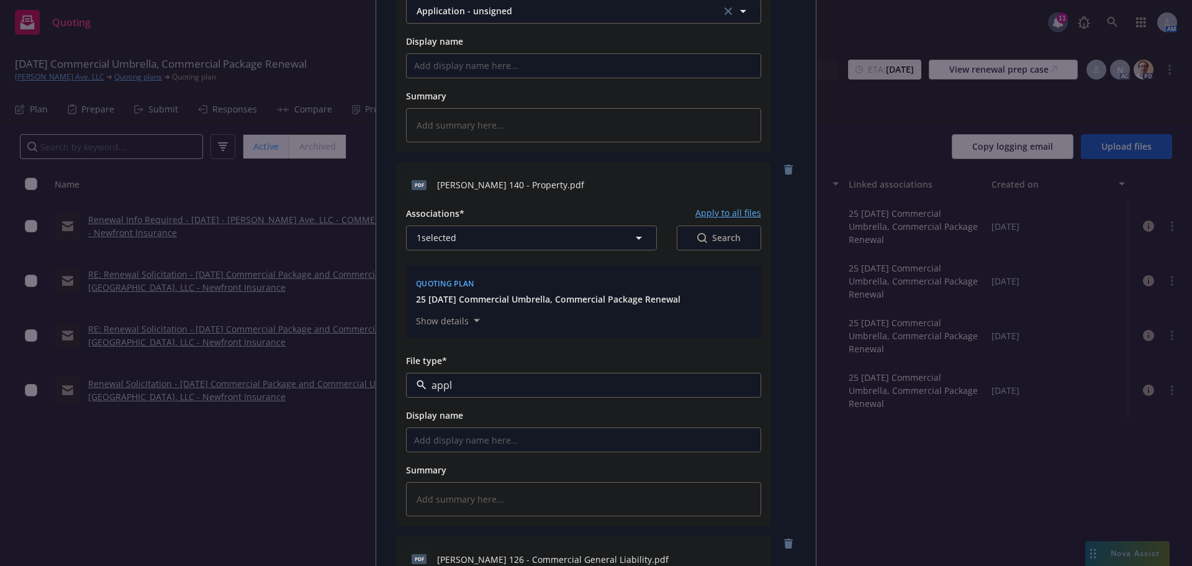
type textarea "x"
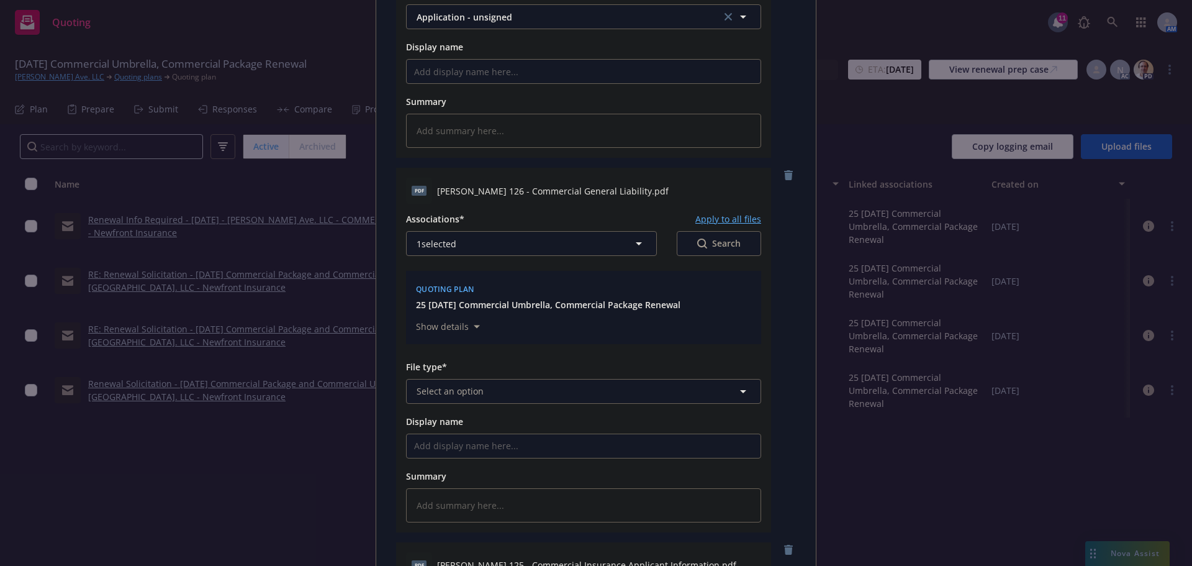
scroll to position [1552, 0]
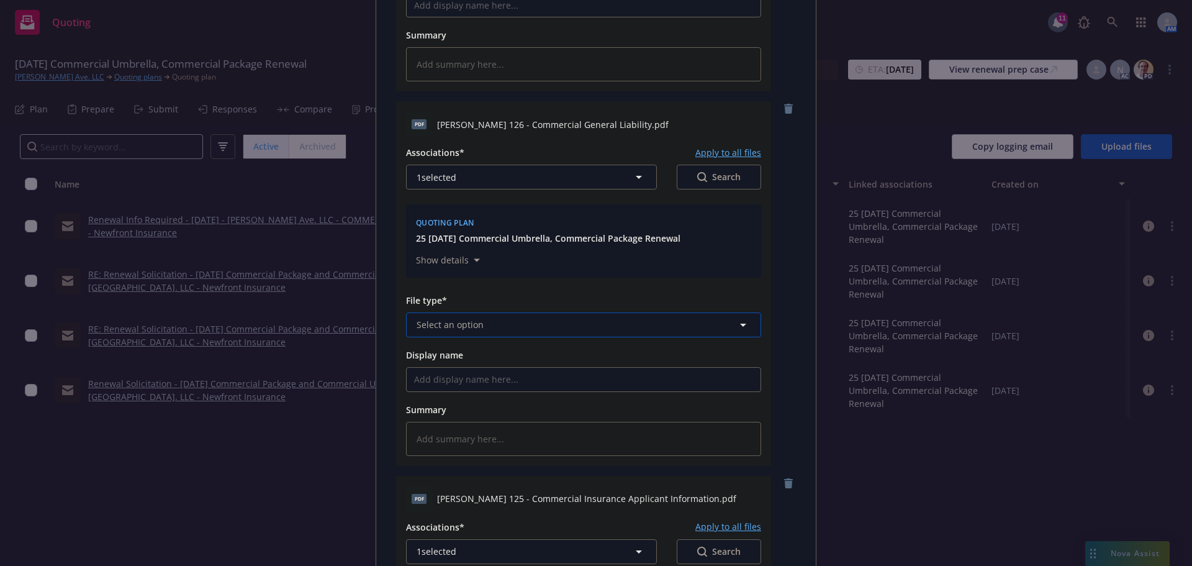
click at [468, 330] on span "Select an option" at bounding box center [450, 324] width 67 height 13
type input "appl"
click at [467, 433] on div "Application - unsigned" at bounding box center [465, 425] width 103 height 18
type textarea "x"
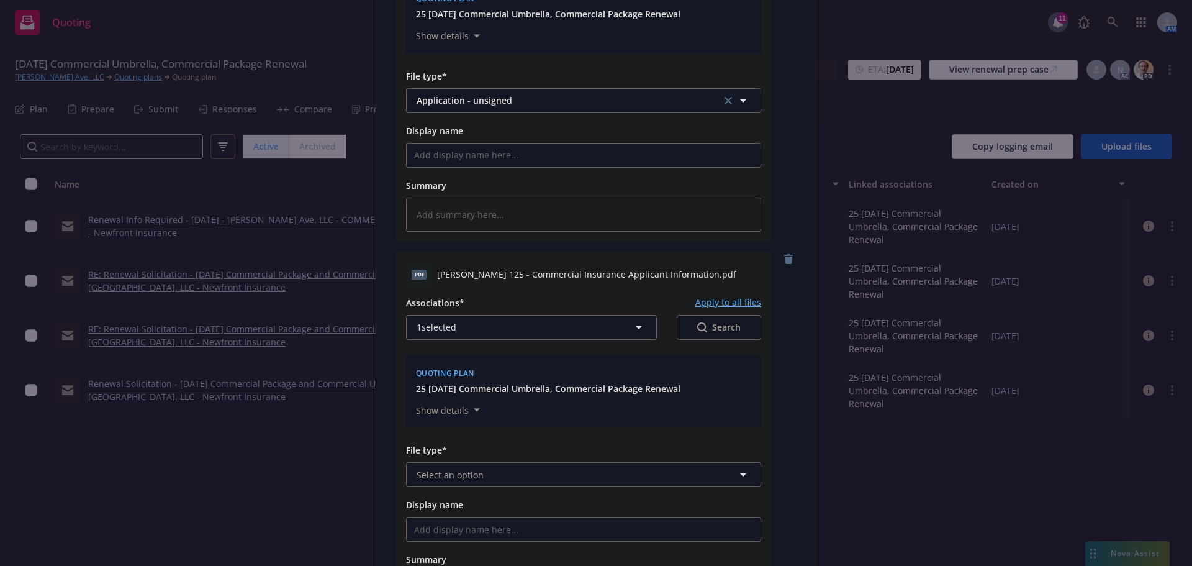
scroll to position [1862, 0]
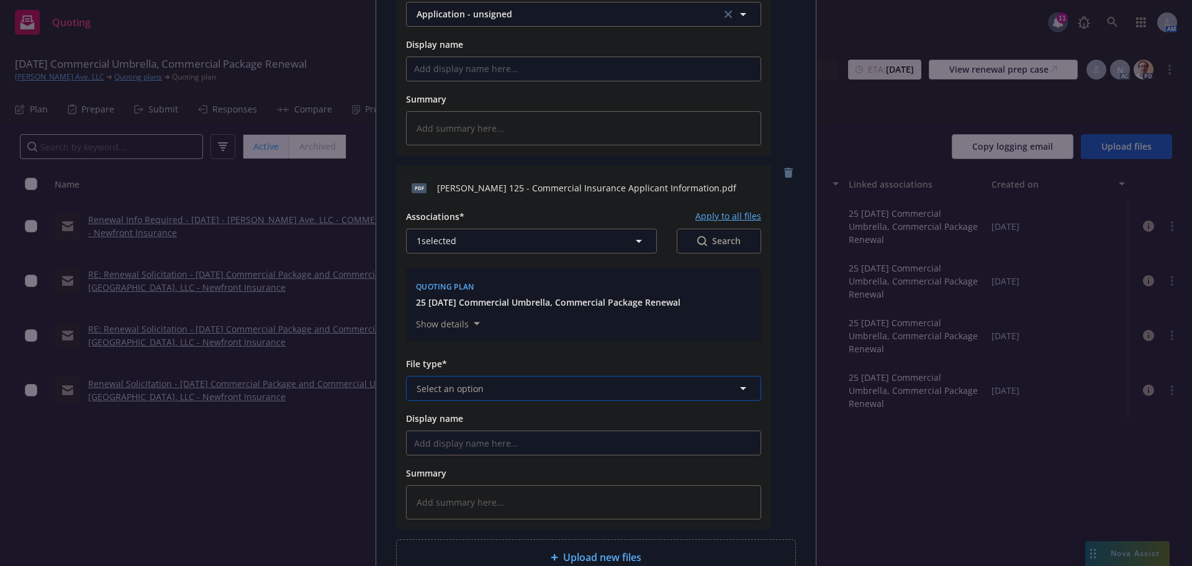
click at [505, 382] on button "Select an option" at bounding box center [583, 388] width 355 height 25
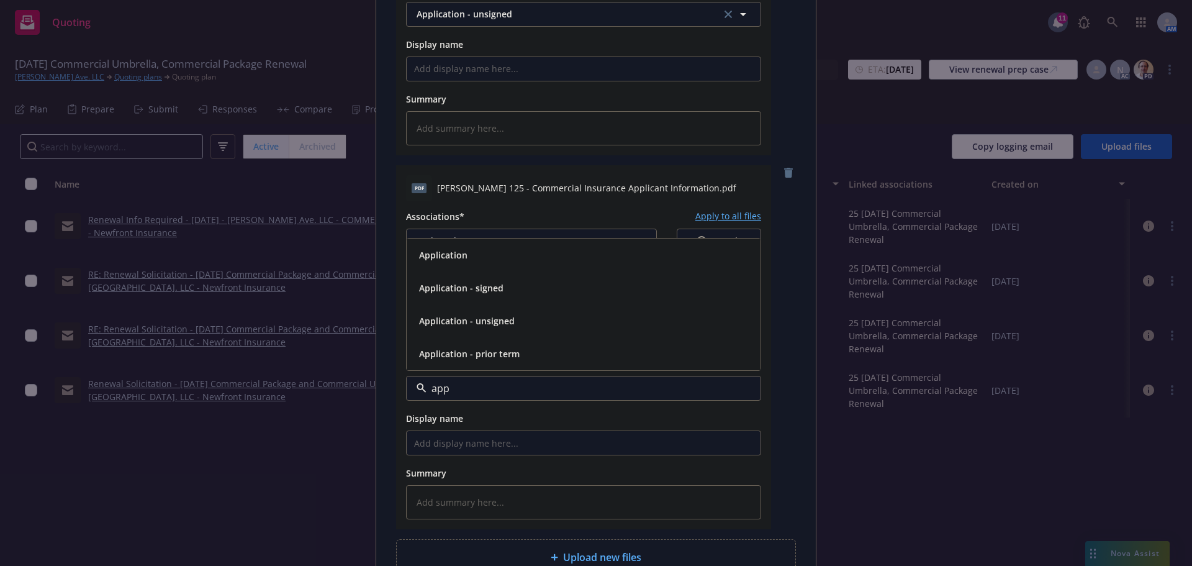
type input "appl"
click at [478, 323] on span "Application - unsigned" at bounding box center [467, 320] width 96 height 13
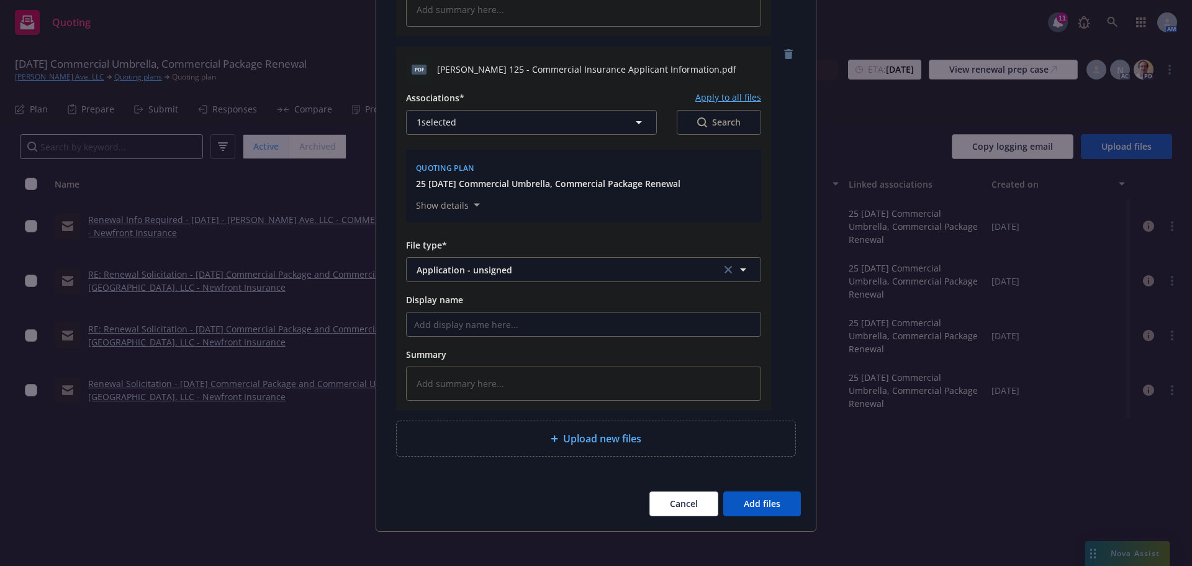
scroll to position [1987, 0]
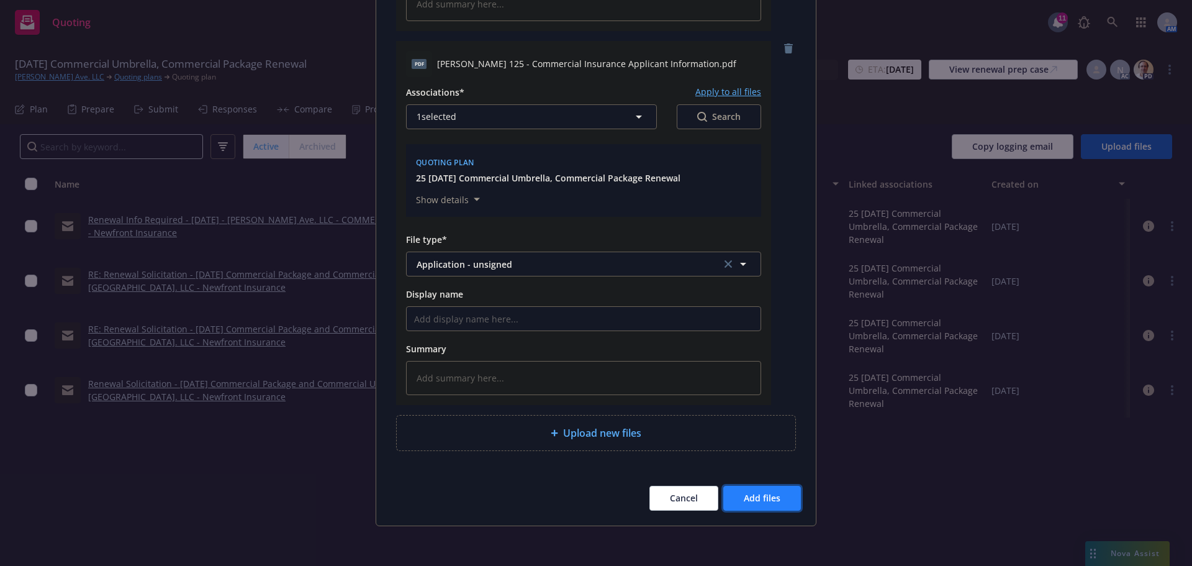
click at [764, 501] on span "Add files" at bounding box center [762, 498] width 37 height 12
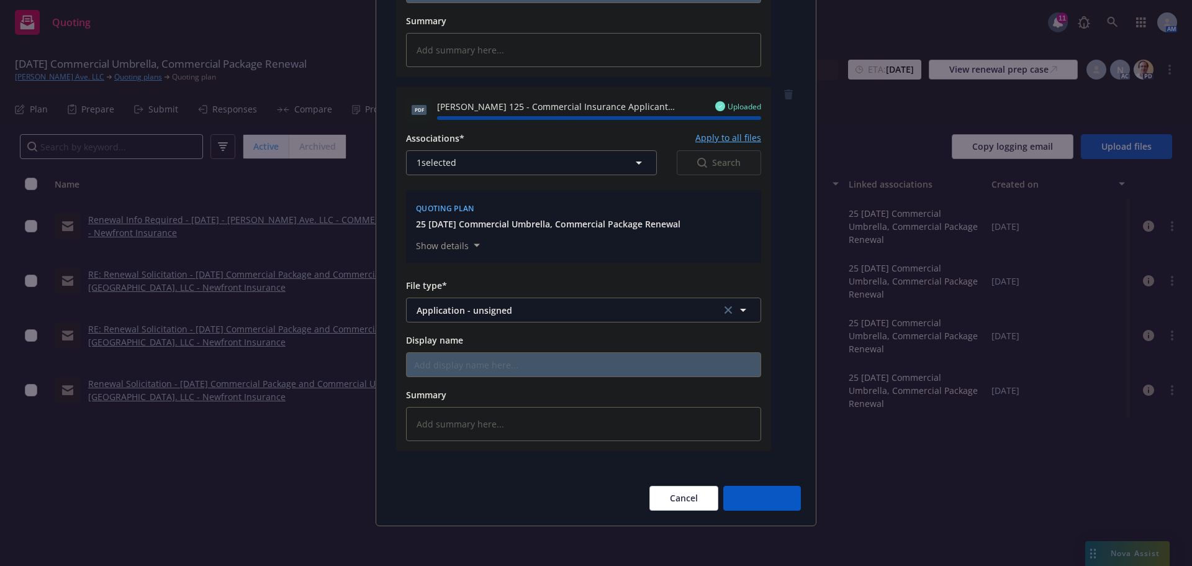
type textarea "x"
